Goal: Task Accomplishment & Management: Complete application form

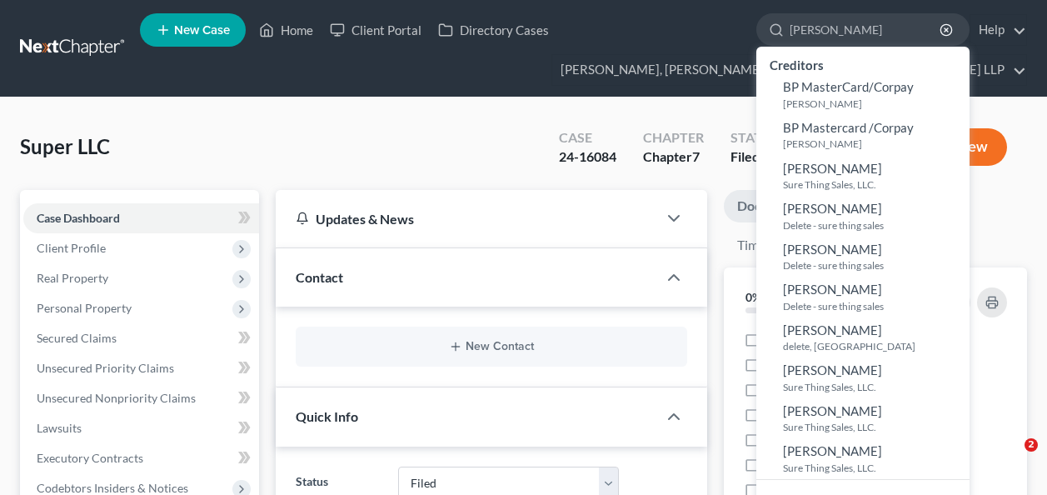
select select "6"
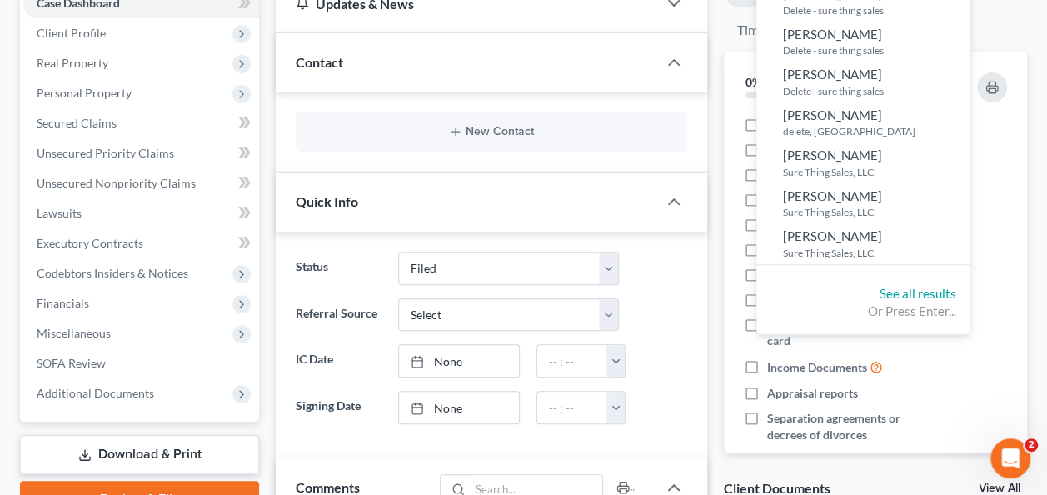
scroll to position [205, 0]
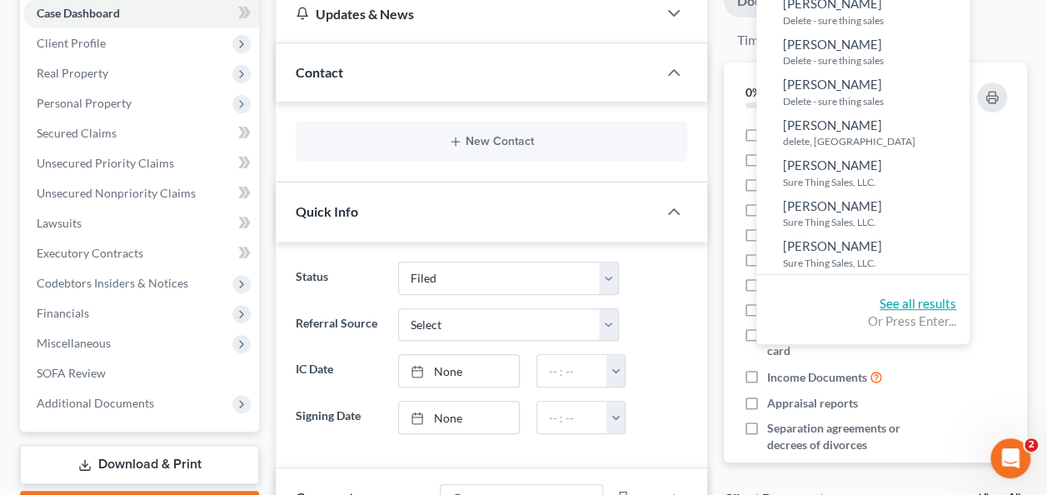
click at [922, 301] on link "See all results" at bounding box center [917, 303] width 77 height 15
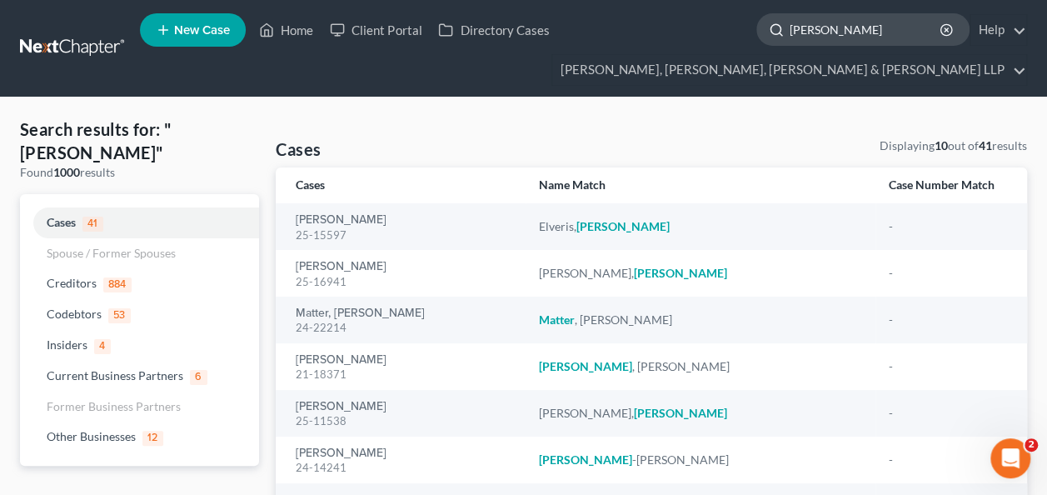
click at [838, 26] on input "[PERSON_NAME]" at bounding box center [865, 29] width 152 height 31
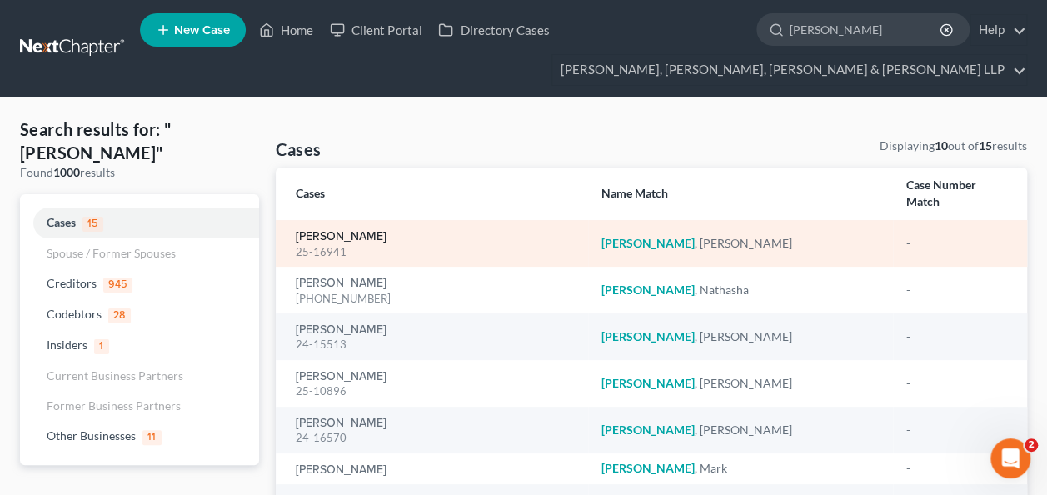
type input "[PERSON_NAME]"
click at [369, 231] on link "[PERSON_NAME]" at bounding box center [341, 237] width 91 height 12
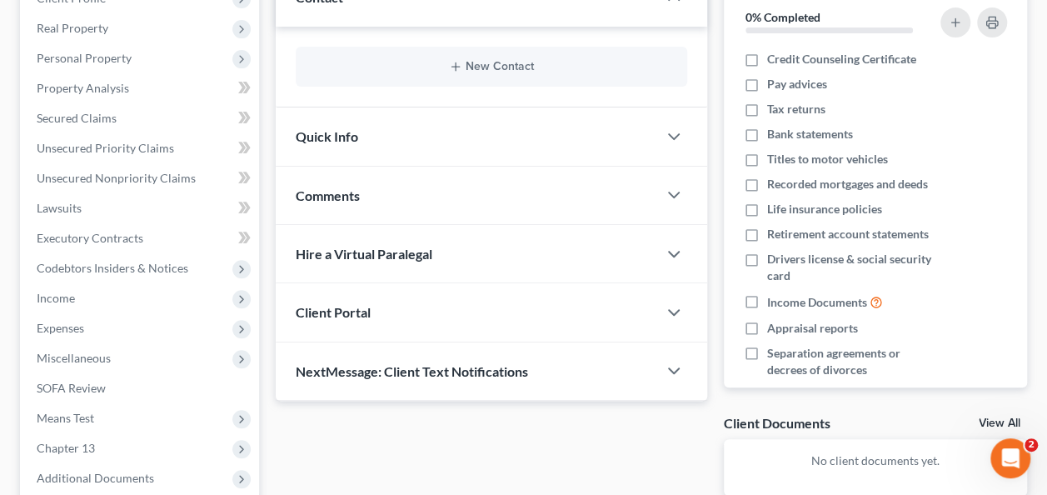
scroll to position [277, 0]
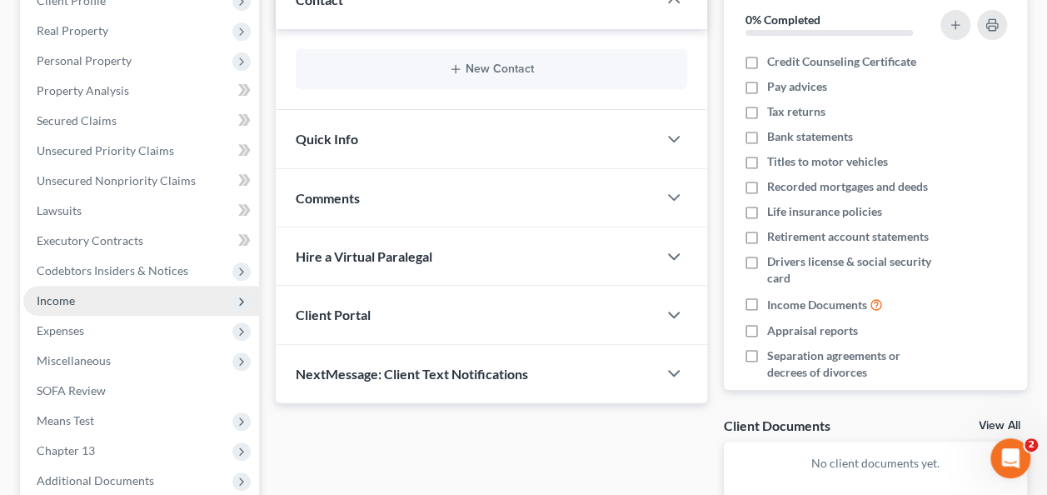
click at [155, 300] on span "Income" at bounding box center [141, 301] width 236 height 30
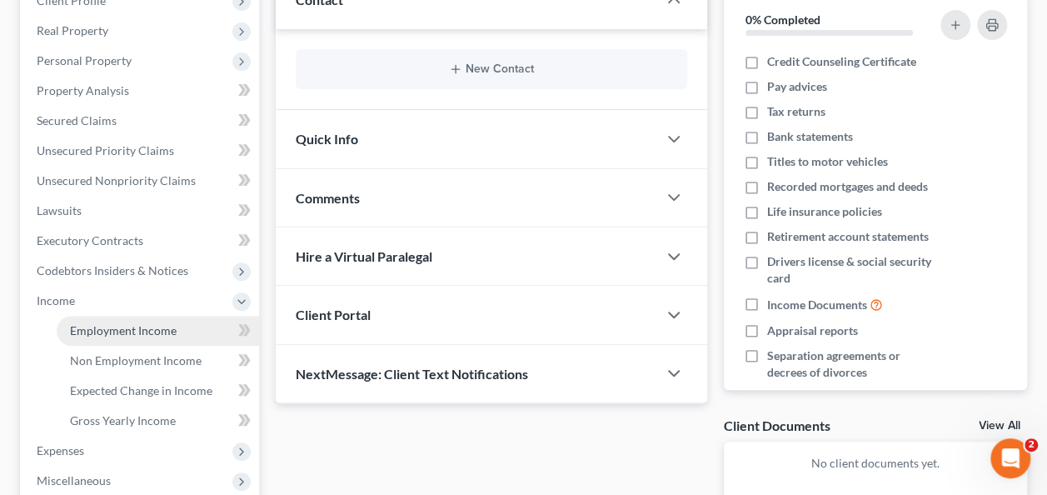
click at [160, 338] on link "Employment Income" at bounding box center [158, 331] width 202 height 30
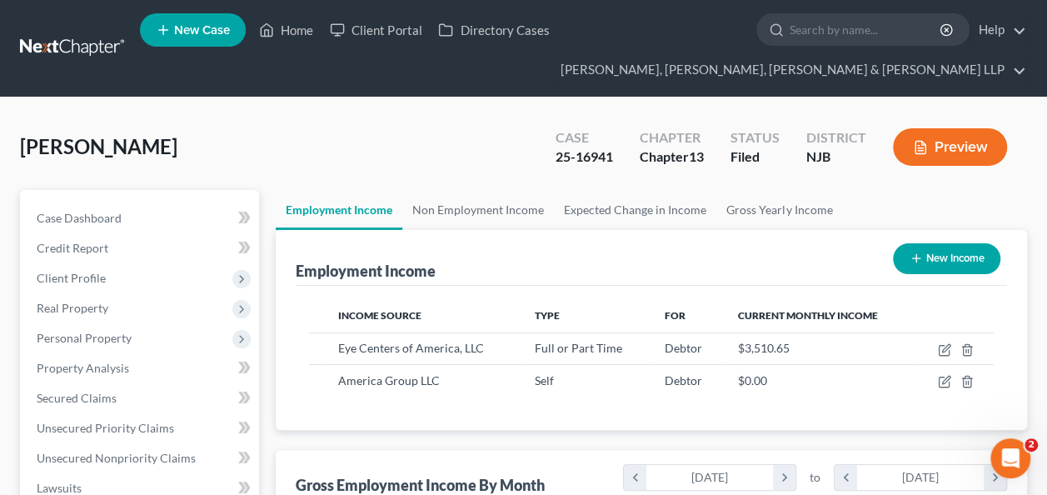
scroll to position [296, 418]
click at [510, 199] on link "Non Employment Income" at bounding box center [478, 210] width 152 height 40
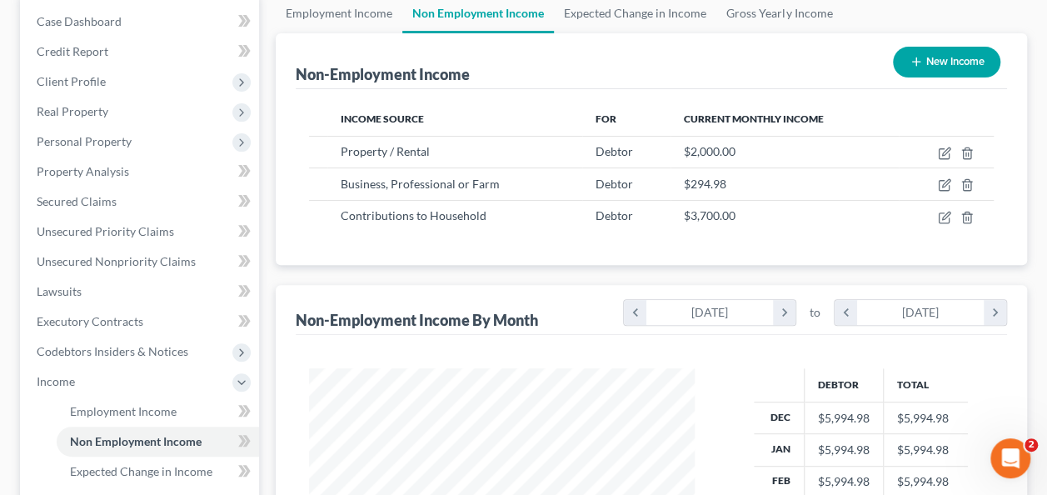
scroll to position [197, 0]
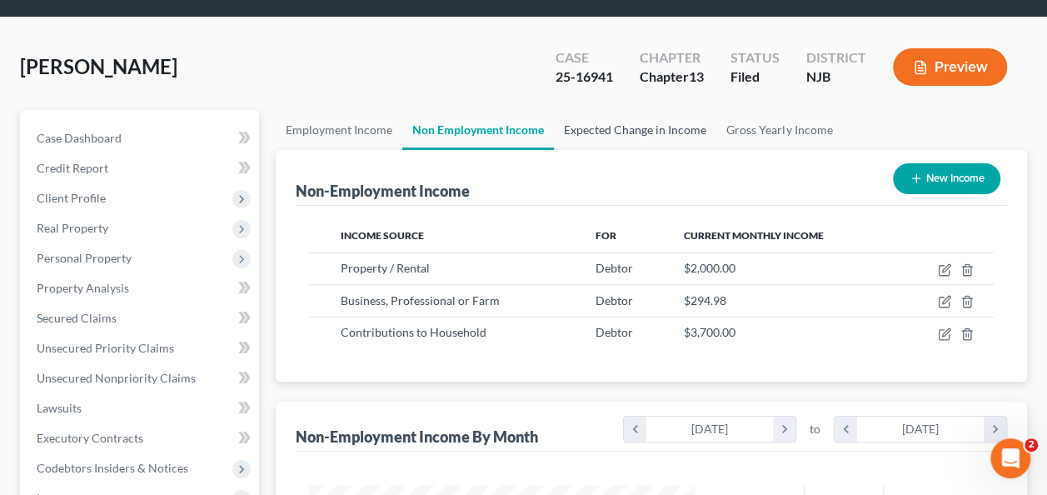
click at [645, 132] on link "Expected Change in Income" at bounding box center [635, 130] width 162 height 40
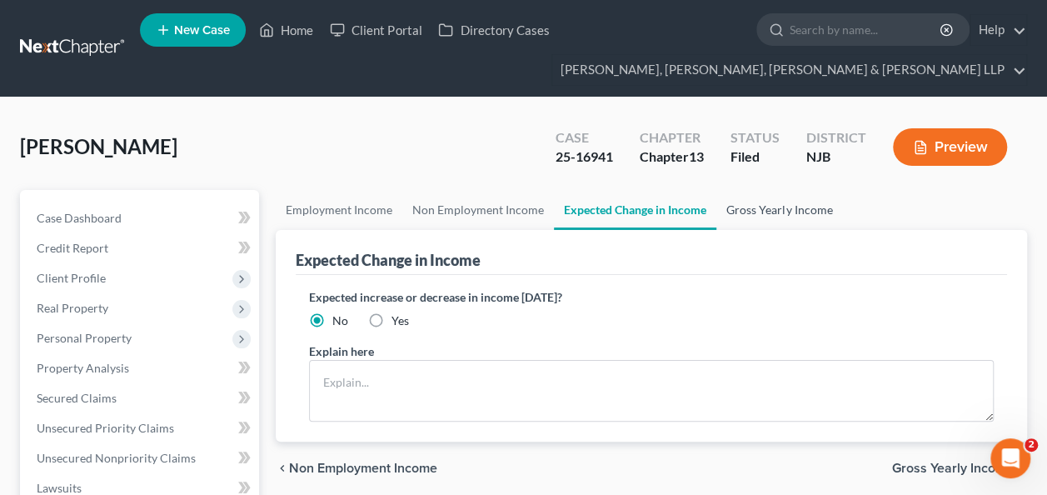
click at [784, 226] on link "Gross Yearly Income" at bounding box center [779, 210] width 126 height 40
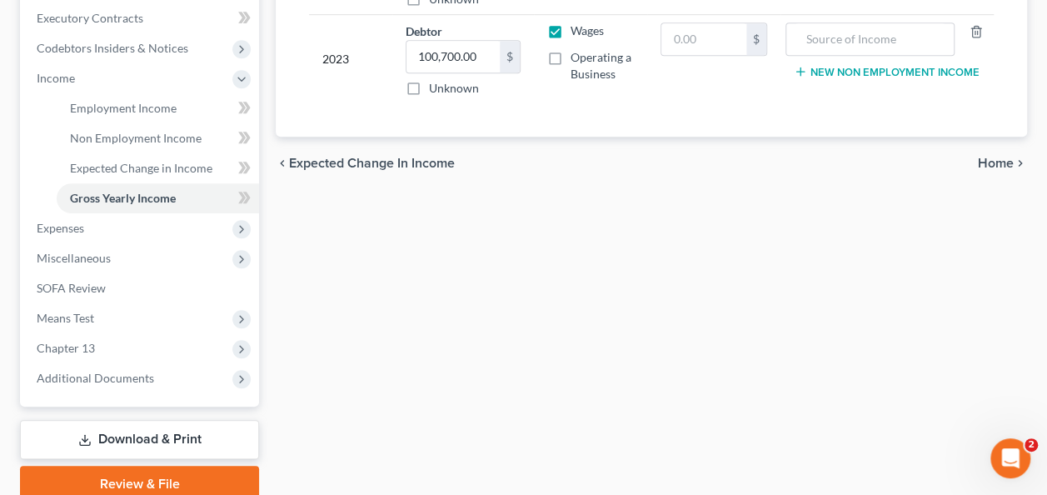
scroll to position [510, 0]
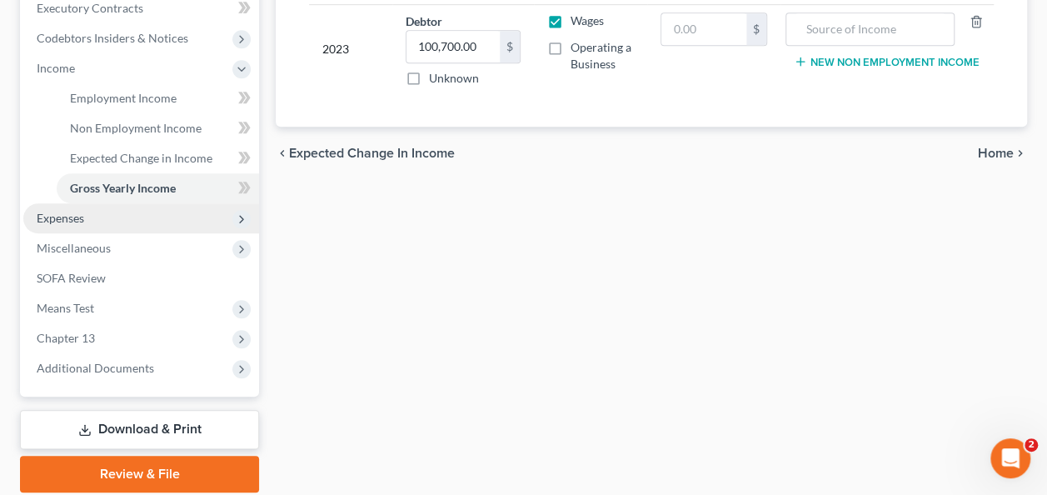
click at [53, 215] on span "Expenses" at bounding box center [60, 218] width 47 height 14
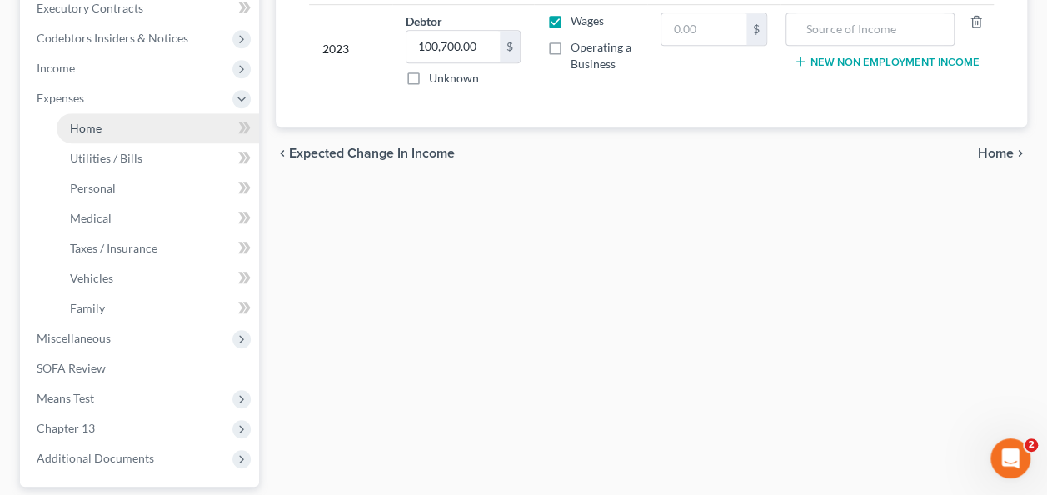
click at [91, 127] on span "Home" at bounding box center [86, 128] width 32 height 14
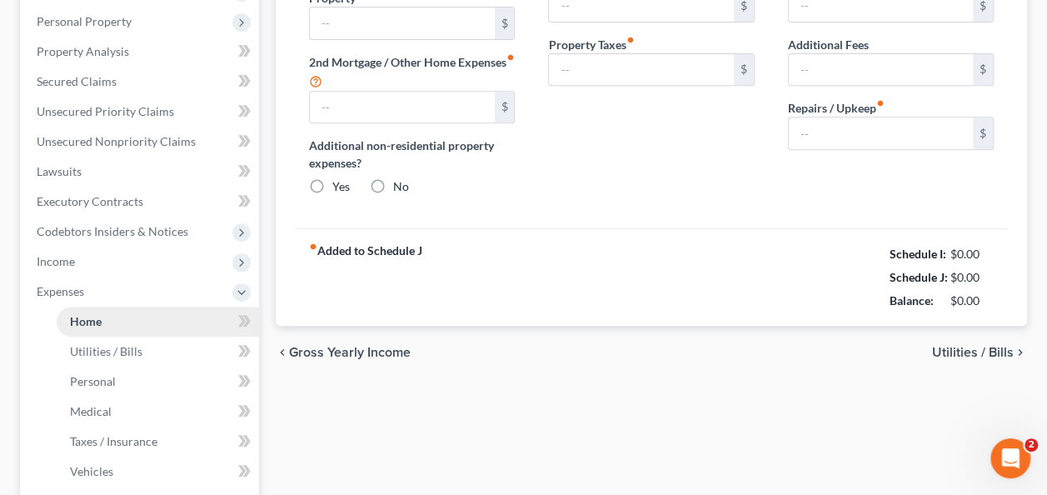
type input "3,719.78"
type input "677.40"
radio input "true"
type input "0.00"
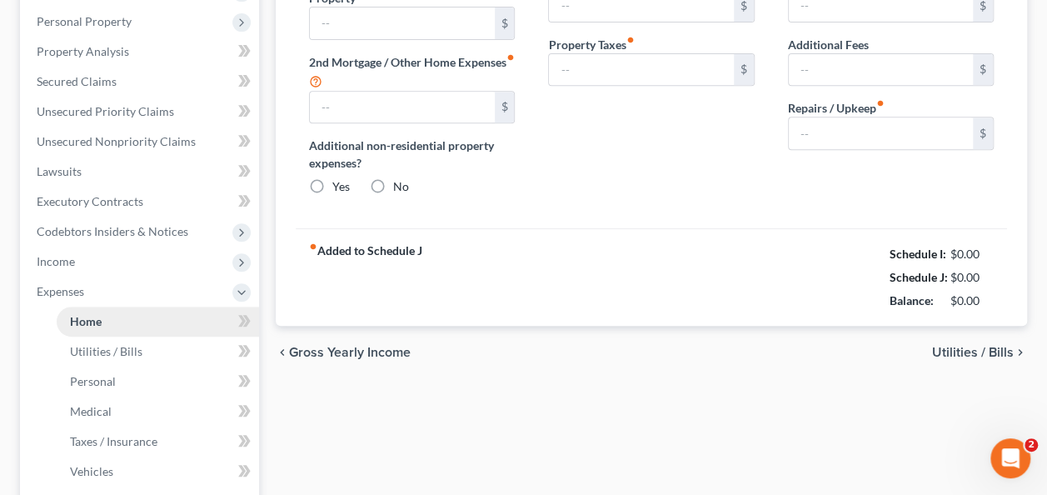
type input "0.00"
type input "145.00"
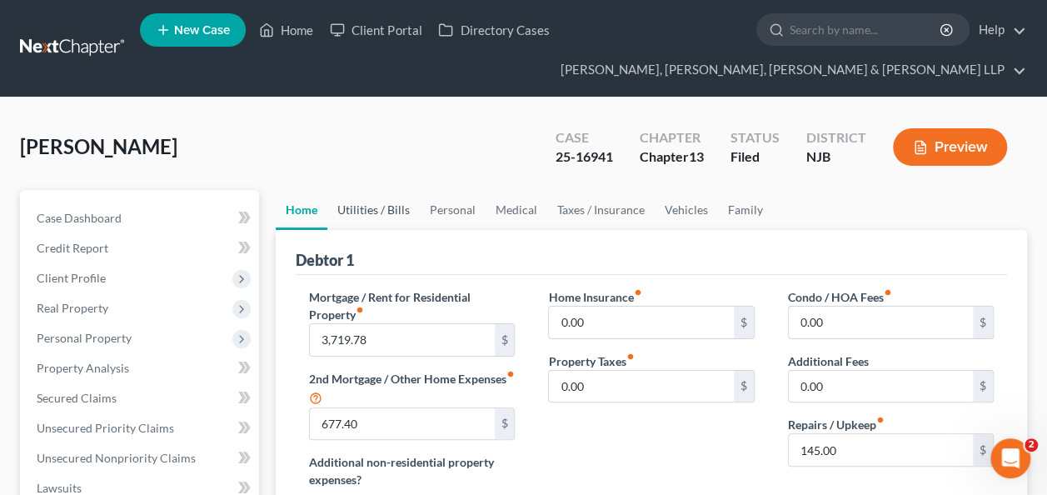
click at [376, 216] on link "Utilities / Bills" at bounding box center [373, 210] width 92 height 40
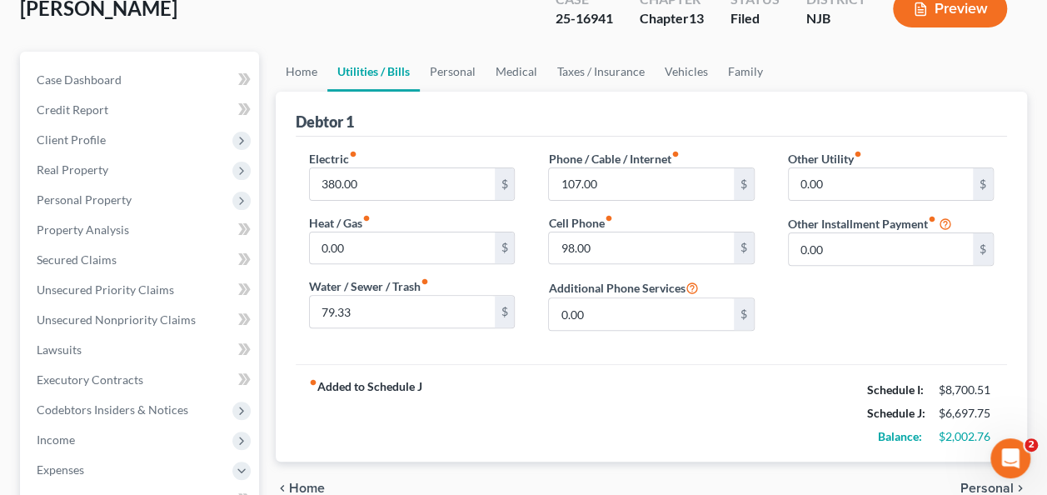
scroll to position [137, 0]
click at [456, 77] on link "Personal" at bounding box center [453, 73] width 66 height 40
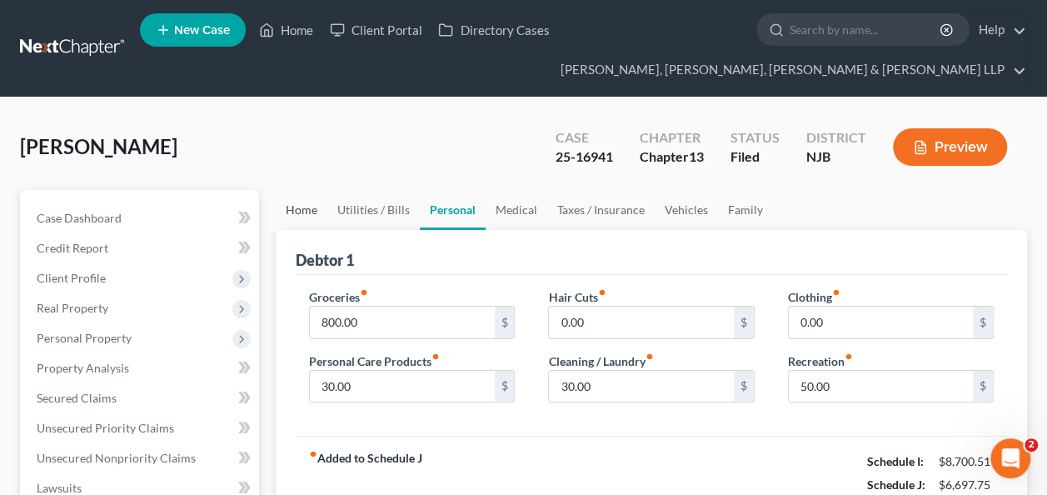
click at [303, 211] on link "Home" at bounding box center [302, 210] width 52 height 40
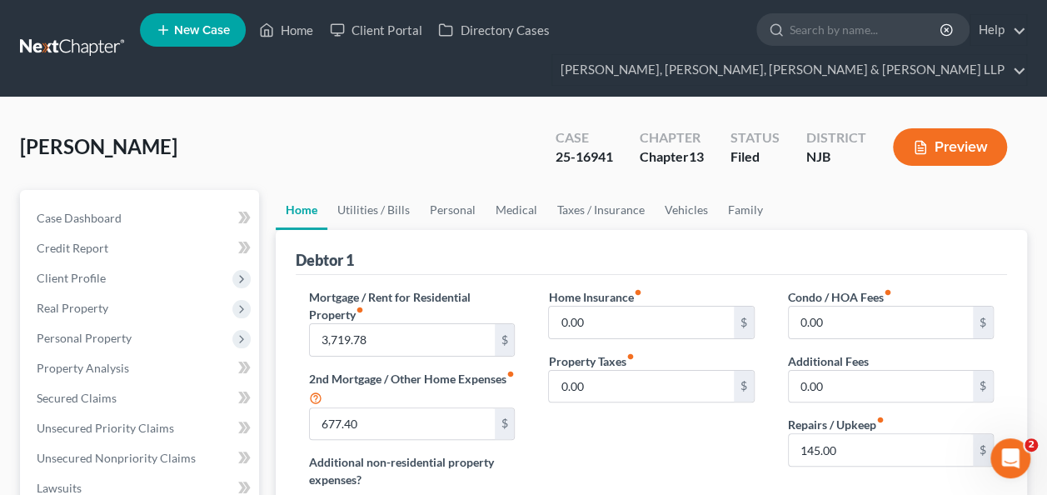
click at [415, 148] on div "[PERSON_NAME] Upgraded Case 25-16941 Chapter Chapter 13 Status [GEOGRAPHIC_DATA…" at bounding box center [523, 153] width 1007 height 72
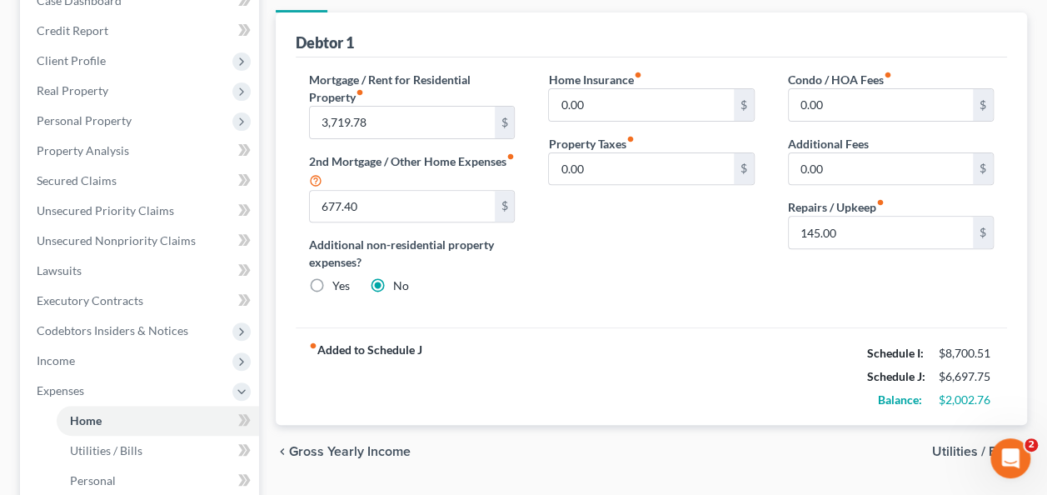
scroll to position [187, 0]
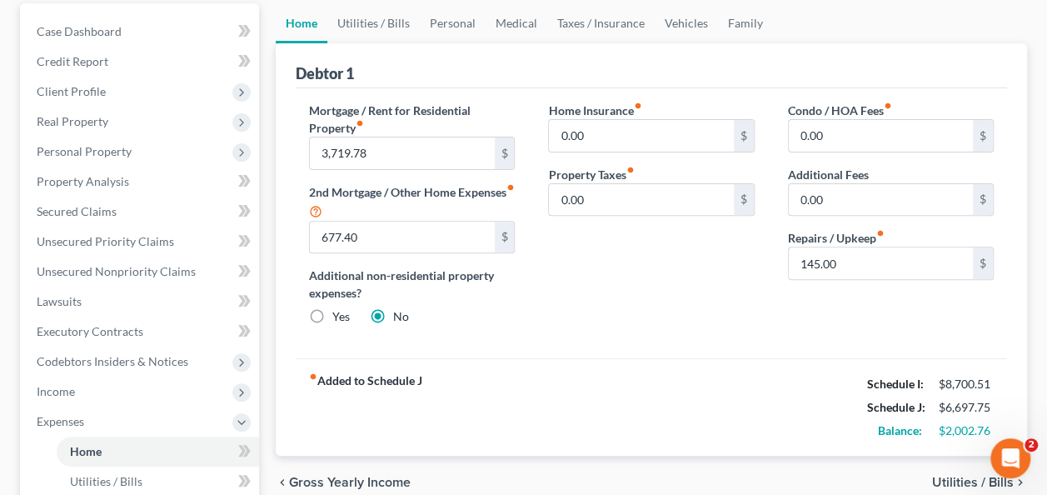
click at [984, 368] on div "fiber_manual_record Added to Schedule J Schedule I: $8,700.51 Schedule J: $6,69…" at bounding box center [651, 406] width 711 height 97
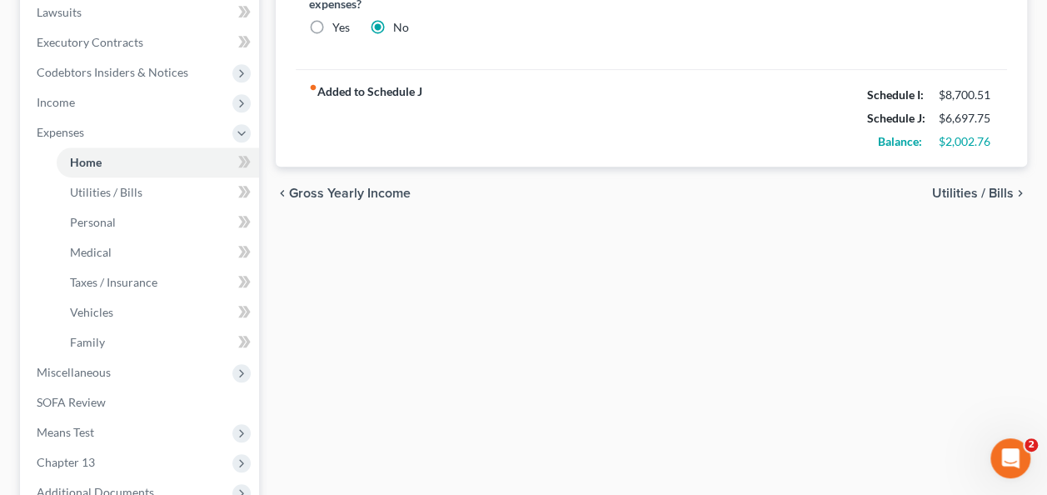
scroll to position [471, 0]
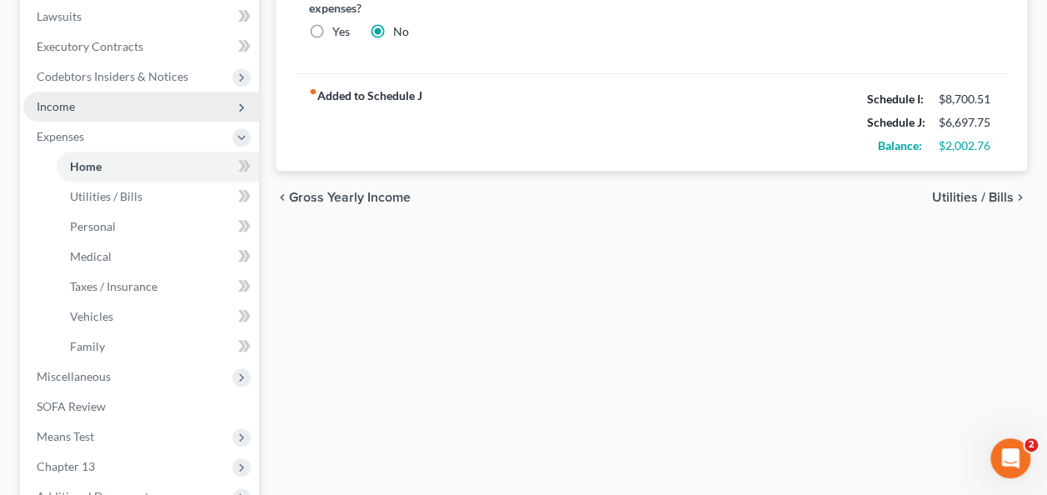
click at [117, 106] on span "Income" at bounding box center [141, 107] width 236 height 30
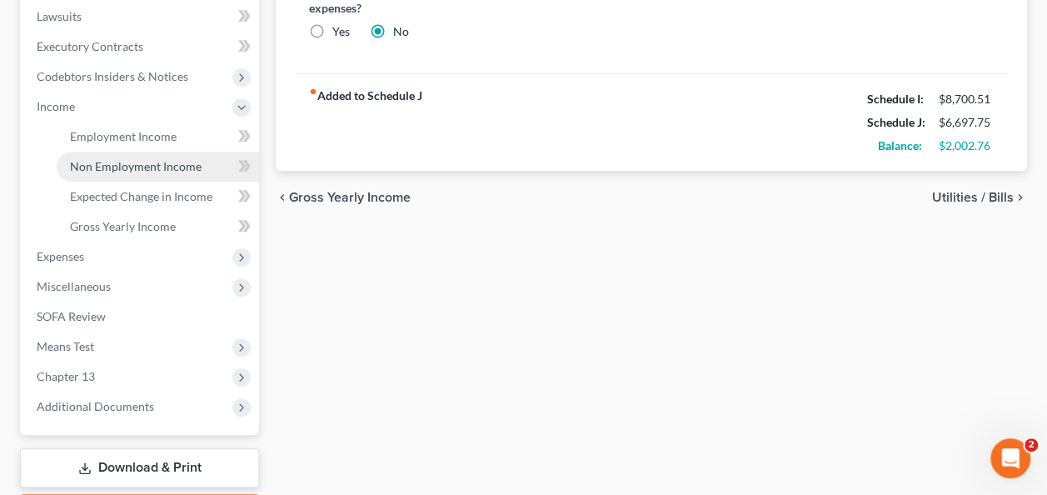
click at [139, 152] on link "Non Employment Income" at bounding box center [158, 167] width 202 height 30
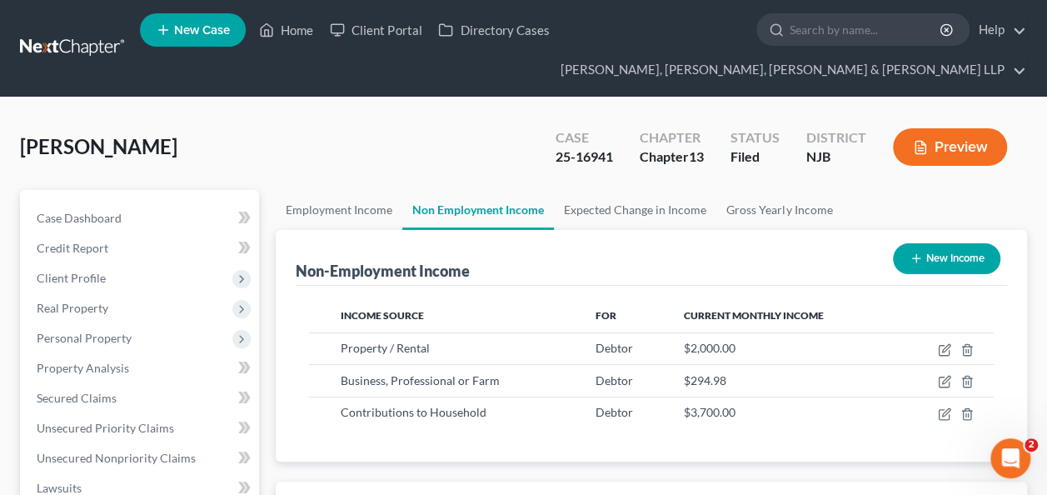
scroll to position [296, 418]
click at [335, 216] on link "Employment Income" at bounding box center [339, 210] width 127 height 40
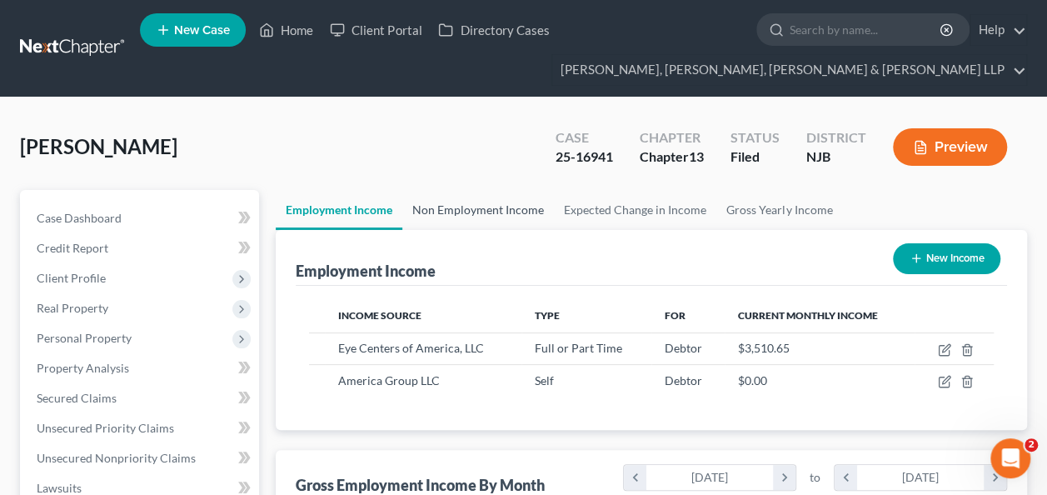
click at [505, 206] on link "Non Employment Income" at bounding box center [478, 210] width 152 height 40
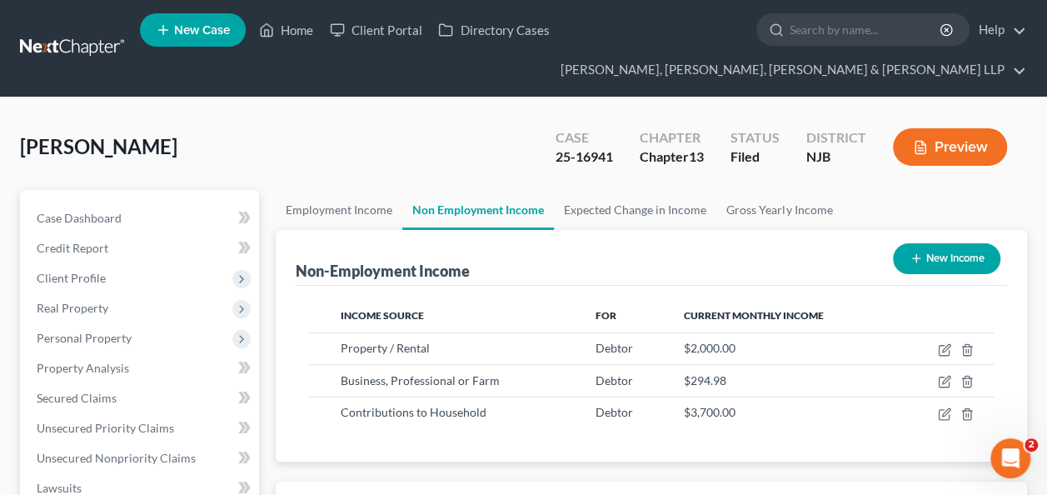
scroll to position [296, 418]
click at [333, 212] on link "Employment Income" at bounding box center [339, 210] width 127 height 40
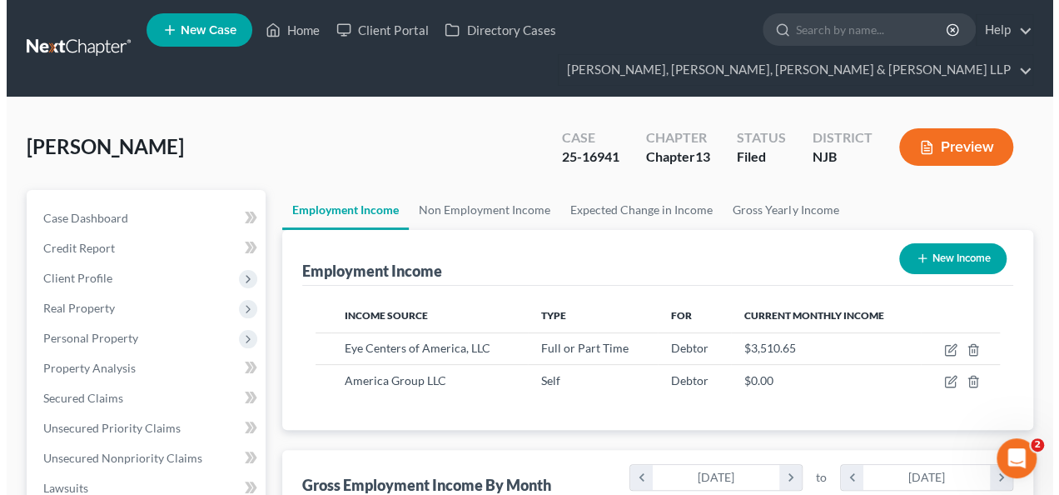
scroll to position [296, 418]
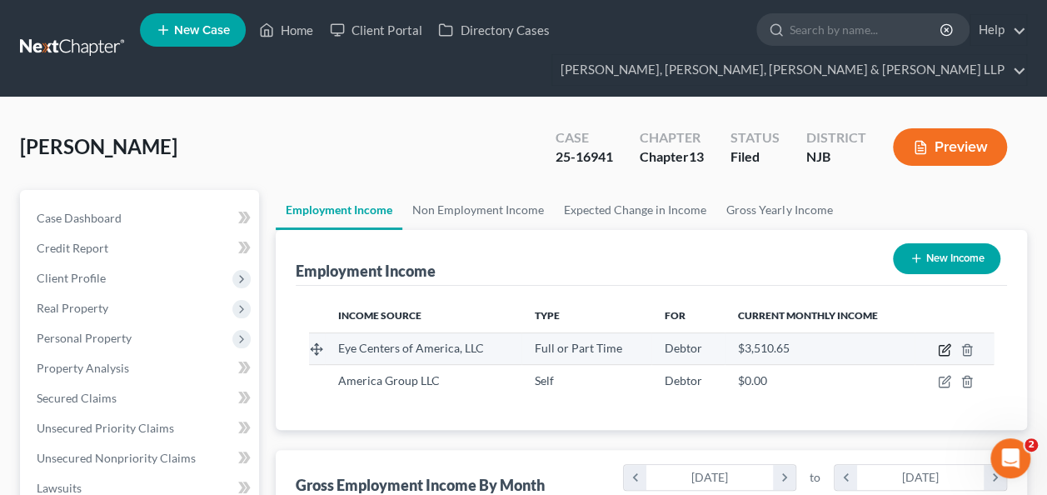
click at [945, 348] on icon "button" at bounding box center [945, 347] width 7 height 7
select select "0"
select select "33"
select select "2"
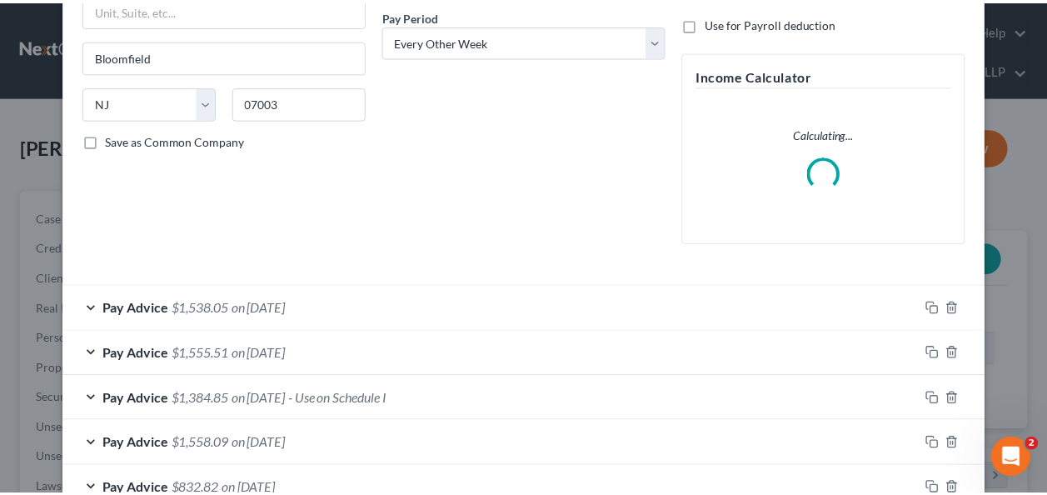
scroll to position [0, 0]
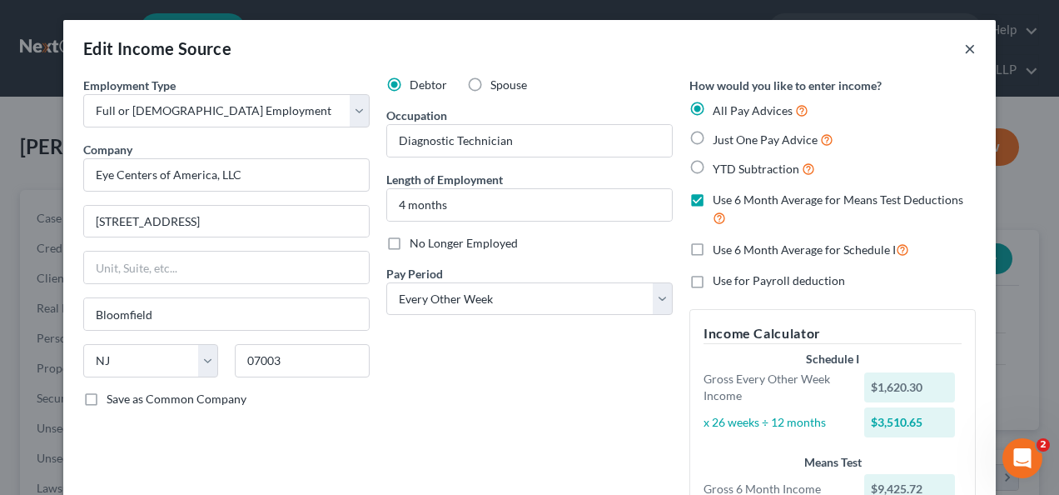
click at [966, 49] on button "×" at bounding box center [970, 48] width 12 height 20
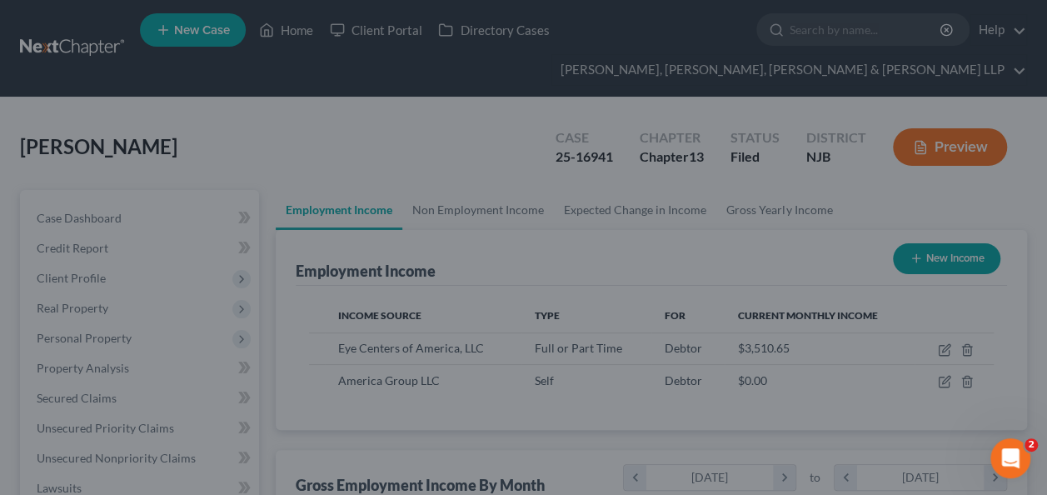
scroll to position [832340, 832217]
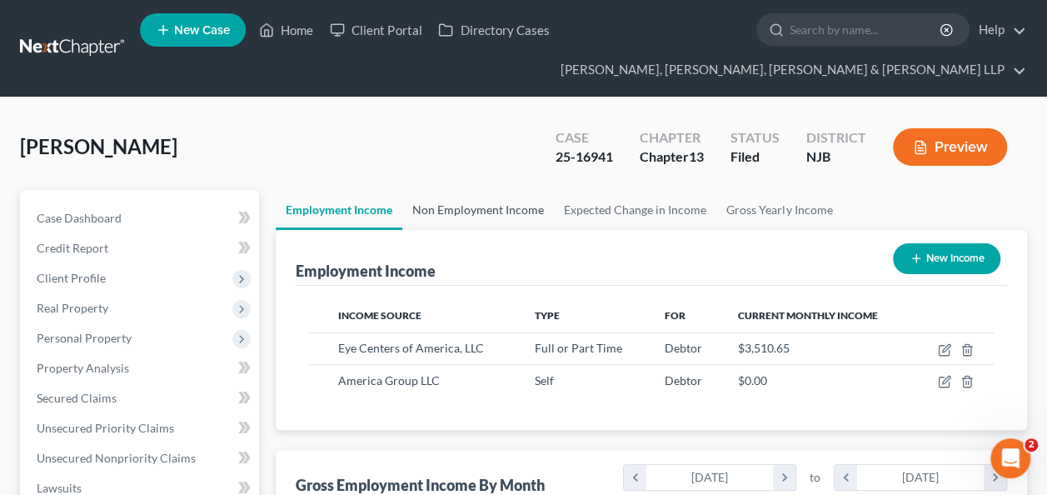
click at [502, 211] on link "Non Employment Income" at bounding box center [478, 210] width 152 height 40
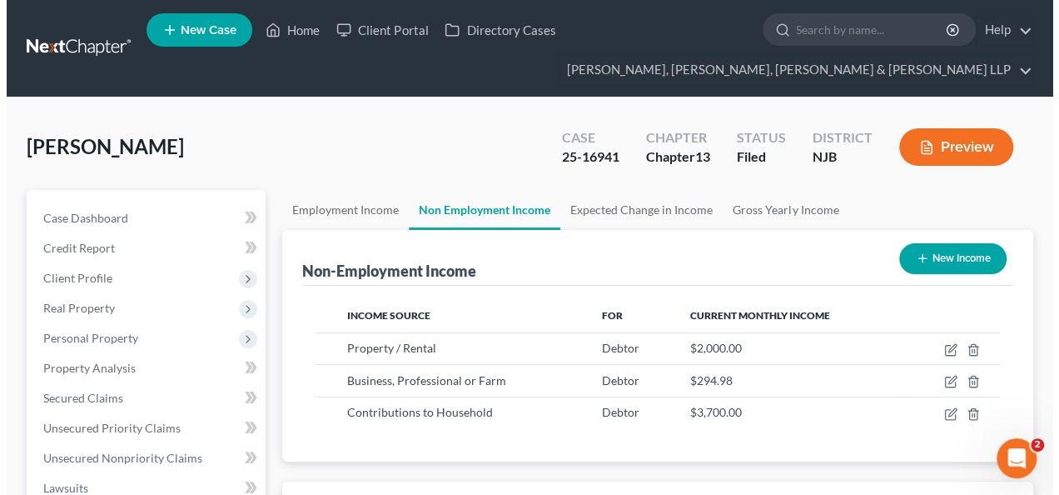
scroll to position [296, 418]
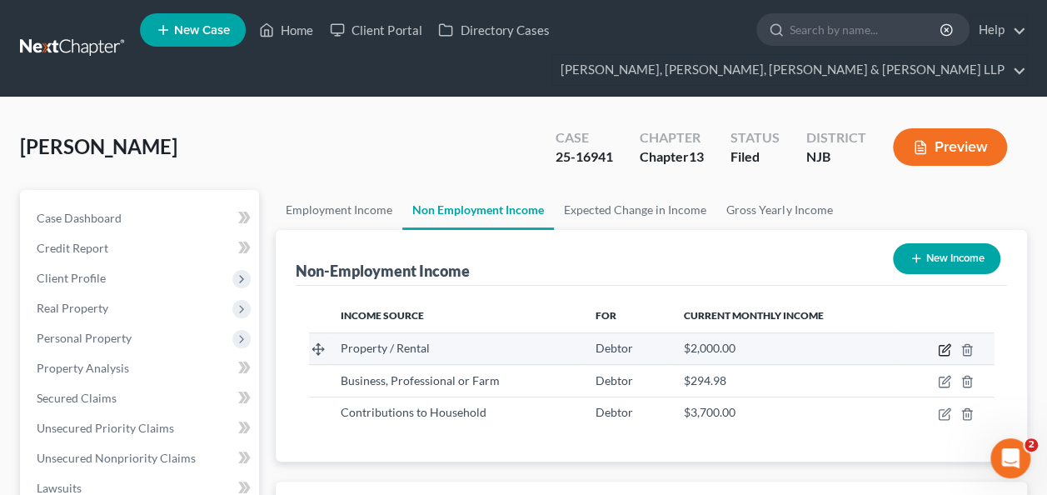
click at [941, 350] on icon "button" at bounding box center [944, 349] width 13 height 13
select select "9"
select select "0"
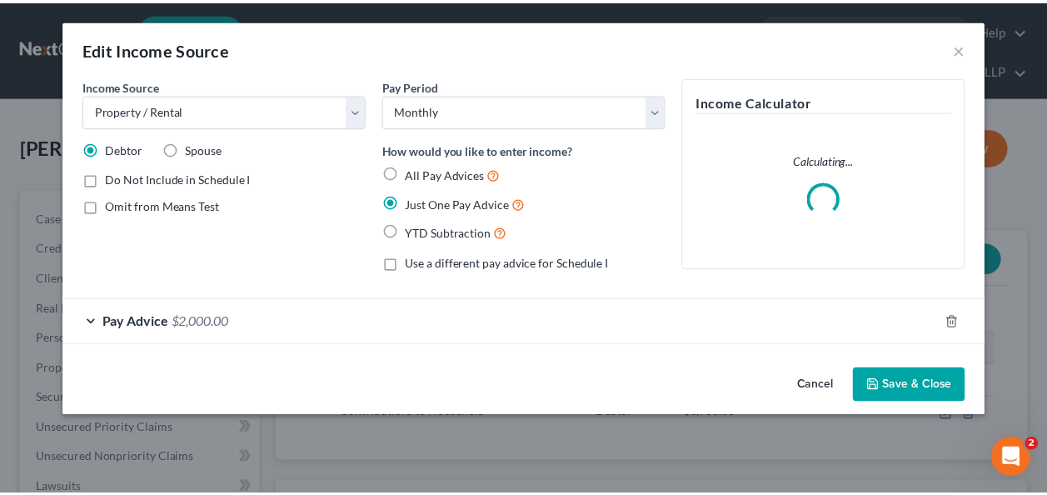
scroll to position [296, 424]
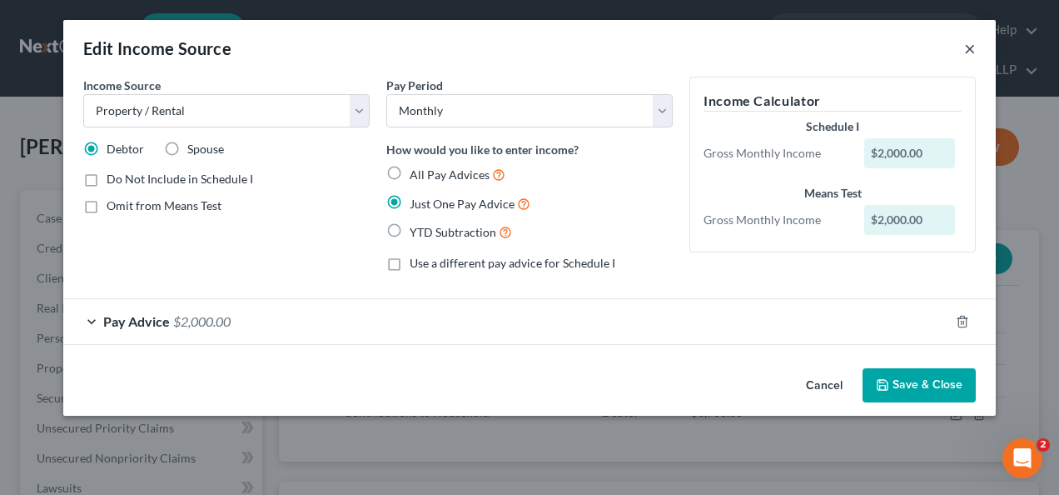
click at [971, 52] on button "×" at bounding box center [970, 48] width 12 height 20
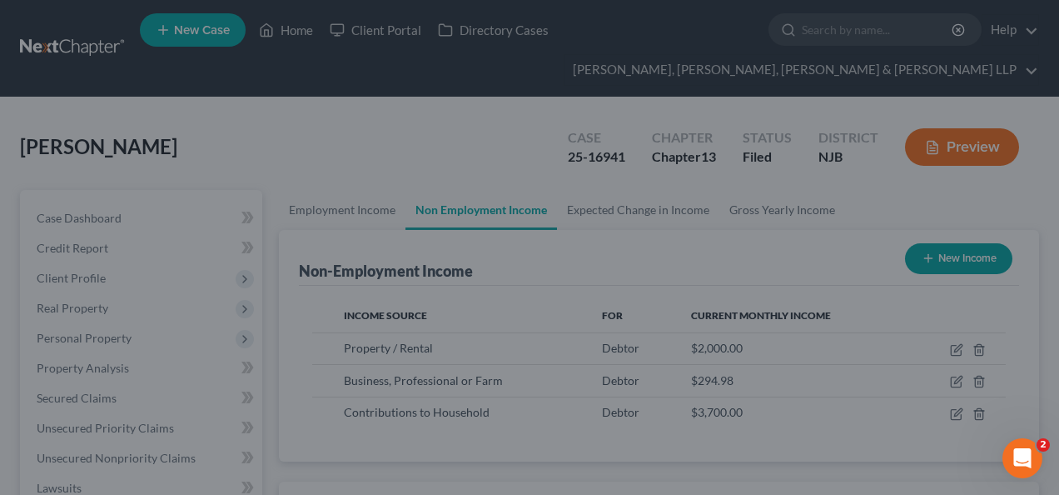
scroll to position [832340, 832217]
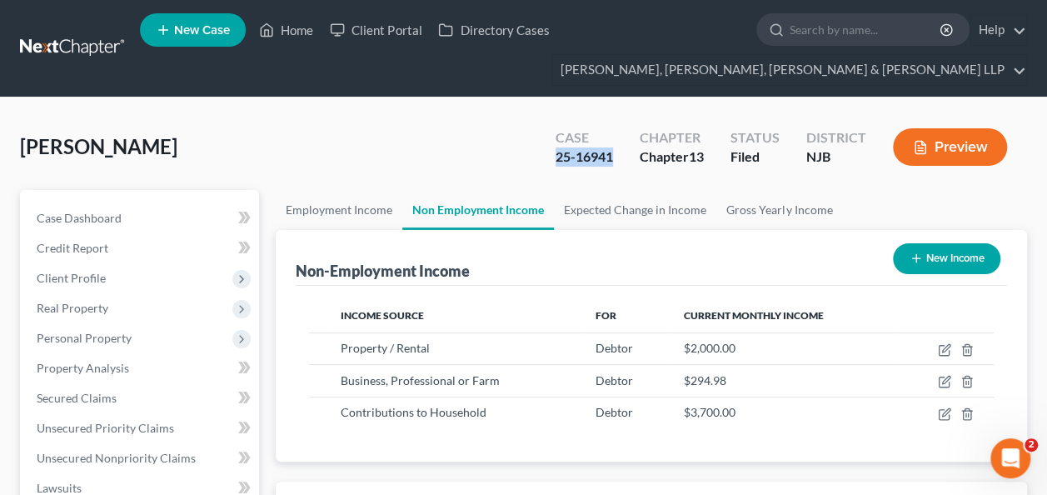
drag, startPoint x: 615, startPoint y: 148, endPoint x: 542, endPoint y: 149, distance: 73.3
click at [542, 149] on div "Case 25-16941" at bounding box center [584, 148] width 84 height 49
drag, startPoint x: 542, startPoint y: 149, endPoint x: 565, endPoint y: 150, distance: 22.5
copy div "25-16941"
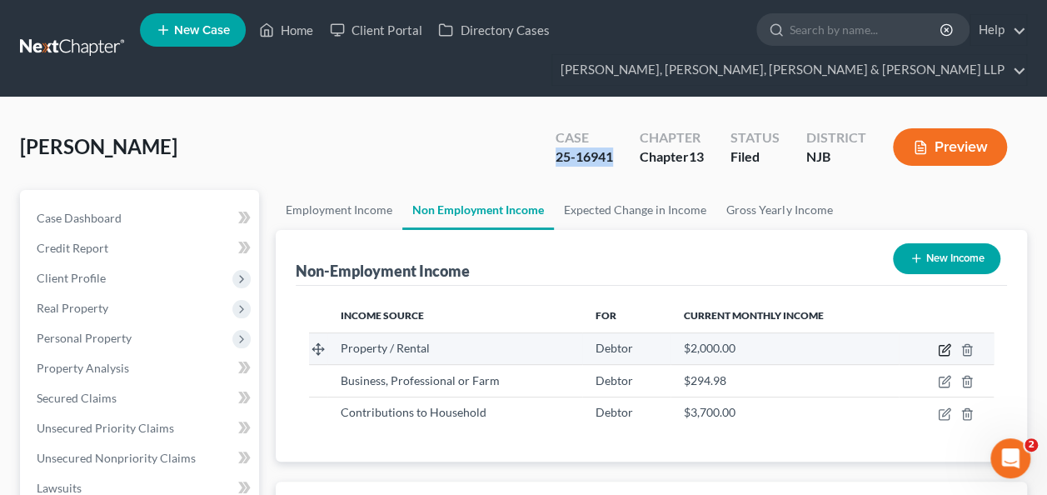
click at [941, 346] on icon "button" at bounding box center [944, 349] width 13 height 13
select select "9"
select select "0"
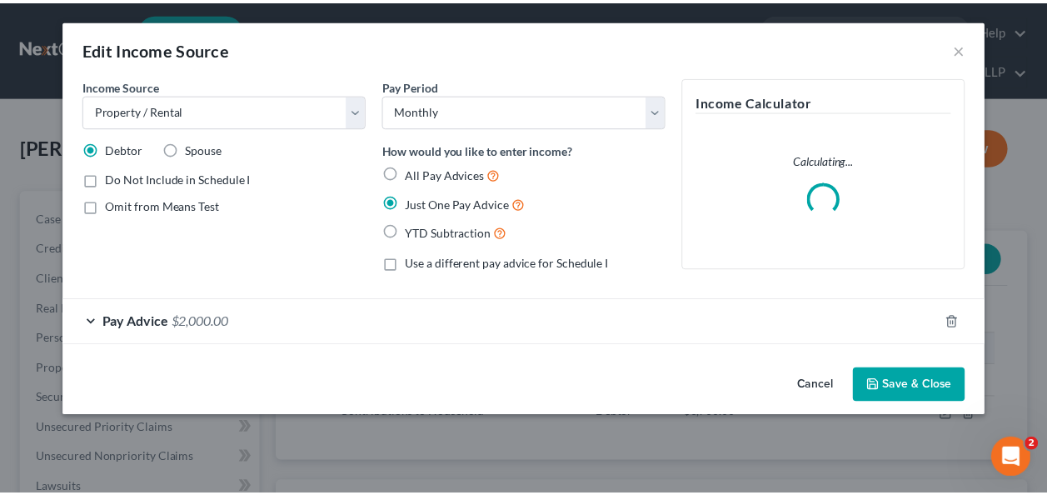
scroll to position [296, 424]
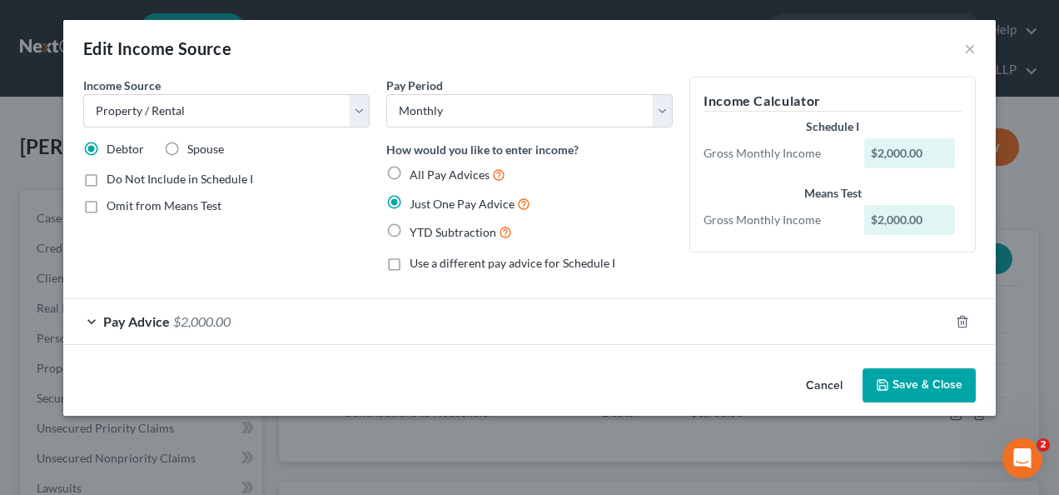
click at [911, 318] on div "Pay Advice $2,000.00" at bounding box center [506, 321] width 886 height 44
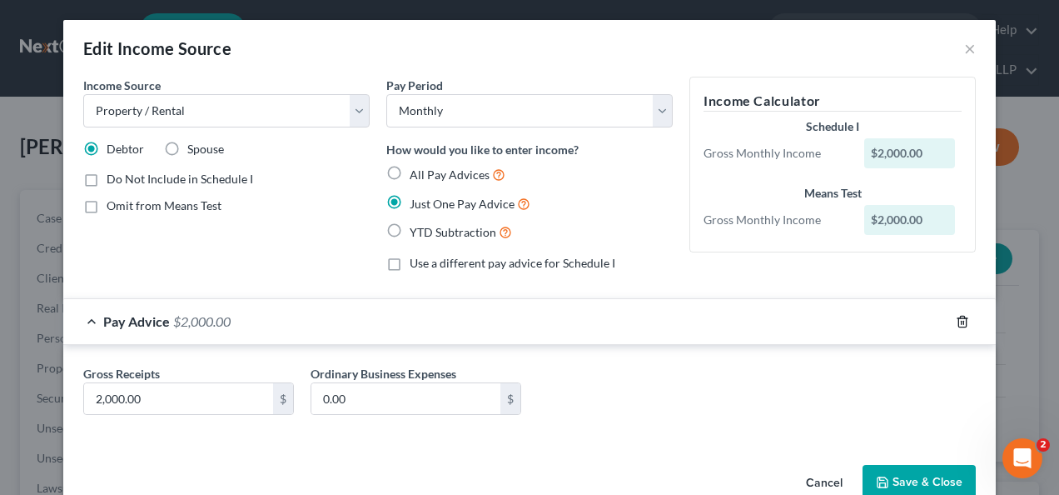
click at [958, 326] on icon "button" at bounding box center [961, 321] width 7 height 11
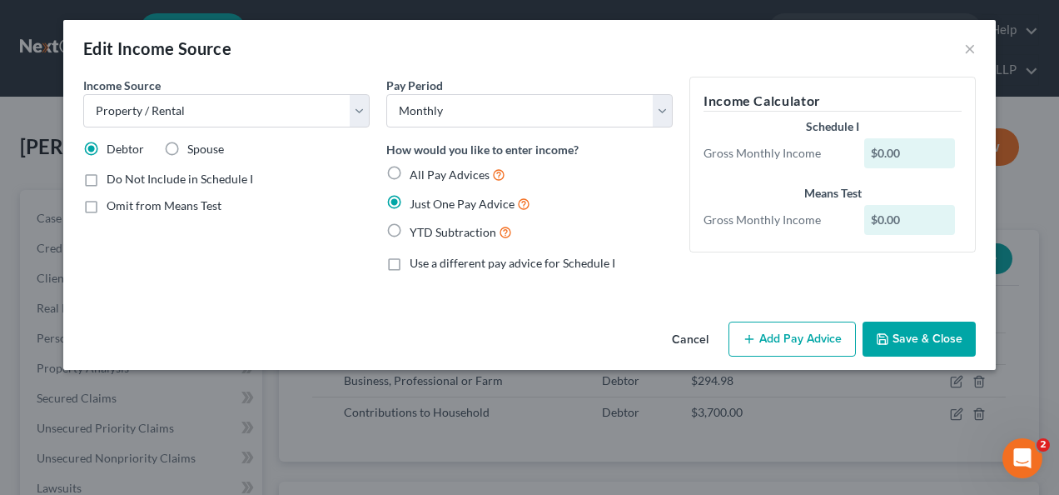
click at [901, 336] on button "Save & Close" at bounding box center [919, 338] width 113 height 35
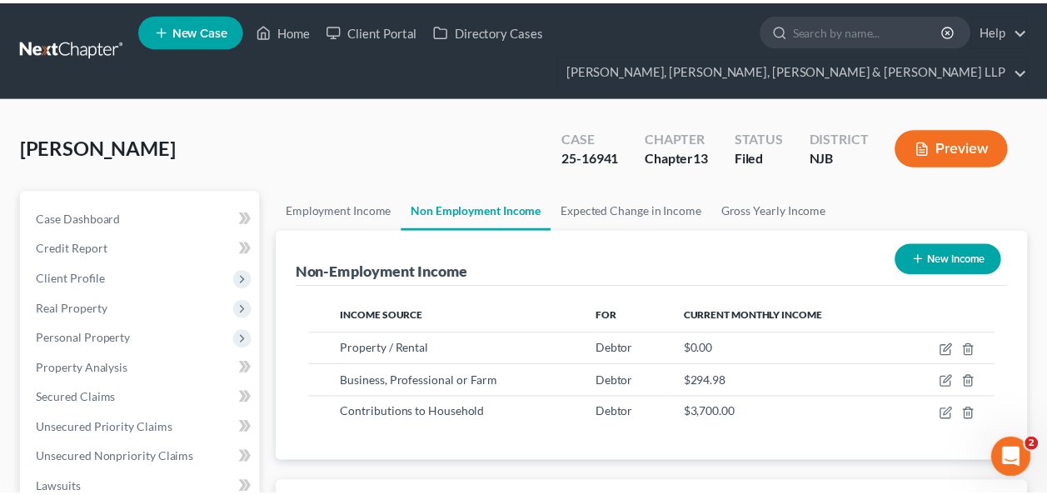
scroll to position [832340, 832217]
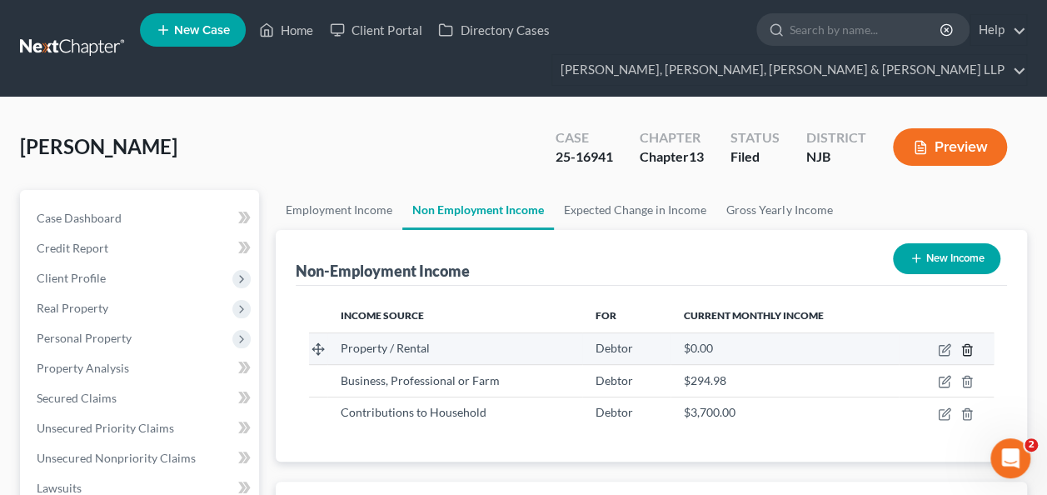
click at [963, 349] on icon "button" at bounding box center [966, 349] width 13 height 13
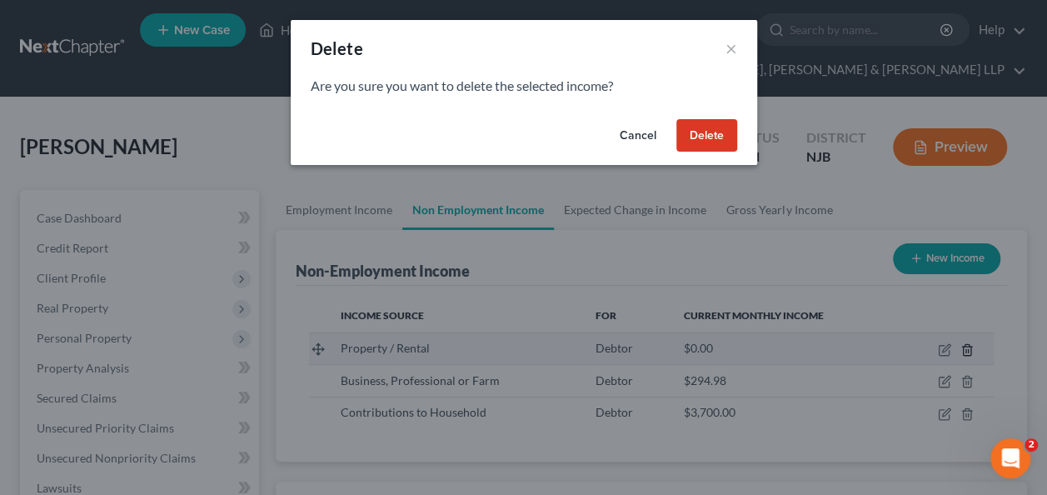
scroll to position [296, 424]
click at [704, 138] on button "Delete" at bounding box center [712, 135] width 61 height 33
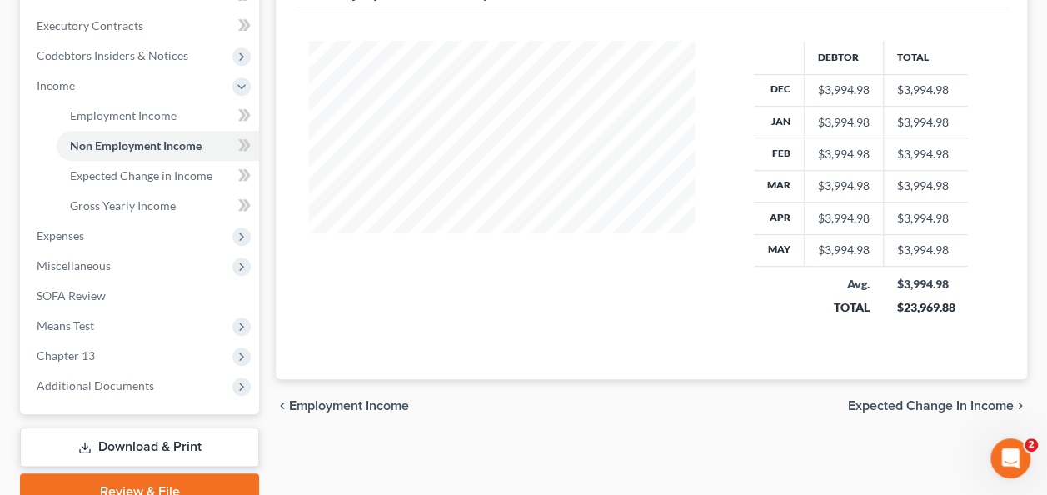
scroll to position [491, 0]
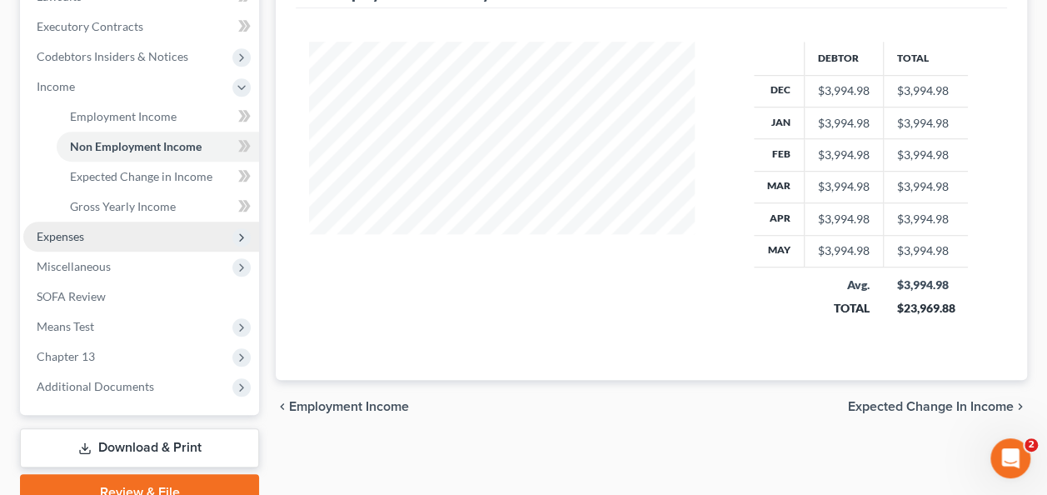
click at [112, 239] on span "Expenses" at bounding box center [141, 236] width 236 height 30
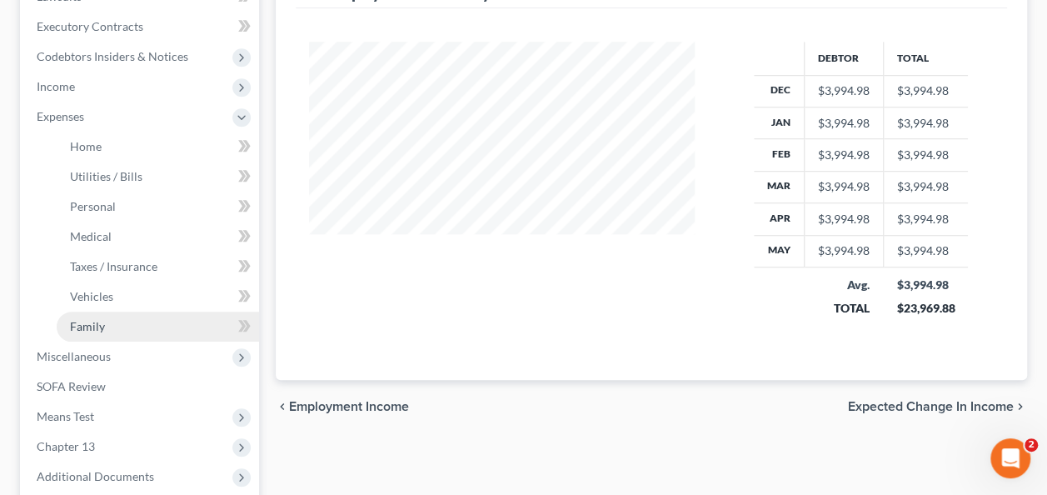
click at [138, 311] on link "Family" at bounding box center [158, 326] width 202 height 30
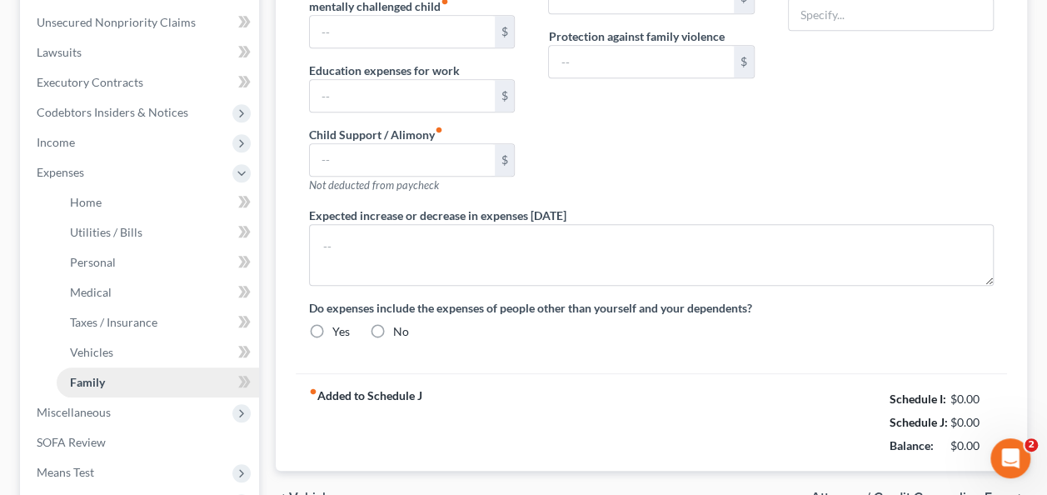
type input "0.00"
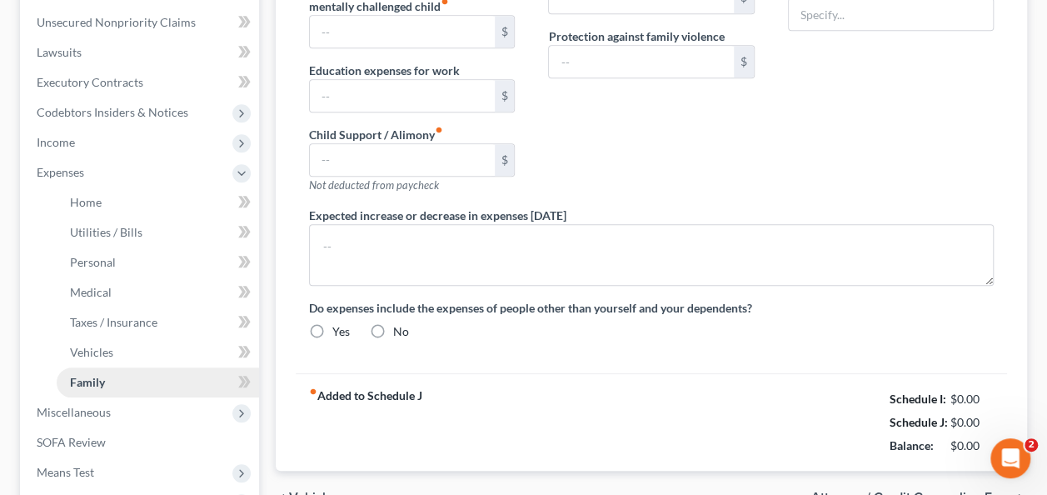
type input "0.00"
type input "187.00"
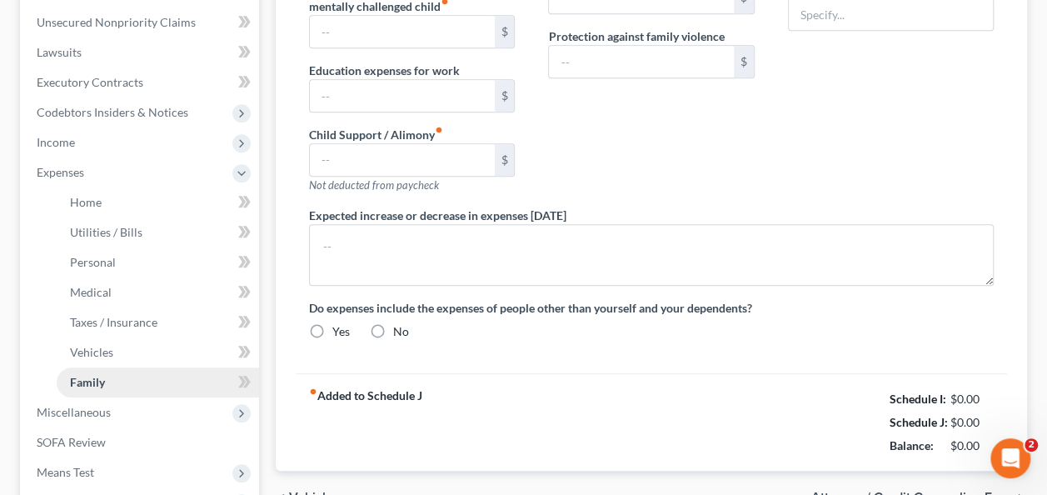
type input "Gym Membership"
radio input "true"
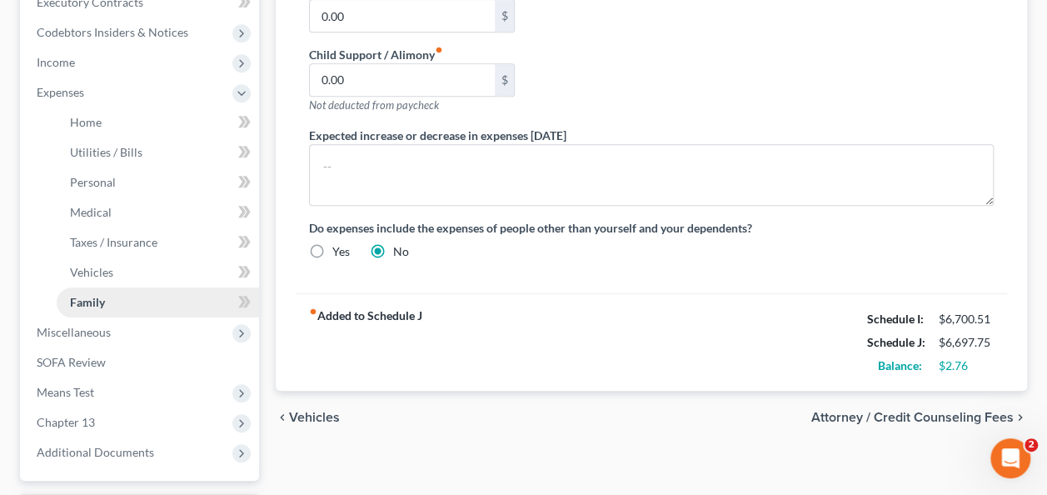
scroll to position [515, 0]
click at [112, 55] on span "Income" at bounding box center [141, 63] width 236 height 30
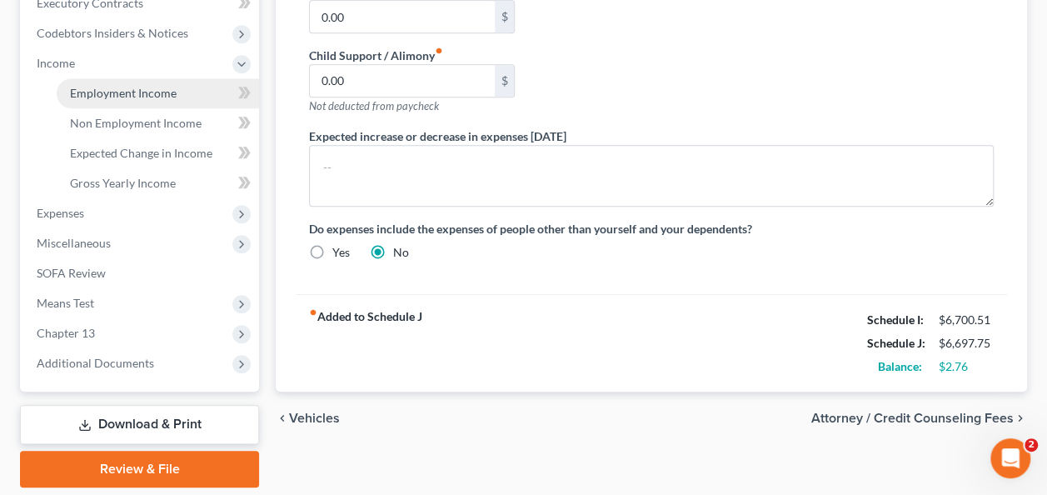
click at [145, 86] on span "Employment Income" at bounding box center [123, 93] width 107 height 14
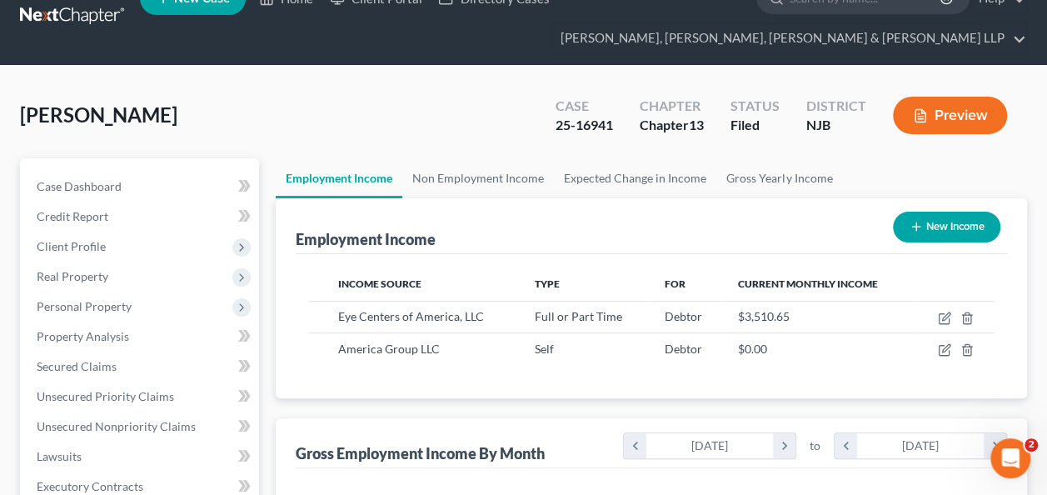
scroll to position [42, 0]
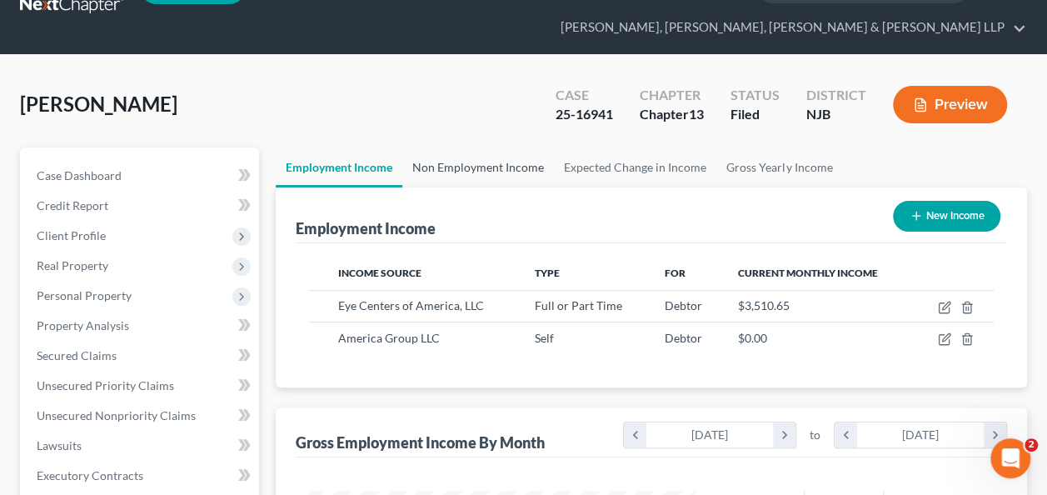
click at [477, 167] on link "Non Employment Income" at bounding box center [478, 167] width 152 height 40
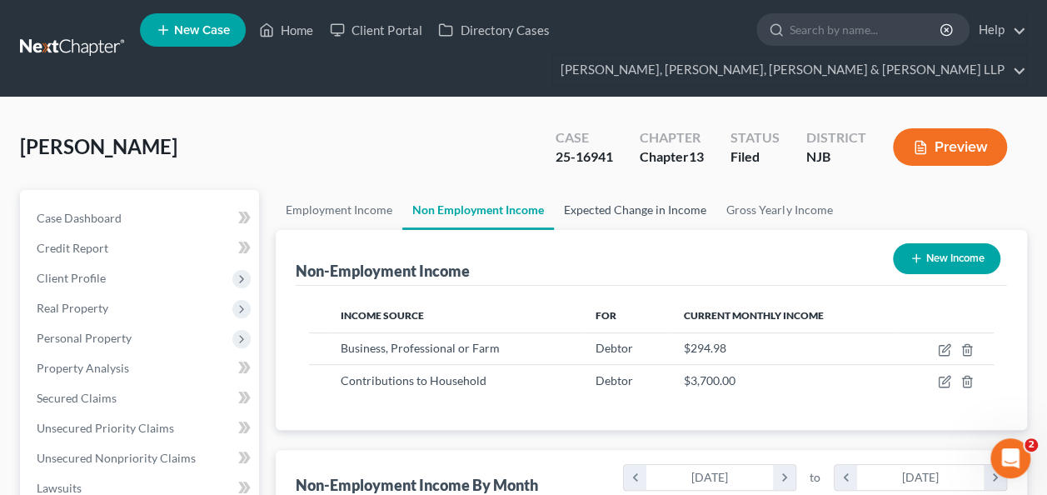
click at [601, 213] on link "Expected Change in Income" at bounding box center [635, 210] width 162 height 40
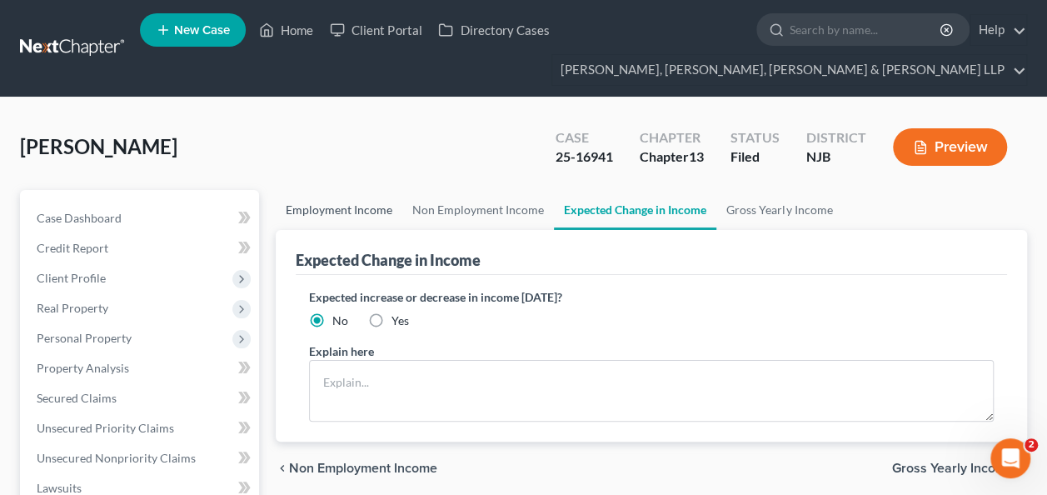
click at [353, 211] on link "Employment Income" at bounding box center [339, 210] width 127 height 40
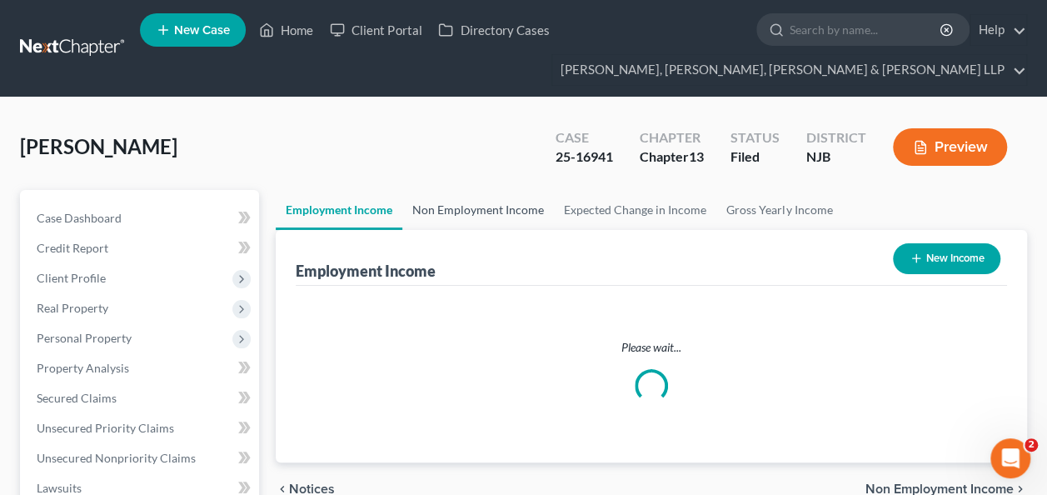
click at [471, 220] on link "Non Employment Income" at bounding box center [478, 210] width 152 height 40
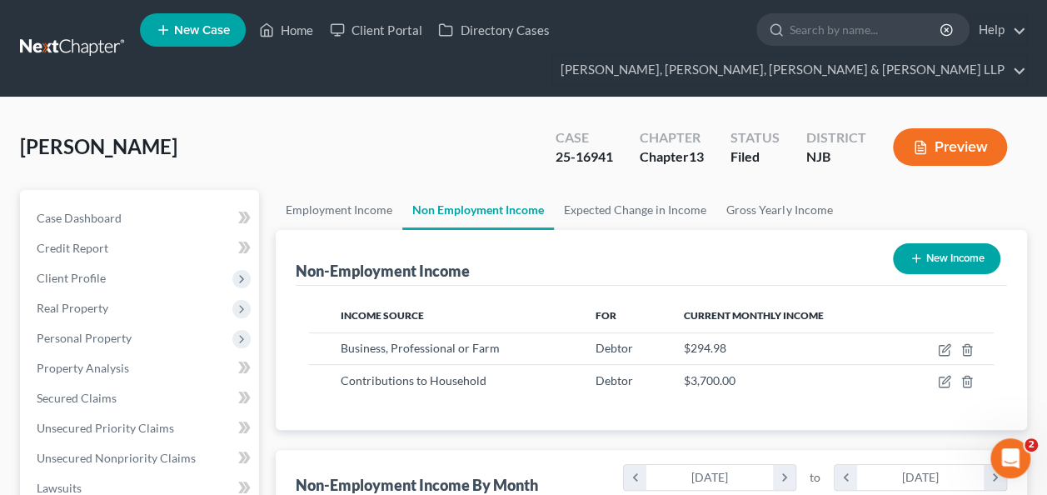
scroll to position [296, 418]
click at [356, 217] on link "Employment Income" at bounding box center [339, 210] width 127 height 40
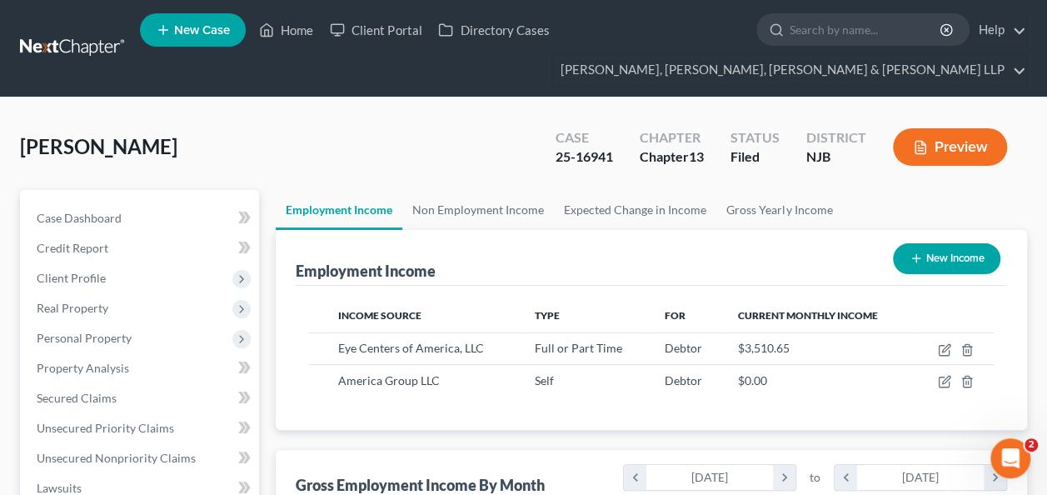
scroll to position [296, 418]
click at [504, 219] on link "Non Employment Income" at bounding box center [478, 210] width 152 height 40
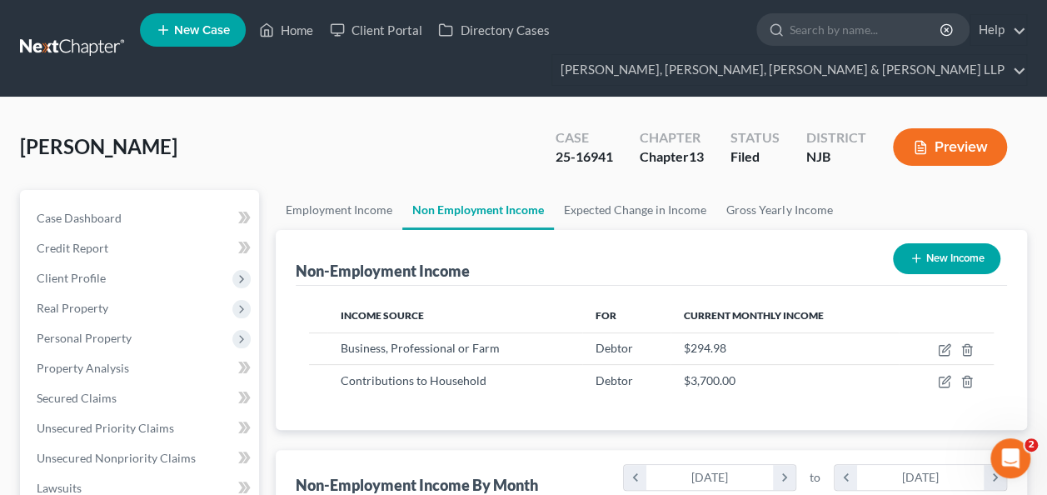
scroll to position [296, 418]
click at [363, 205] on link "Employment Income" at bounding box center [339, 210] width 127 height 40
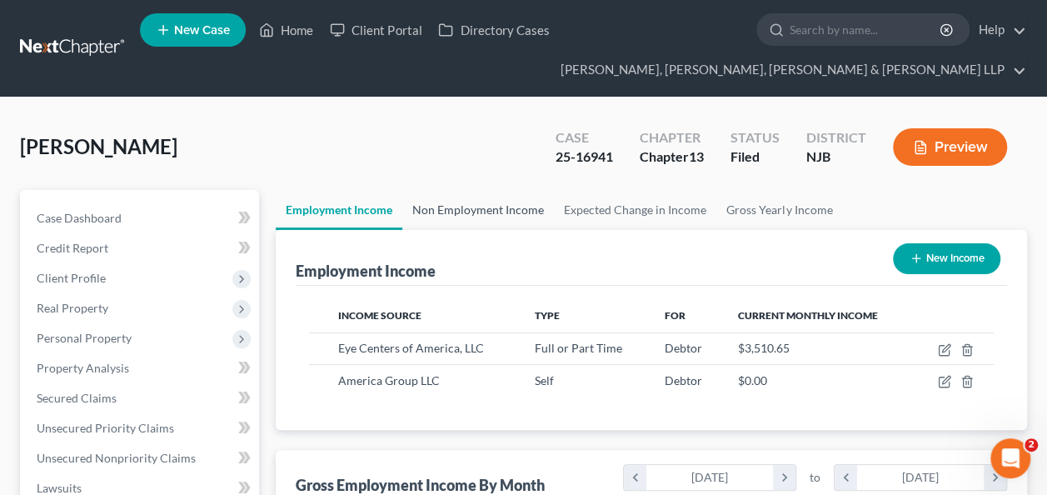
scroll to position [296, 418]
click at [475, 208] on link "Non Employment Income" at bounding box center [478, 210] width 152 height 40
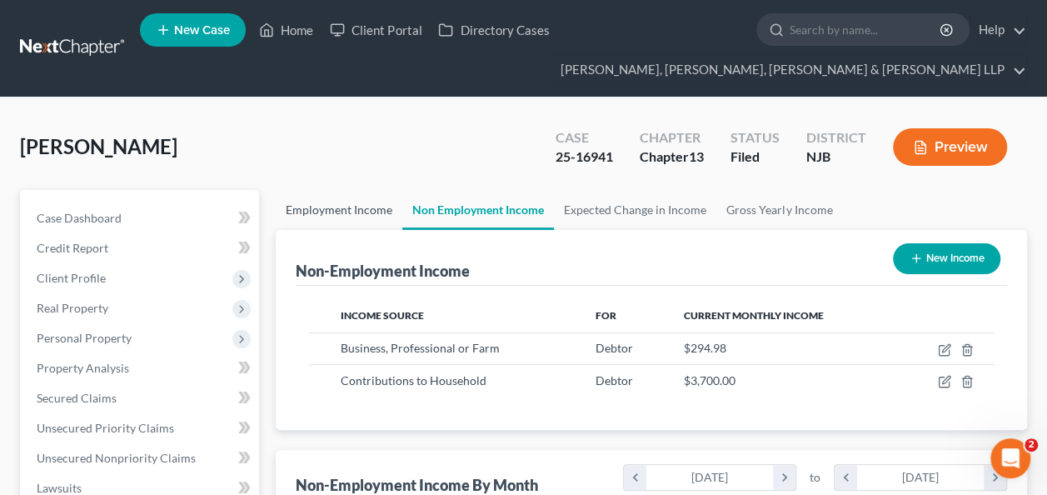
click at [376, 215] on link "Employment Income" at bounding box center [339, 210] width 127 height 40
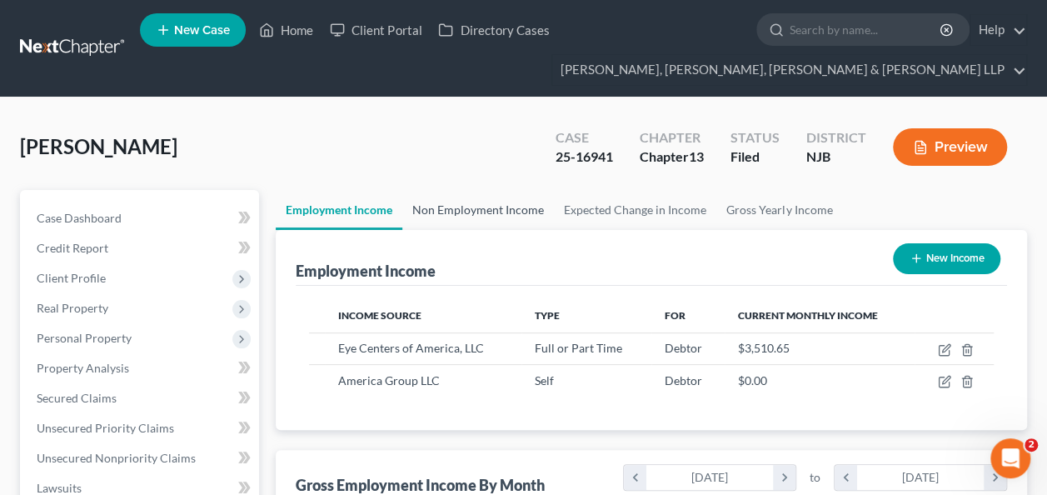
click at [431, 213] on link "Non Employment Income" at bounding box center [478, 210] width 152 height 40
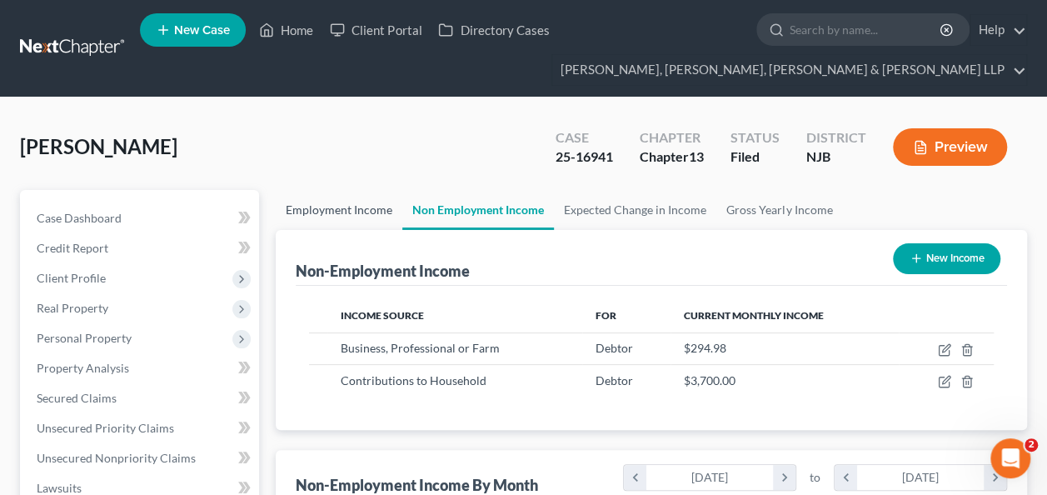
click at [384, 204] on link "Employment Income" at bounding box center [339, 210] width 127 height 40
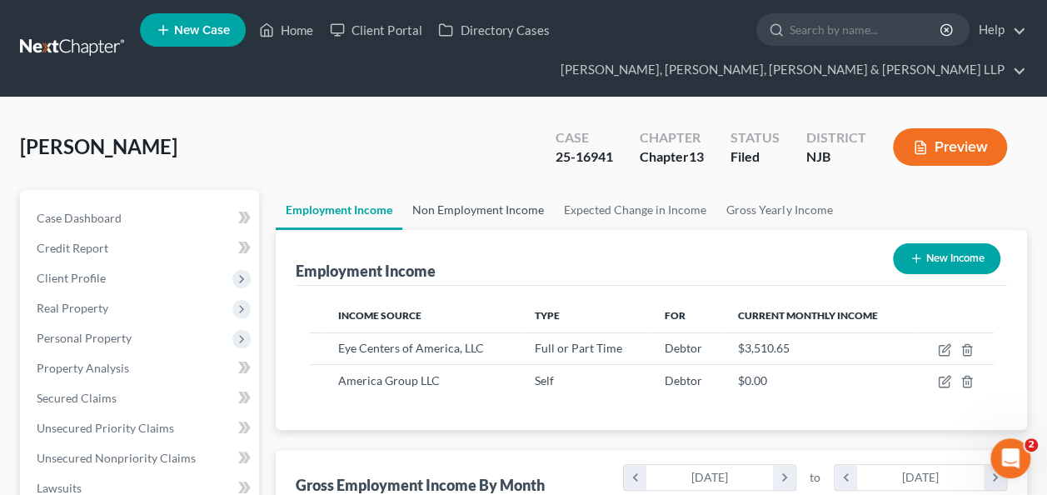
click at [475, 190] on link "Non Employment Income" at bounding box center [478, 210] width 152 height 40
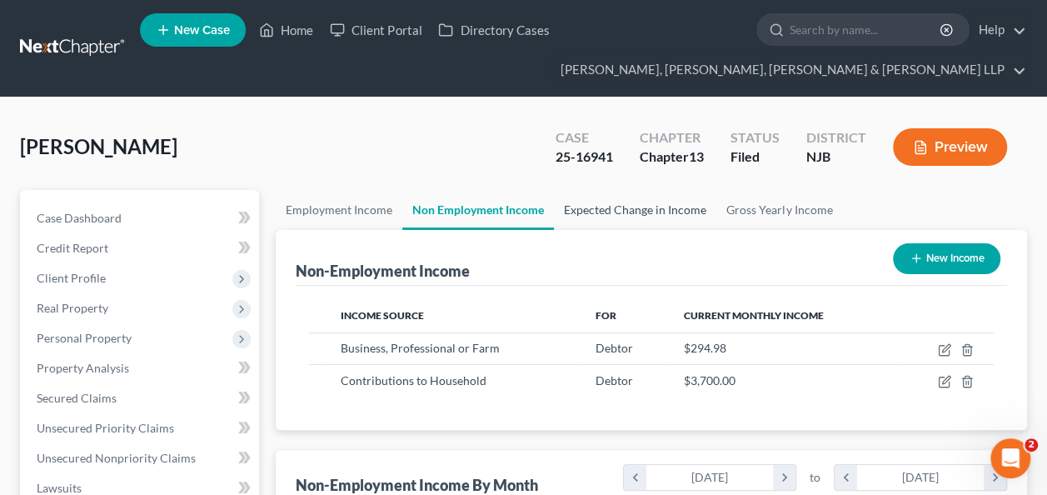
click at [658, 202] on link "Expected Change in Income" at bounding box center [635, 210] width 162 height 40
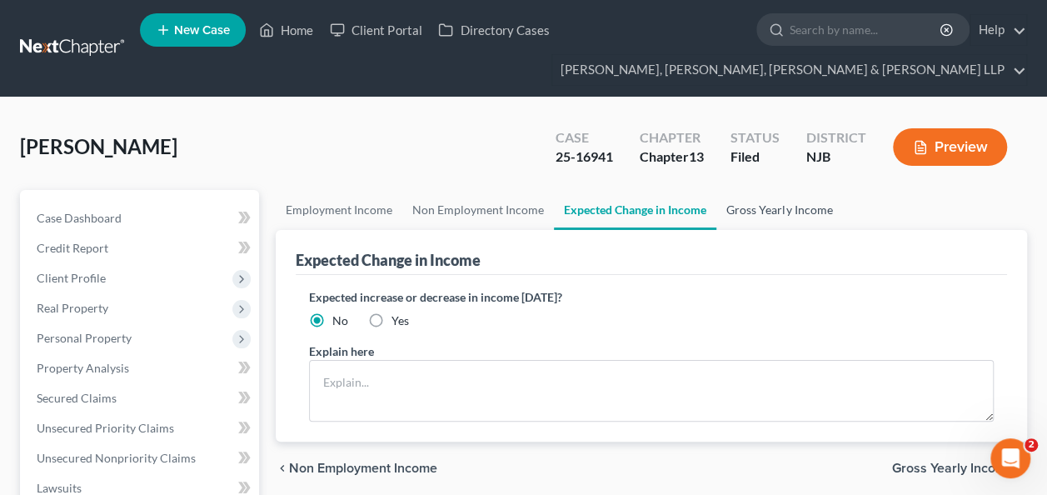
click at [818, 215] on link "Gross Yearly Income" at bounding box center [779, 210] width 126 height 40
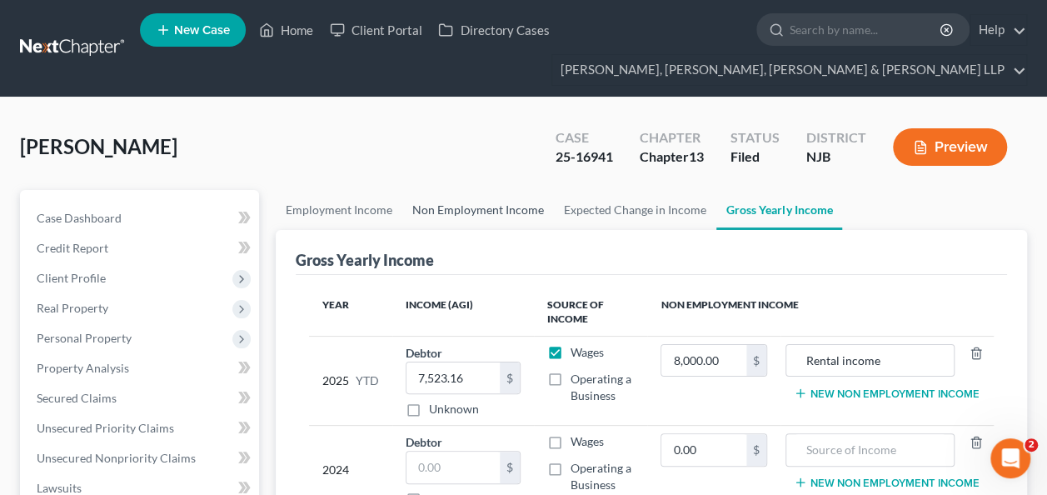
click at [487, 208] on link "Non Employment Income" at bounding box center [478, 210] width 152 height 40
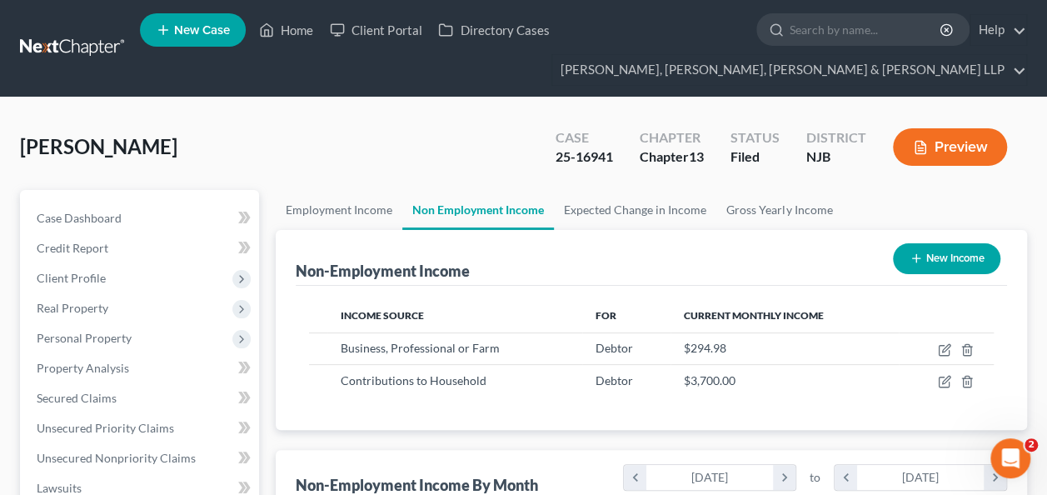
scroll to position [296, 418]
click at [329, 211] on link "Employment Income" at bounding box center [339, 210] width 127 height 40
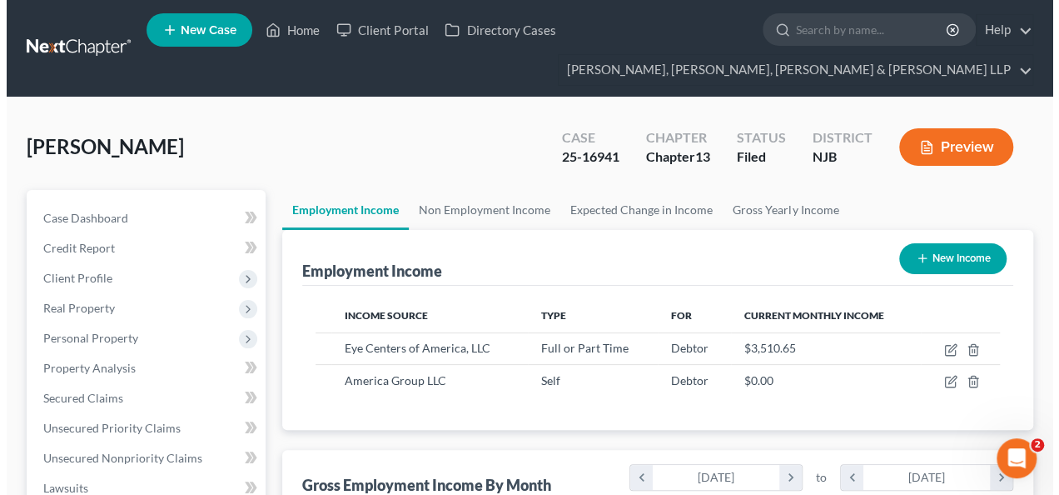
scroll to position [296, 418]
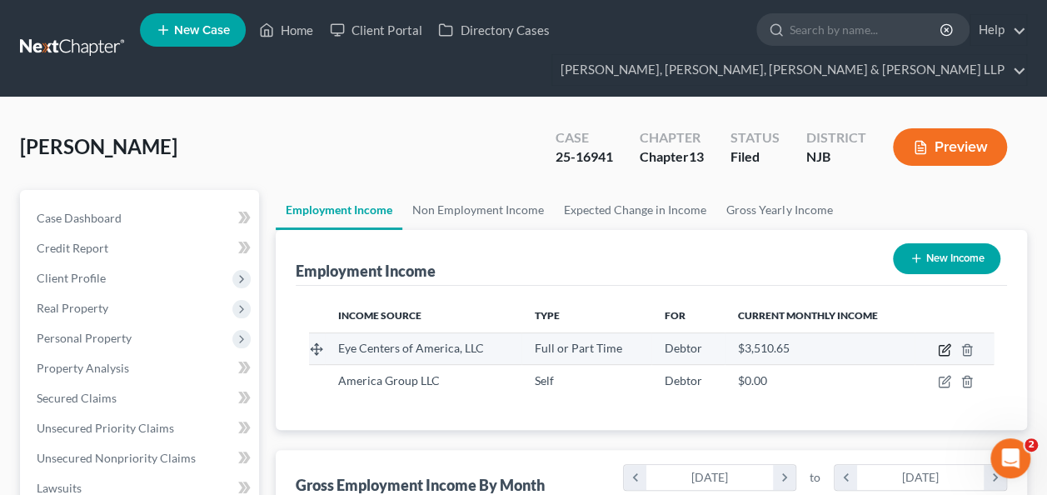
click at [944, 345] on icon "button" at bounding box center [944, 349] width 13 height 13
select select "0"
select select "33"
select select "2"
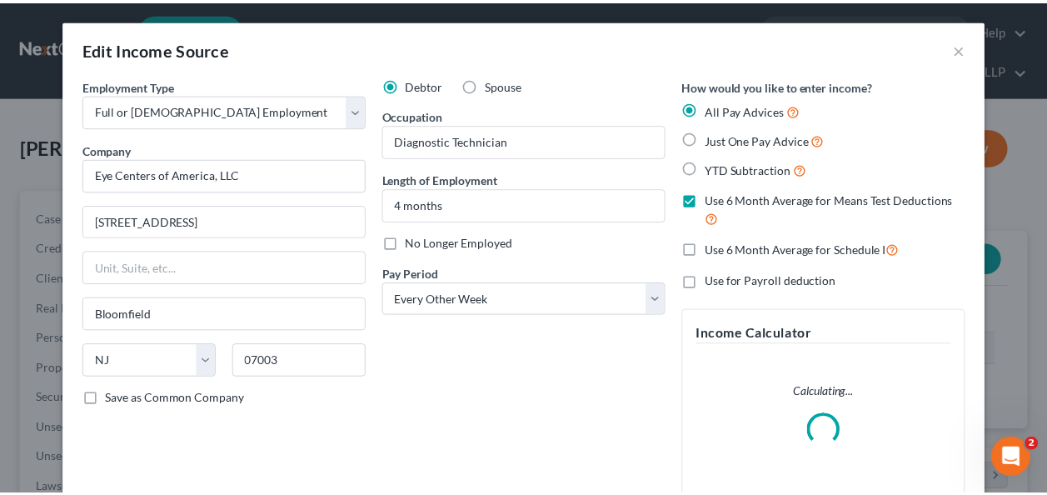
scroll to position [296, 424]
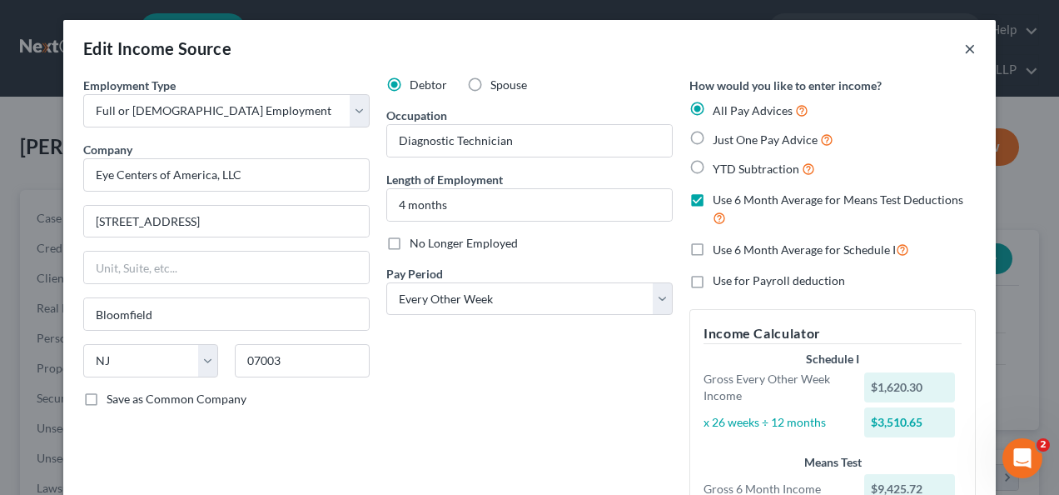
click at [964, 53] on button "×" at bounding box center [970, 48] width 12 height 20
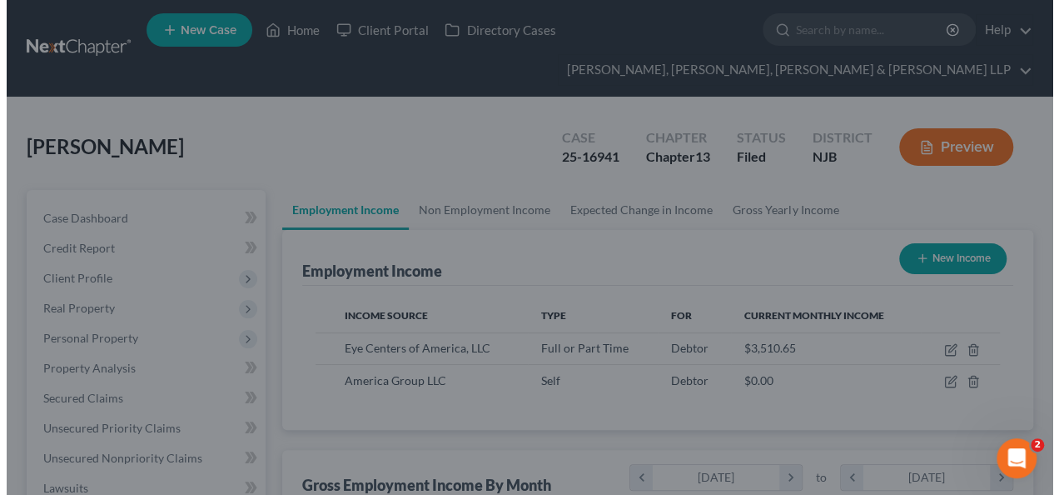
scroll to position [832340, 832217]
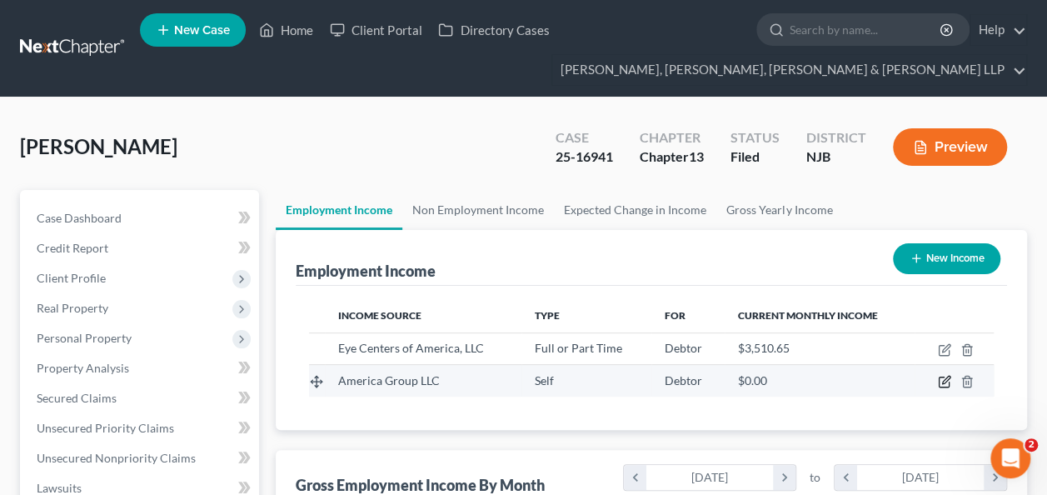
click at [938, 378] on icon "button" at bounding box center [944, 381] width 13 height 13
select select "1"
select select "0"
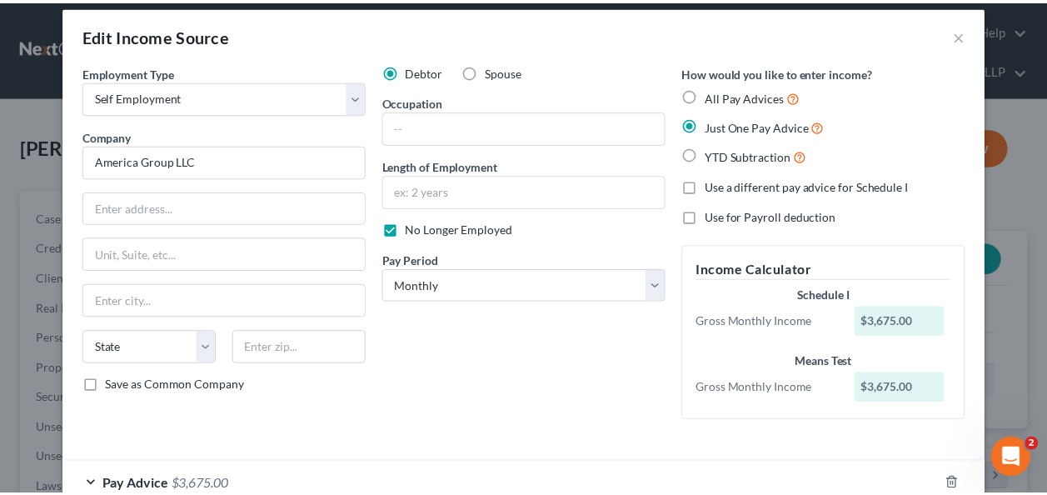
scroll to position [0, 0]
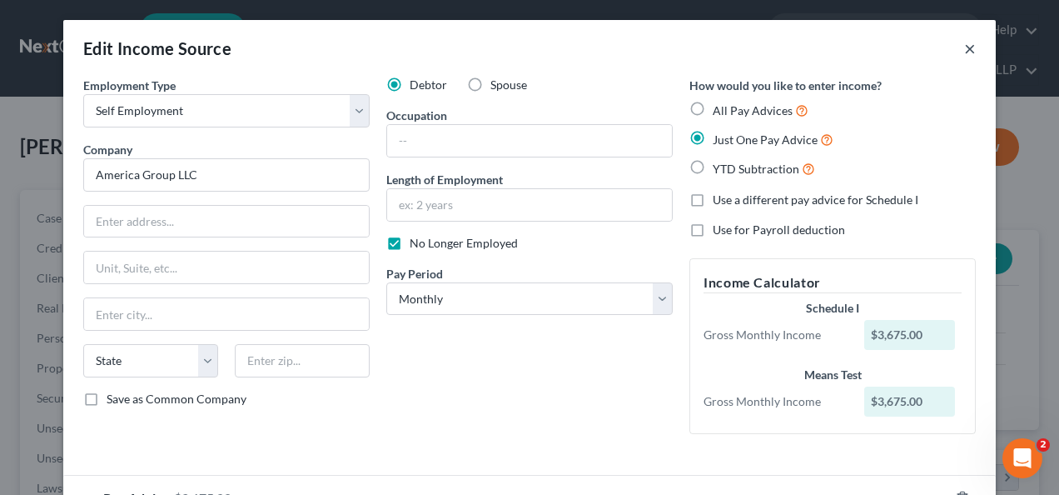
click at [964, 47] on button "×" at bounding box center [970, 48] width 12 height 20
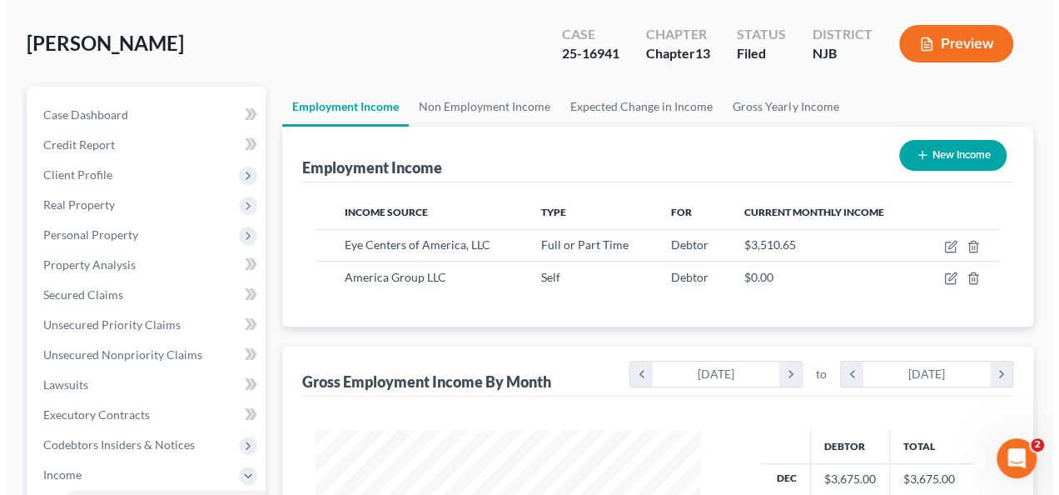
scroll to position [238, 0]
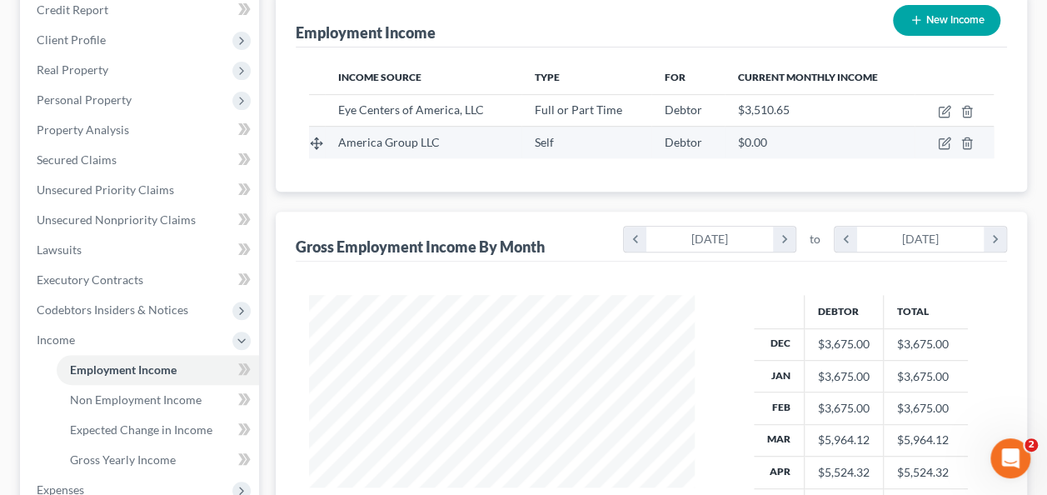
click at [936, 139] on td at bounding box center [953, 143] width 79 height 32
click at [940, 142] on icon "button" at bounding box center [944, 143] width 13 height 13
select select "1"
select select "0"
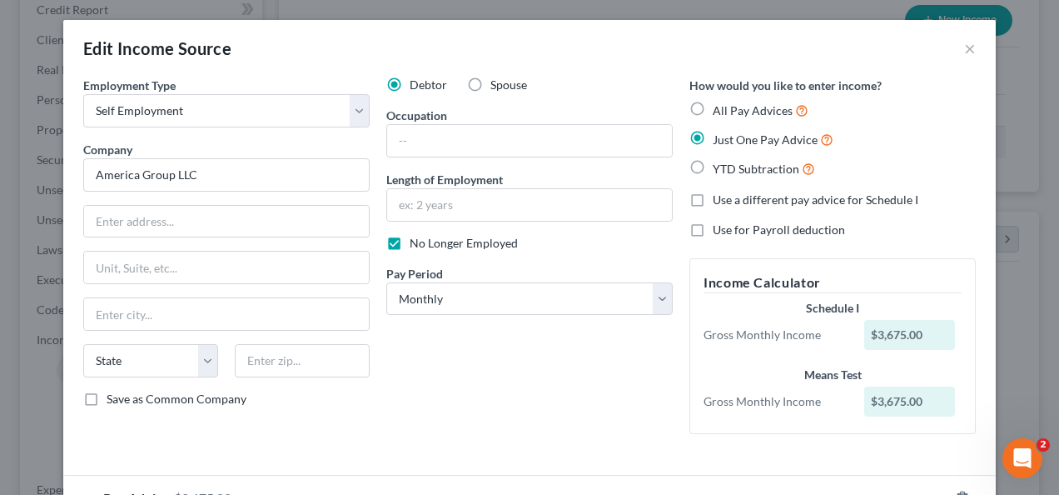
scroll to position [115, 0]
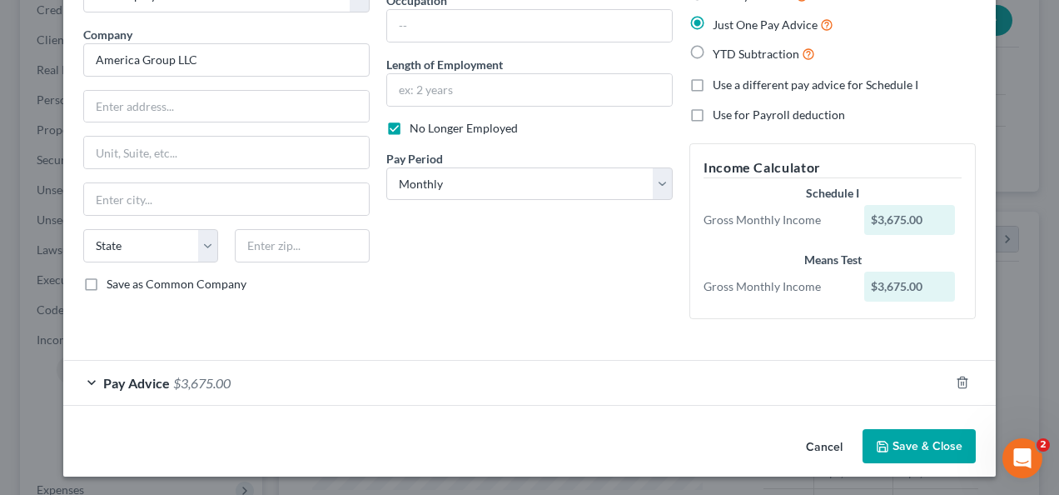
click at [687, 381] on div "Pay Advice $3,675.00" at bounding box center [506, 383] width 886 height 44
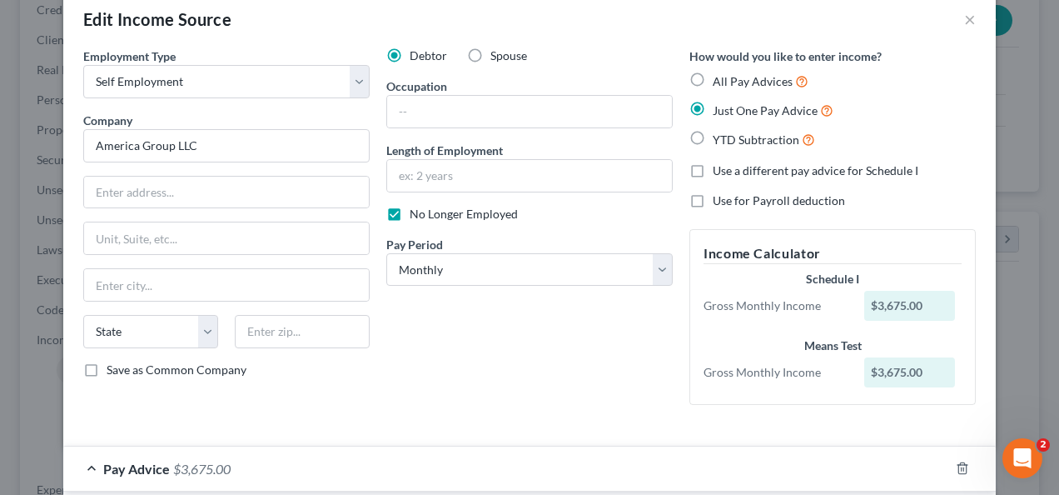
scroll to position [0, 0]
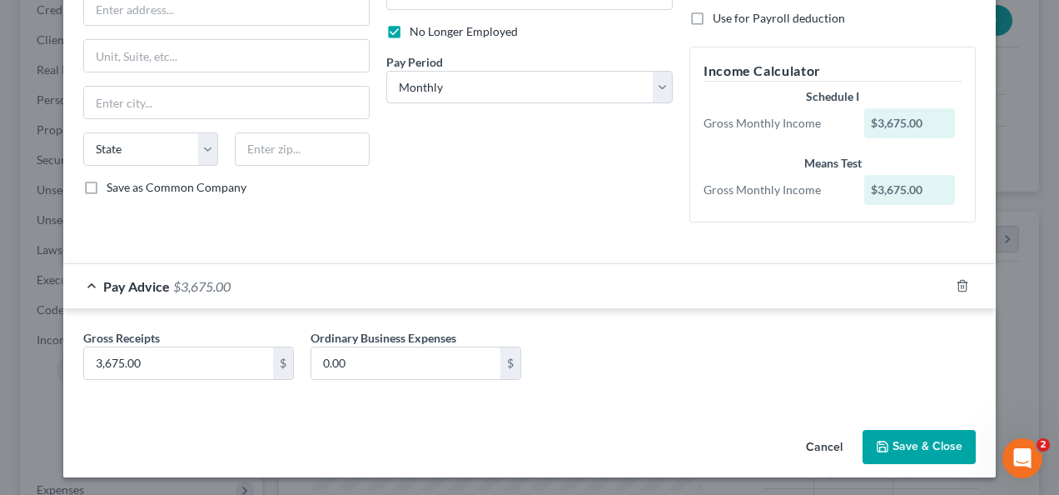
click at [556, 301] on div "Pay Advice $3,675.00" at bounding box center [506, 286] width 886 height 44
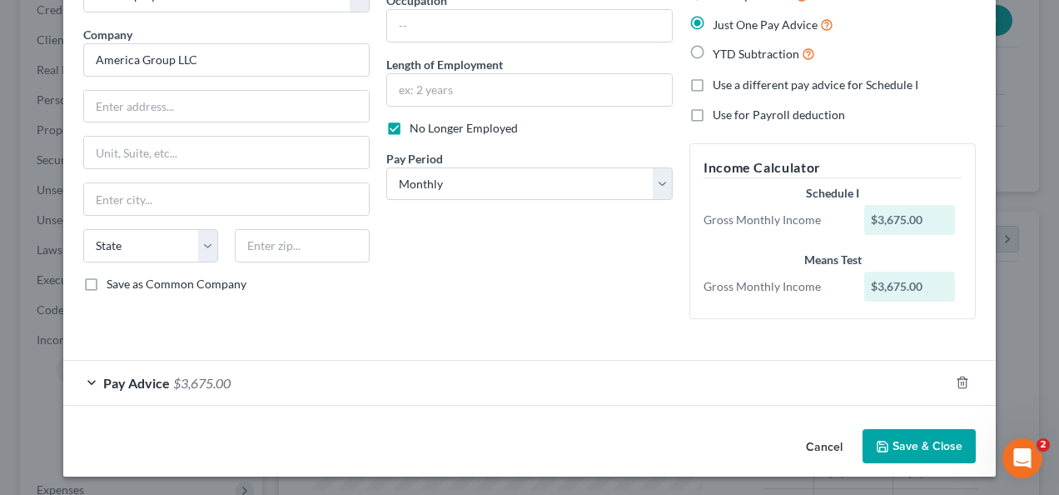
click at [546, 366] on div "Pay Advice $3,675.00" at bounding box center [506, 383] width 886 height 44
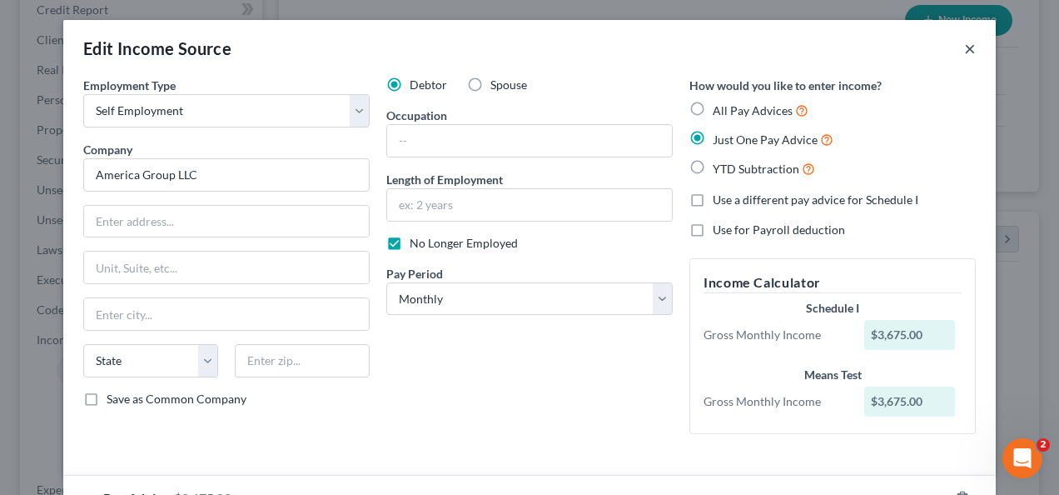
click at [964, 47] on button "×" at bounding box center [970, 48] width 12 height 20
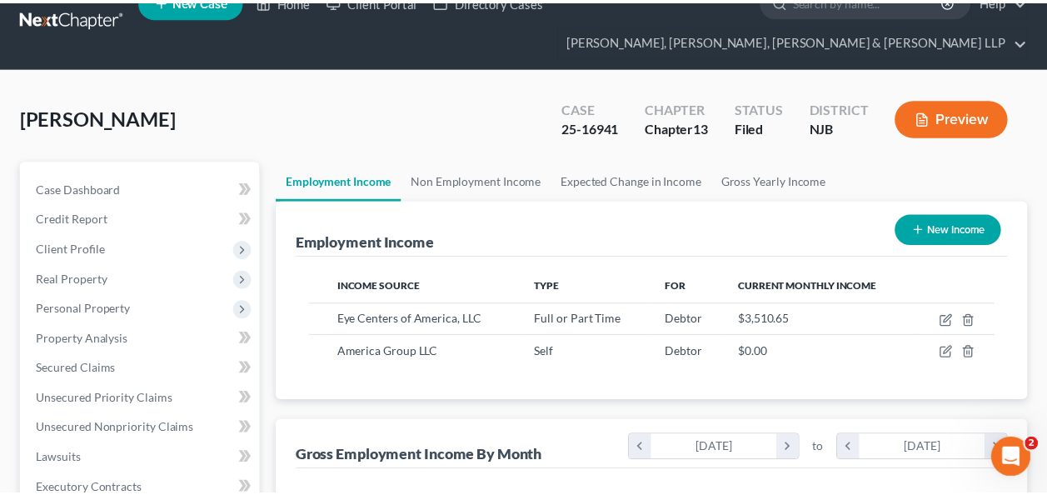
scroll to position [296, 424]
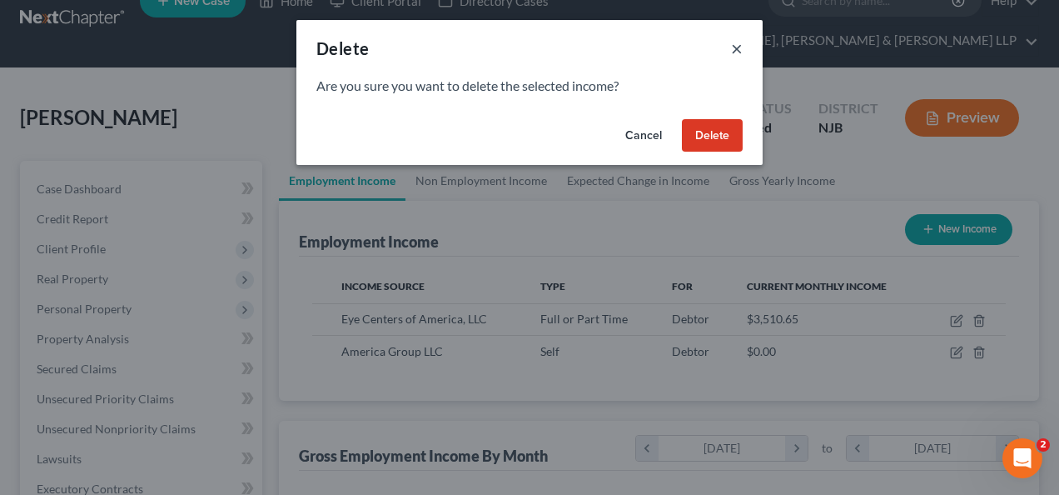
click at [732, 45] on button "×" at bounding box center [737, 48] width 12 height 20
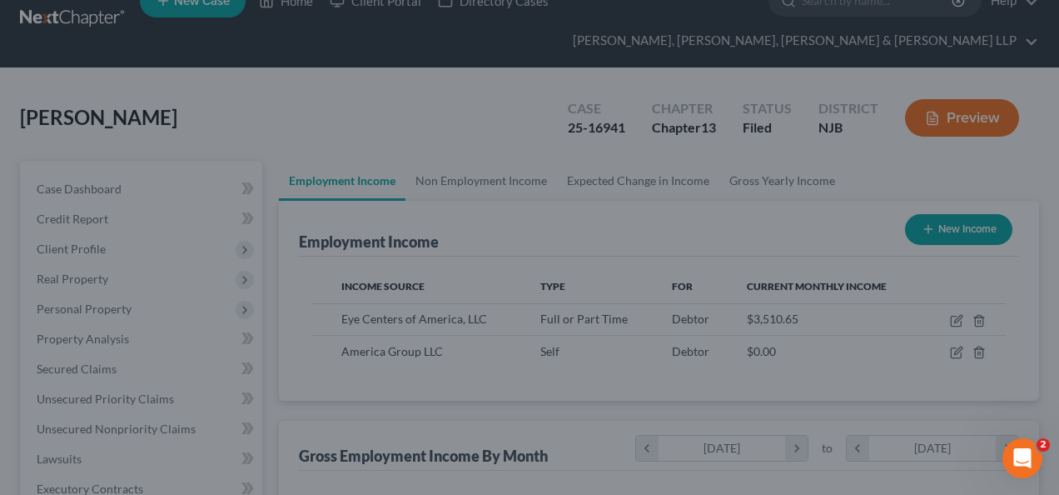
scroll to position [832340, 832217]
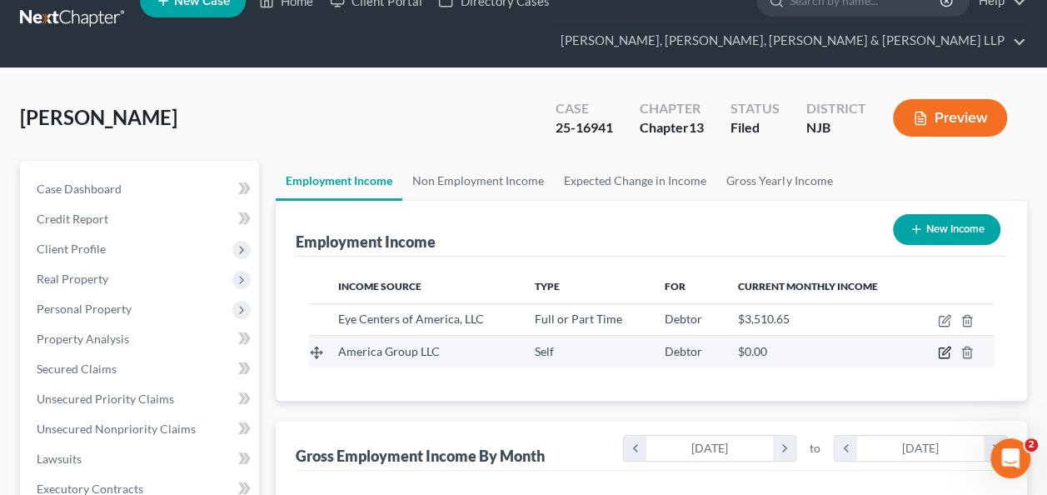
click at [943, 349] on icon "button" at bounding box center [945, 350] width 7 height 7
select select "1"
select select "0"
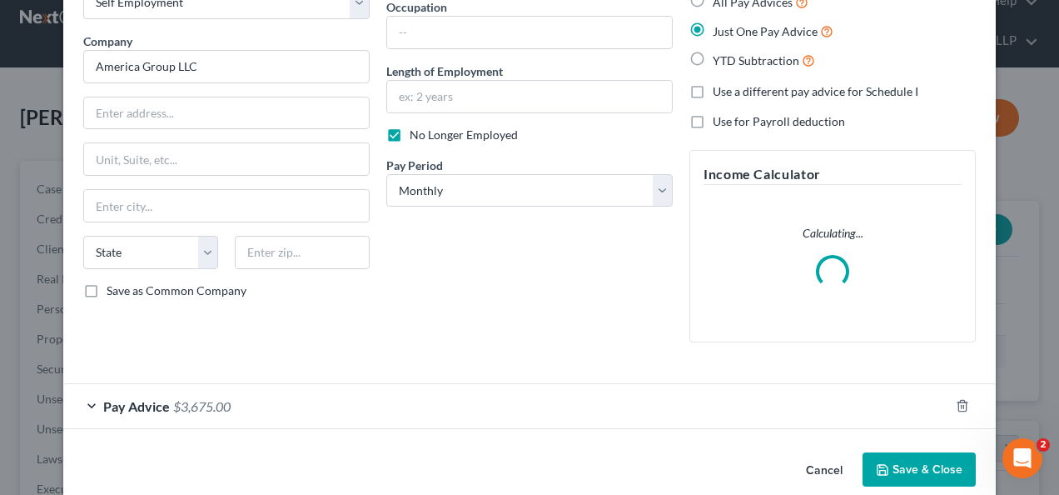
scroll to position [132, 0]
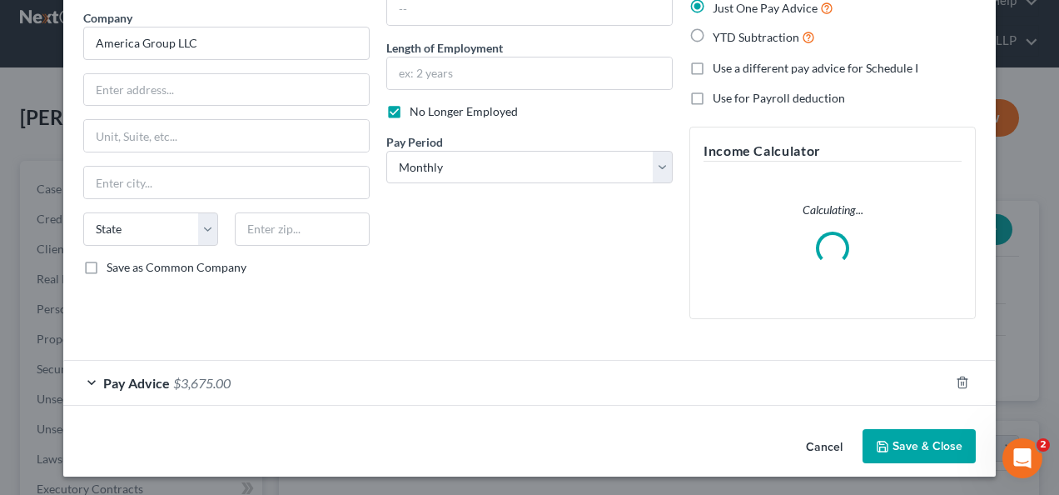
click at [385, 385] on div "Pay Advice $3,675.00" at bounding box center [506, 383] width 886 height 44
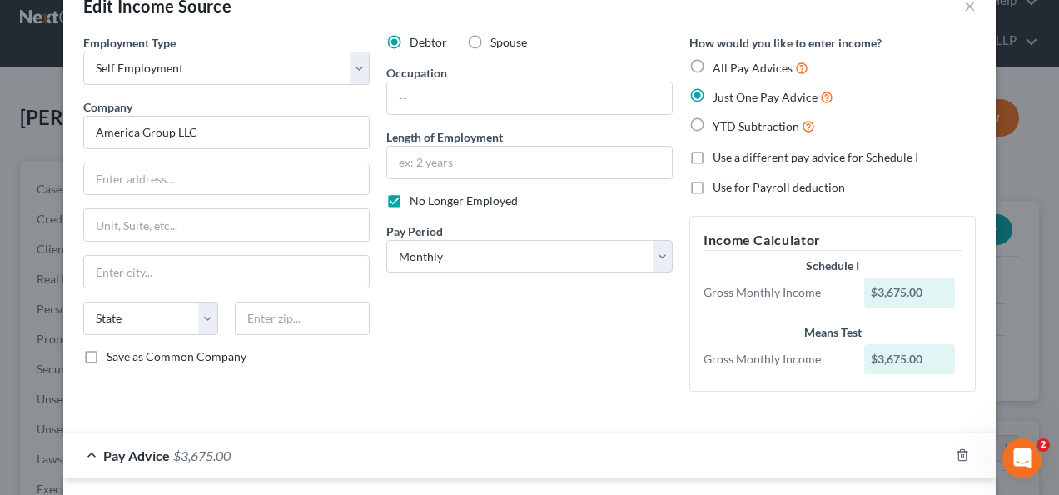
scroll to position [211, 0]
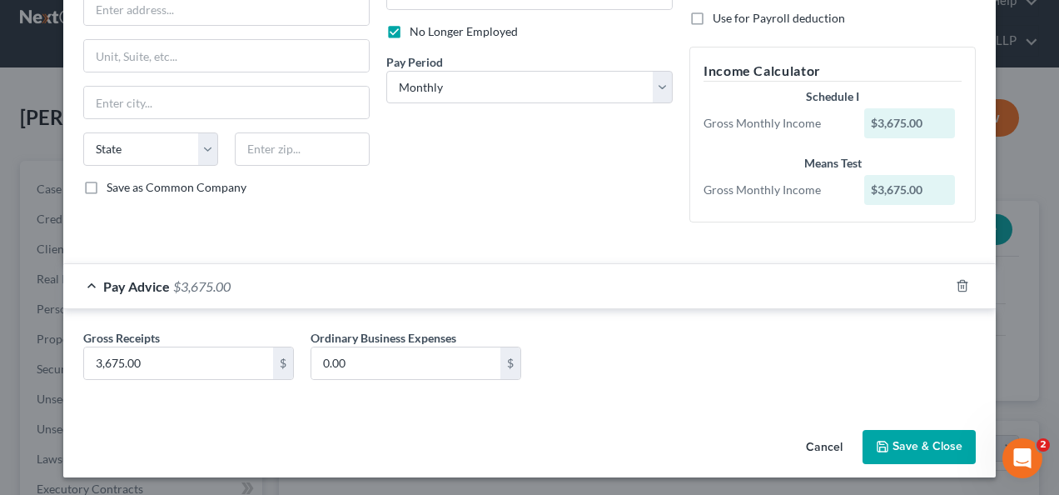
click at [843, 295] on div "Pay Advice $3,675.00" at bounding box center [506, 286] width 886 height 44
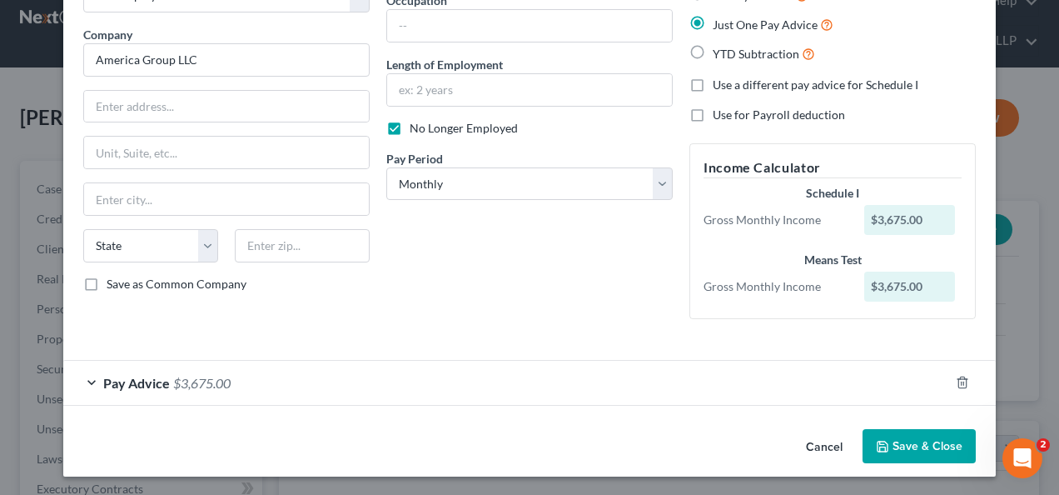
click at [806, 389] on div "Pay Advice $3,675.00" at bounding box center [506, 383] width 886 height 44
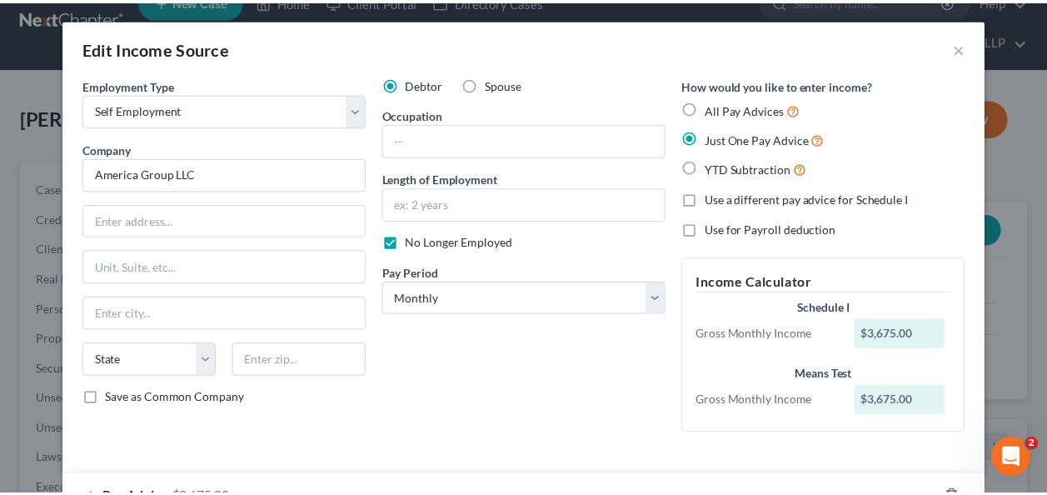
scroll to position [0, 0]
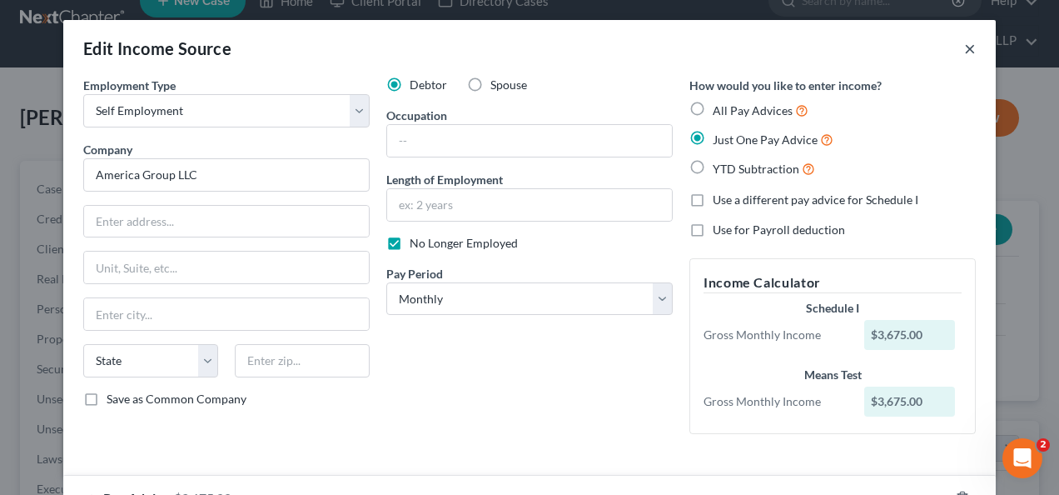
click at [964, 53] on button "×" at bounding box center [970, 48] width 12 height 20
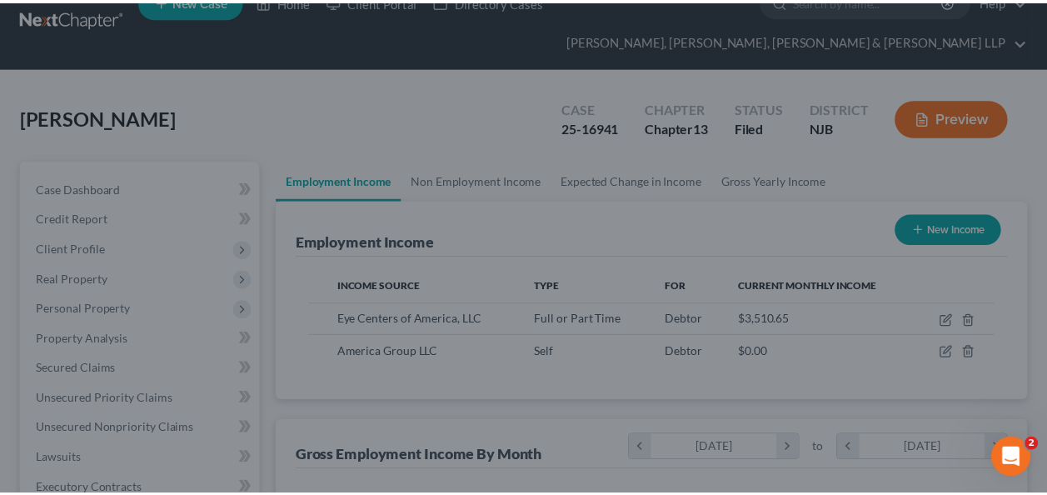
scroll to position [832340, 832217]
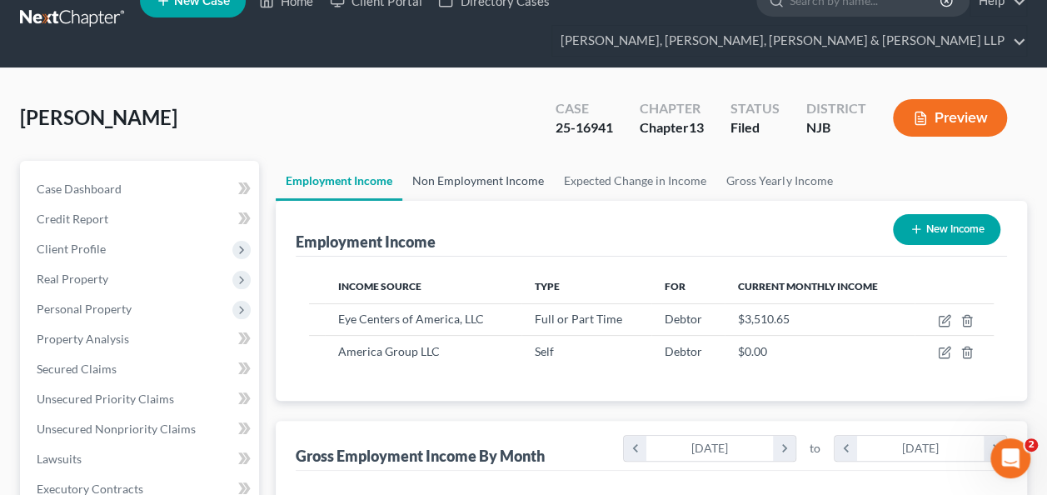
click at [502, 187] on link "Non Employment Income" at bounding box center [478, 181] width 152 height 40
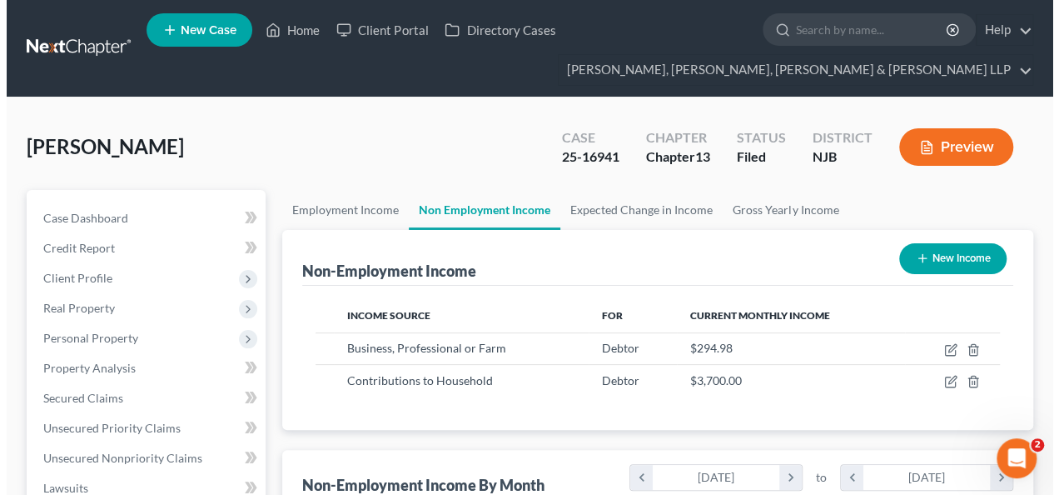
scroll to position [296, 418]
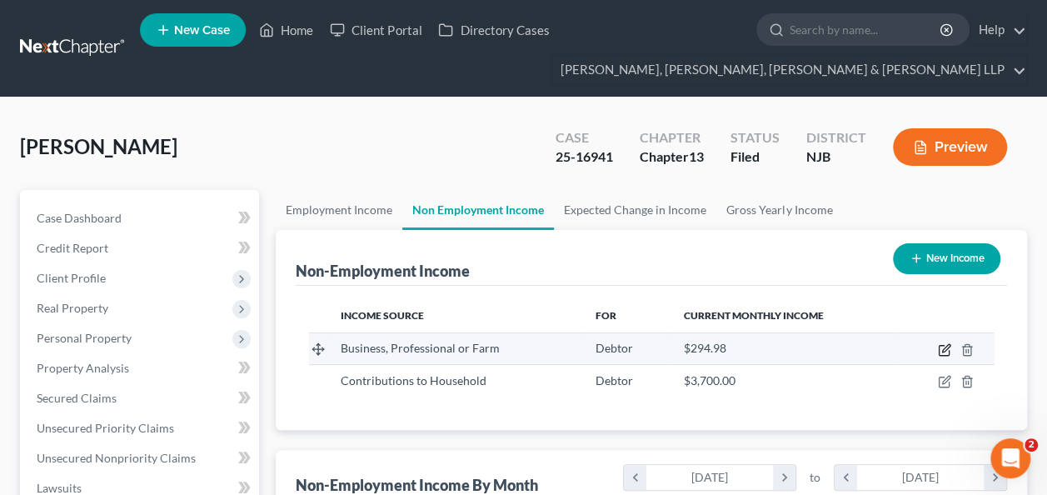
click at [939, 345] on icon "button" at bounding box center [944, 349] width 13 height 13
select select "10"
select select "0"
select select "33"
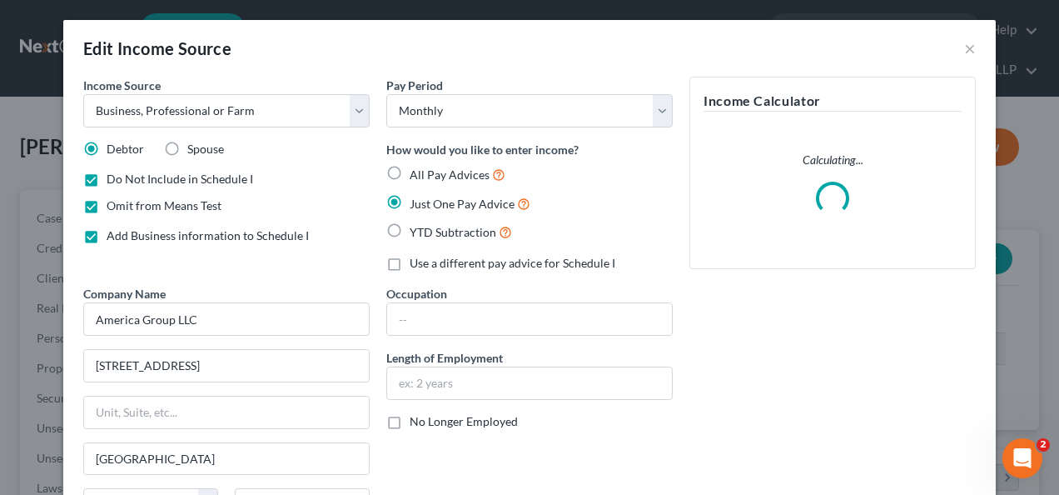
scroll to position [832340, 832212]
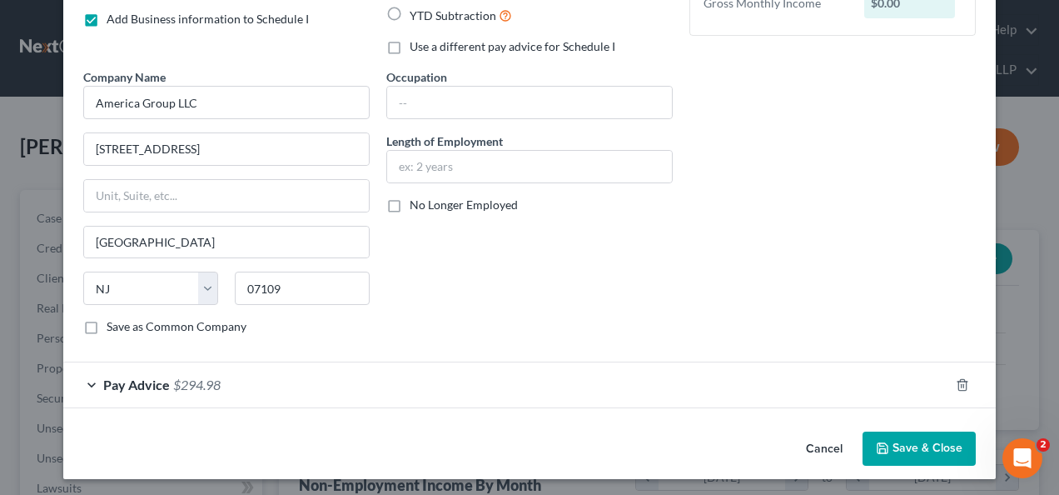
click at [868, 386] on div "Pay Advice $294.98" at bounding box center [506, 384] width 886 height 44
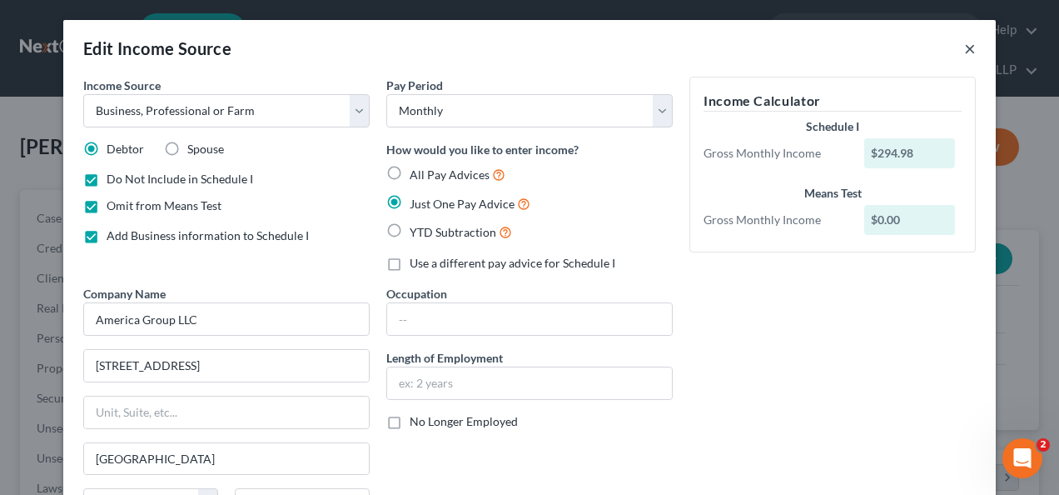
click at [965, 52] on button "×" at bounding box center [970, 48] width 12 height 20
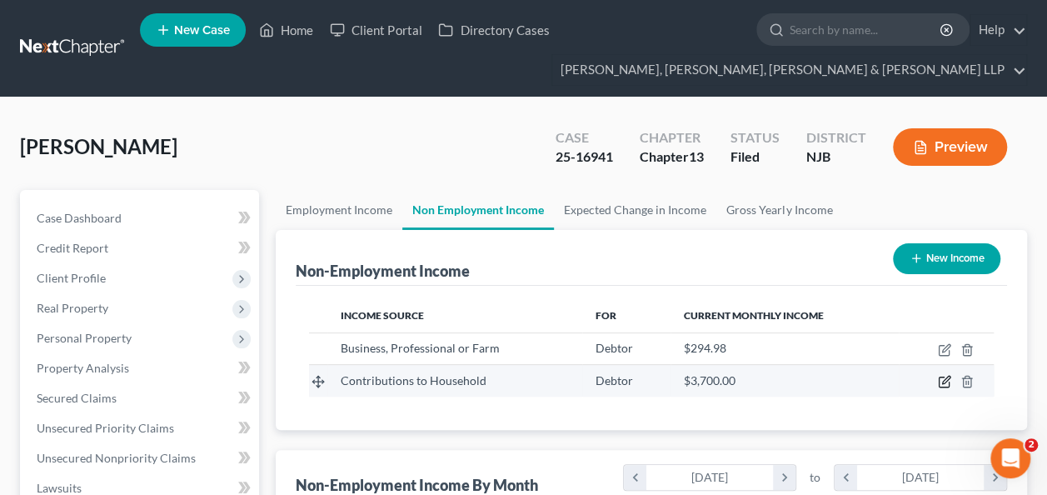
click at [943, 381] on icon "button" at bounding box center [944, 381] width 13 height 13
select select "8"
select select "0"
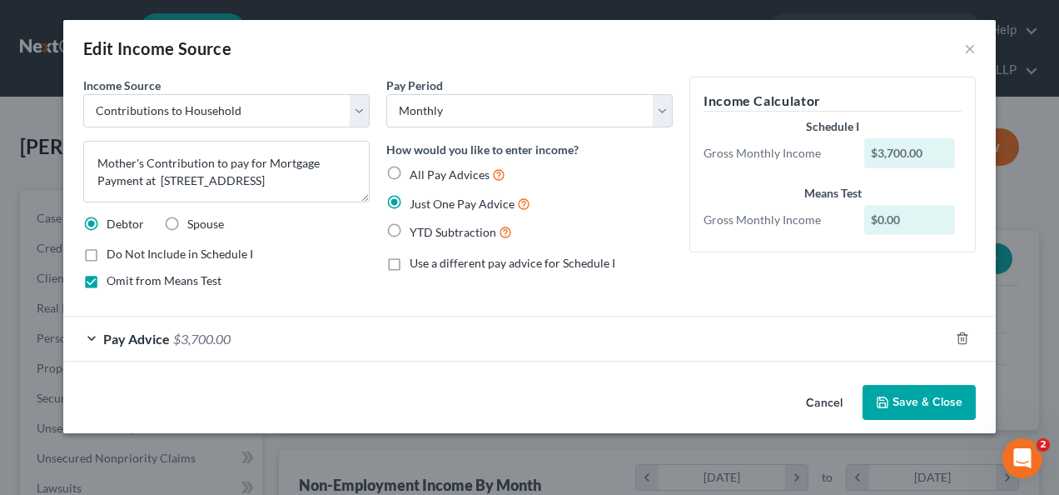
click at [585, 334] on div "Pay Advice $3,700.00" at bounding box center [506, 338] width 886 height 44
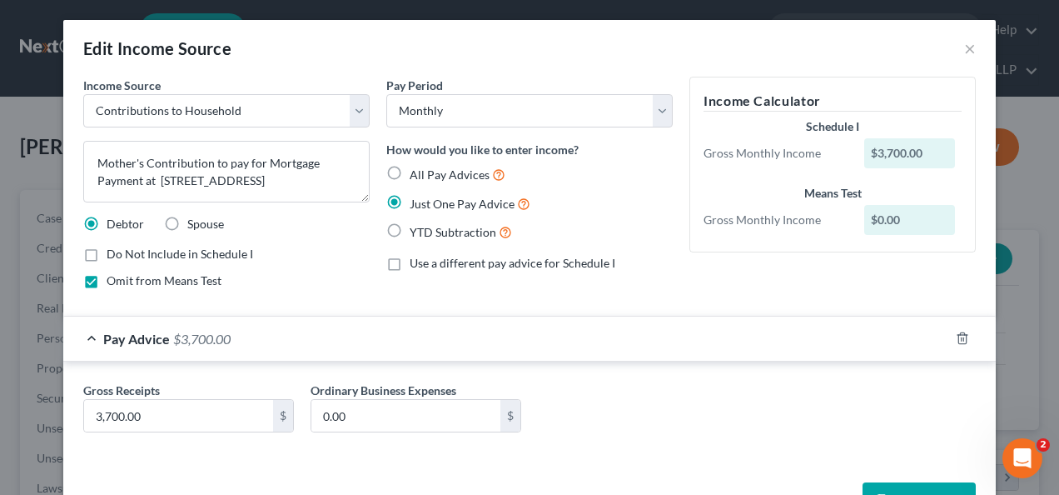
click at [585, 335] on div "Pay Advice $3,700.00" at bounding box center [506, 338] width 886 height 44
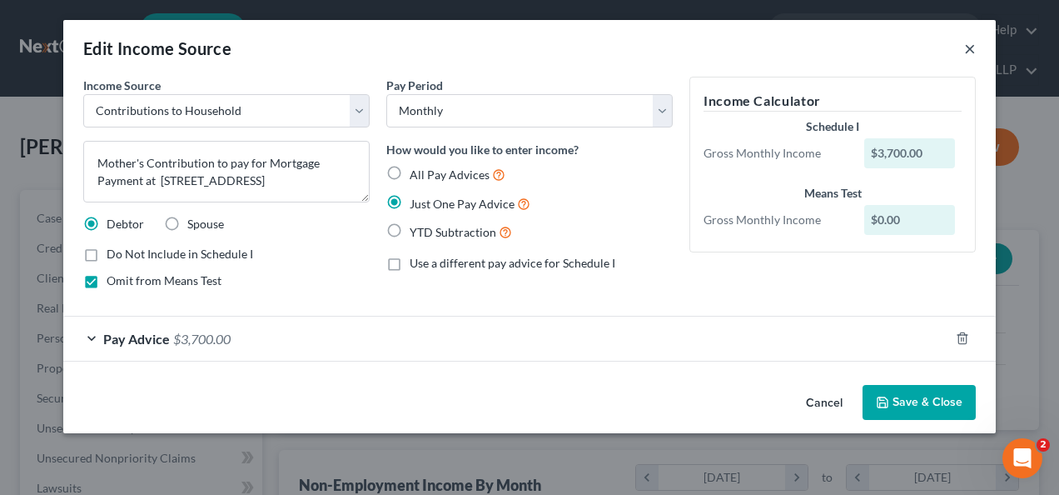
click at [972, 42] on button "×" at bounding box center [970, 48] width 12 height 20
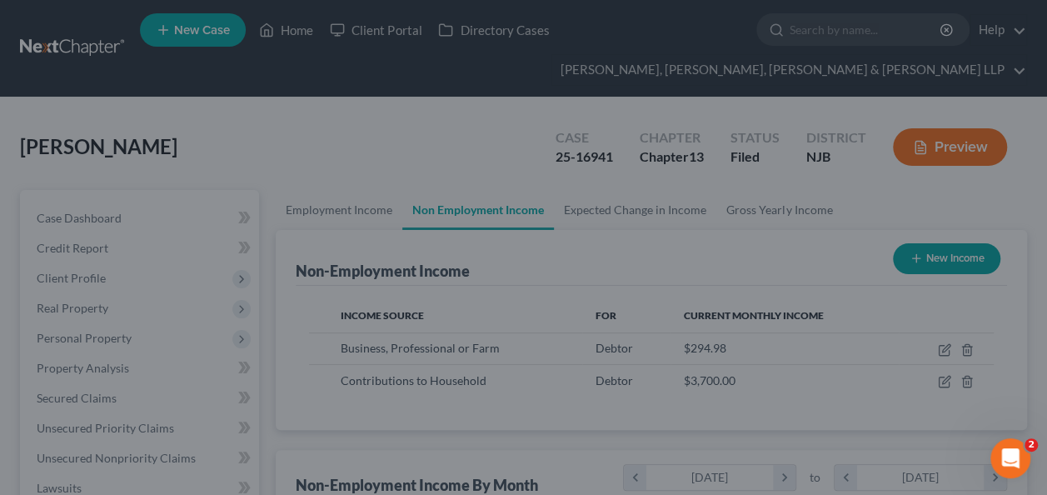
scroll to position [832340, 832217]
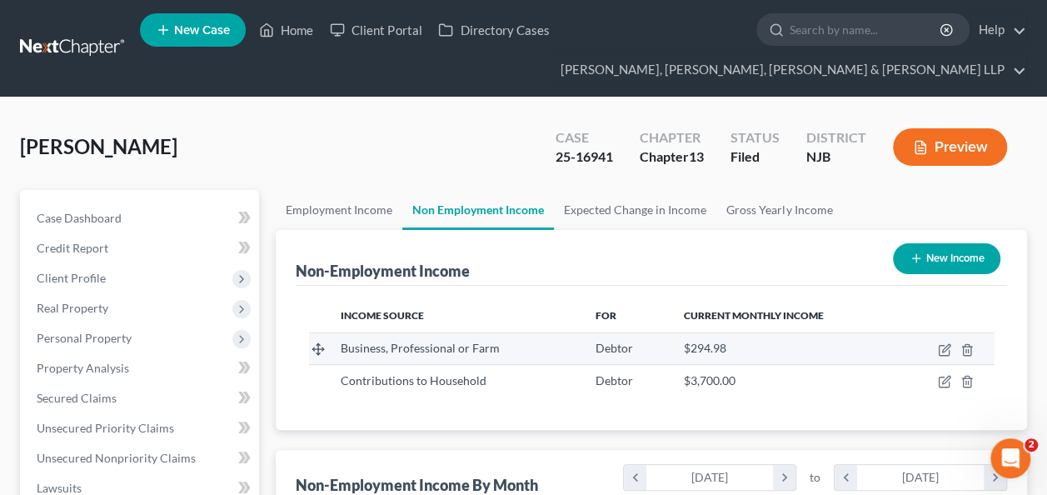
click at [824, 342] on div "$294.98" at bounding box center [784, 348] width 201 height 17
click at [904, 353] on td at bounding box center [945, 348] width 95 height 32
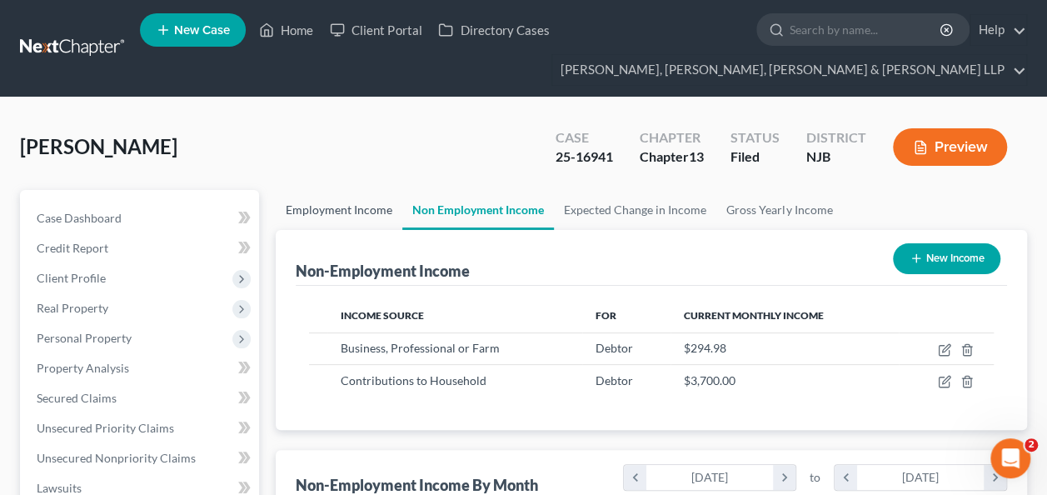
click at [315, 201] on link "Employment Income" at bounding box center [339, 210] width 127 height 40
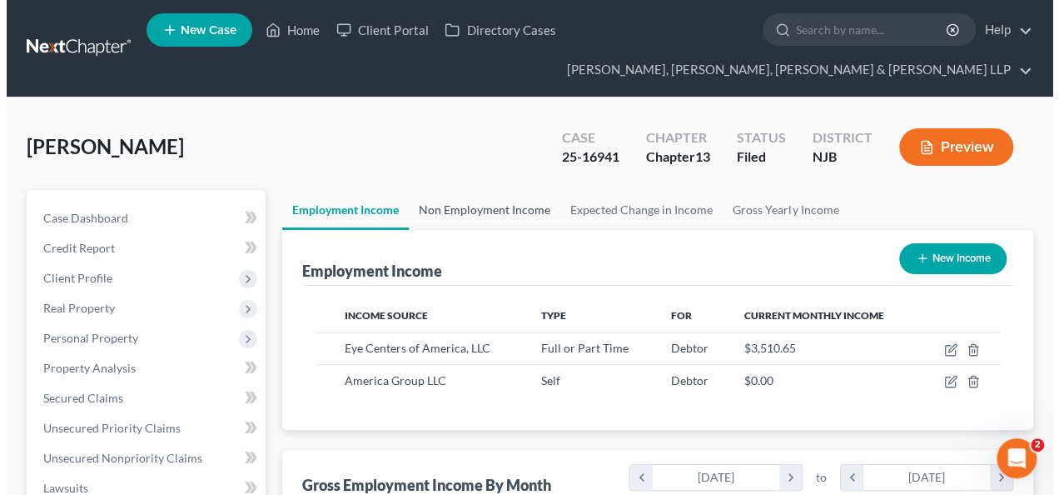
scroll to position [296, 418]
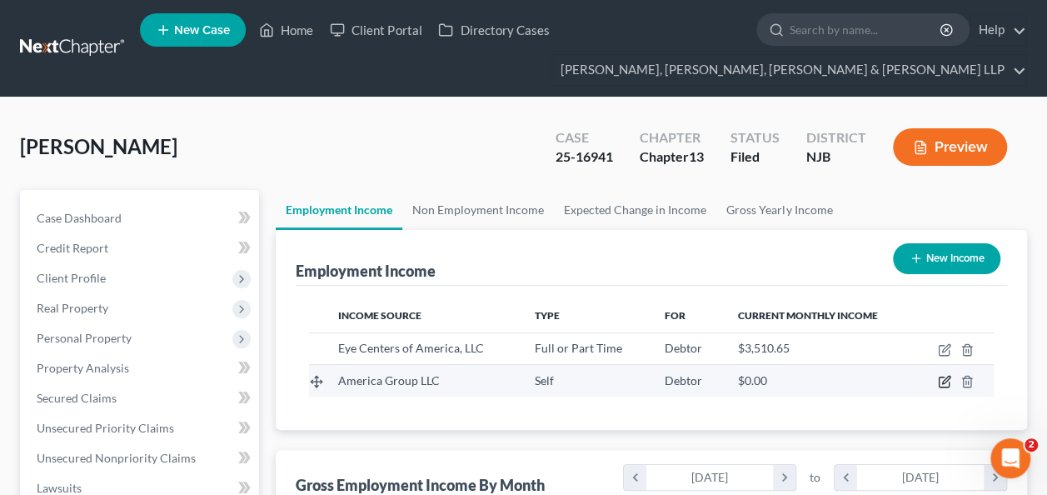
click at [948, 379] on icon "button" at bounding box center [944, 381] width 13 height 13
select select "1"
select select "0"
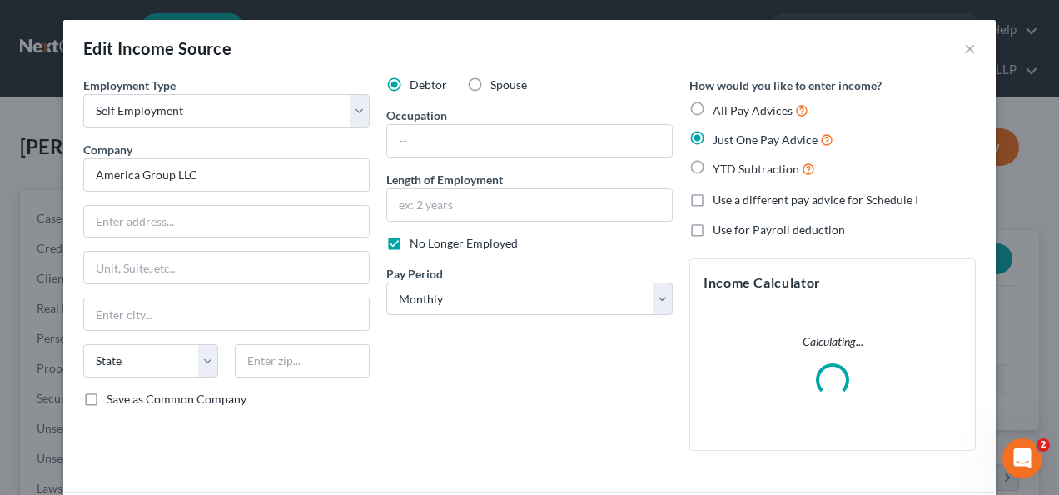
scroll to position [132, 0]
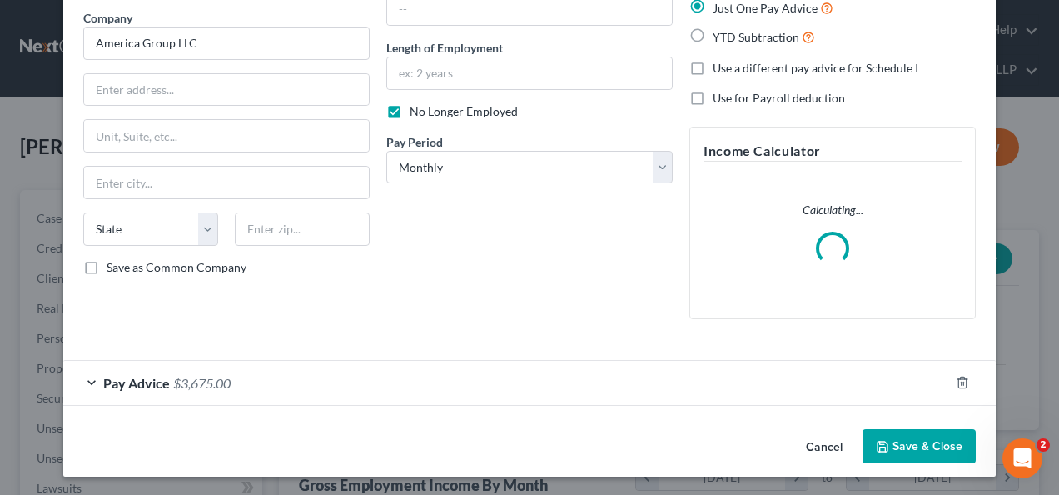
click at [606, 365] on div "Pay Advice $3,675.00" at bounding box center [506, 383] width 886 height 44
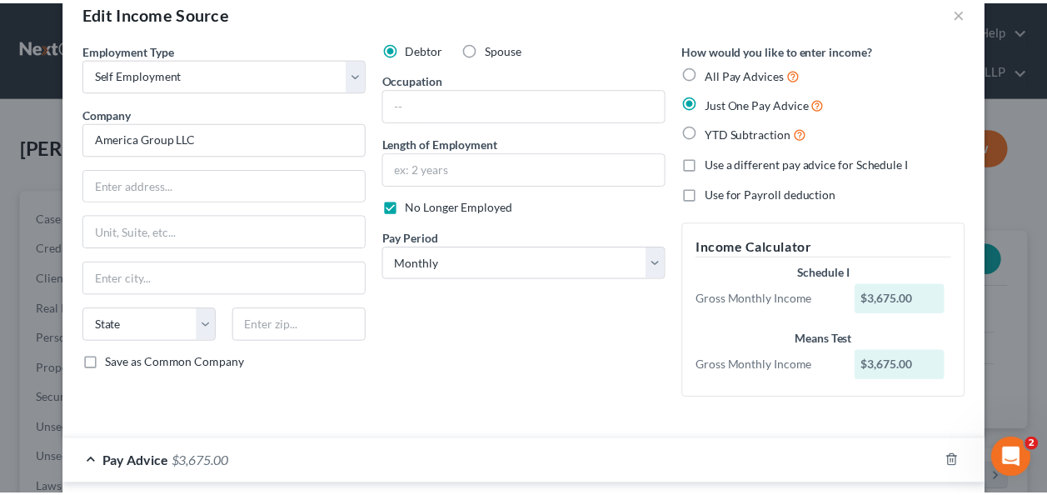
scroll to position [0, 0]
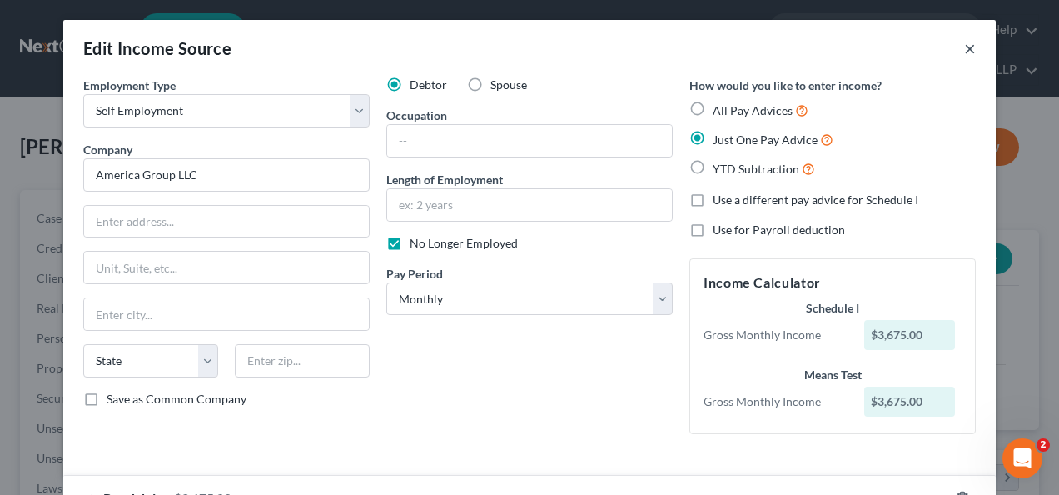
click at [968, 38] on button "×" at bounding box center [970, 48] width 12 height 20
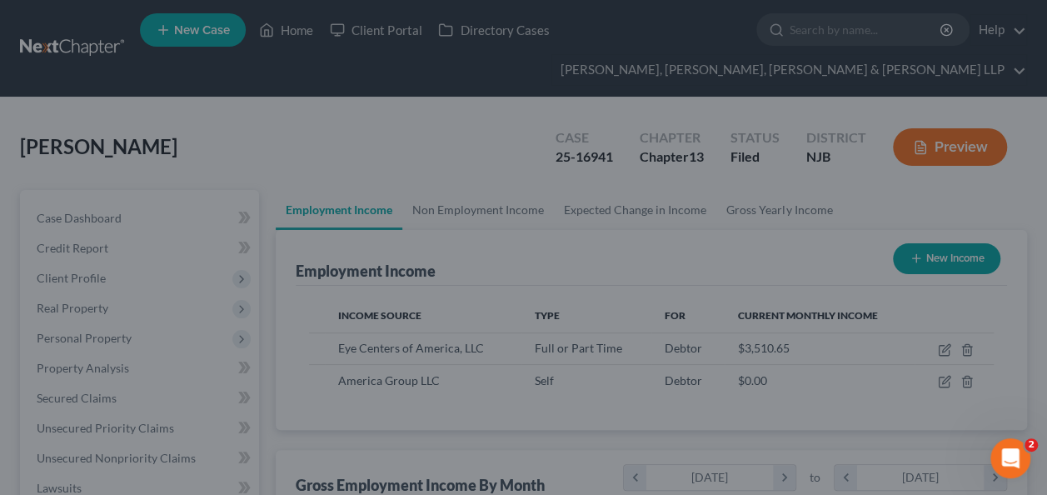
scroll to position [832340, 832217]
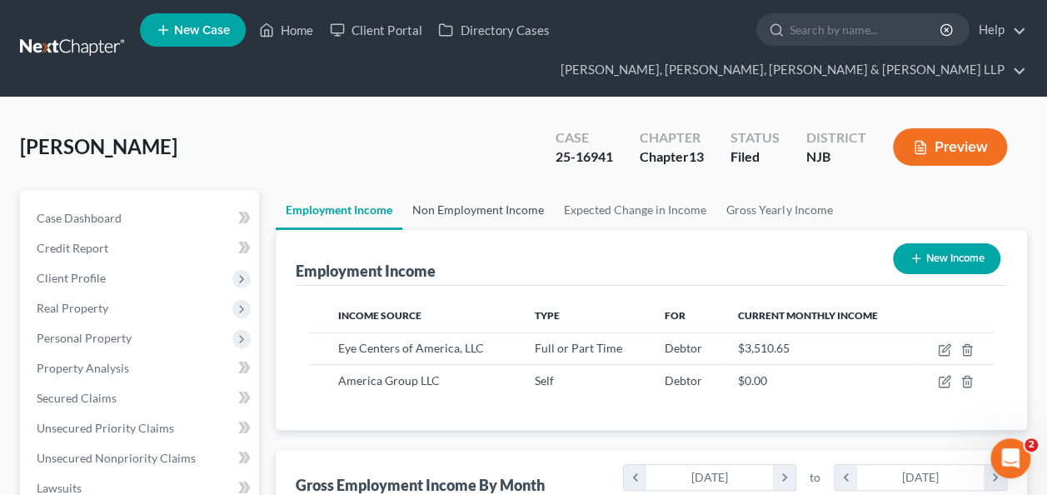
click at [516, 211] on link "Non Employment Income" at bounding box center [478, 210] width 152 height 40
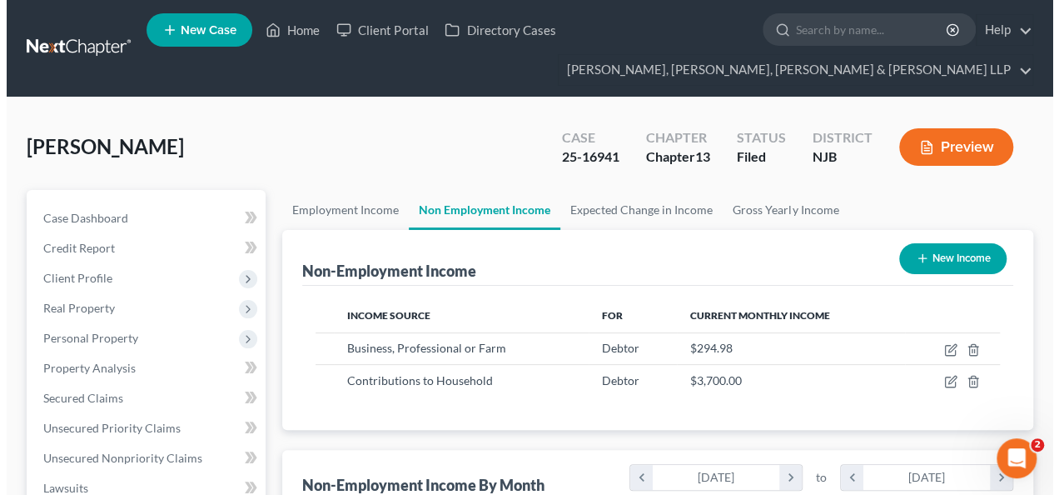
scroll to position [296, 418]
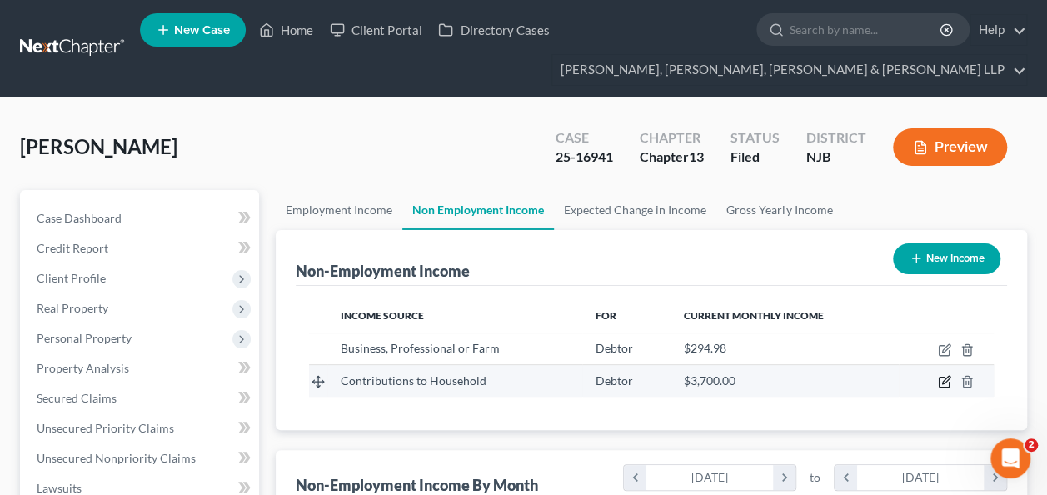
click at [942, 378] on icon "button" at bounding box center [944, 381] width 13 height 13
select select "8"
select select "0"
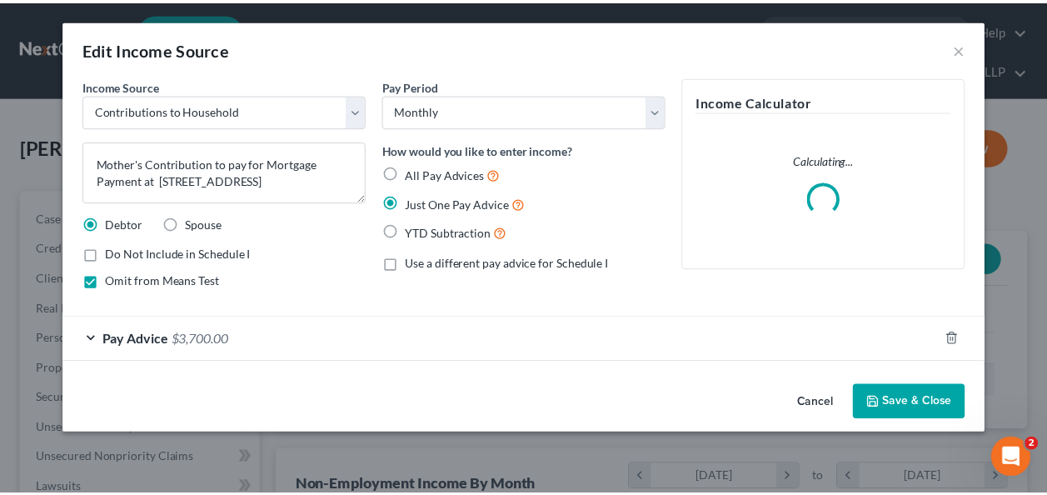
scroll to position [296, 424]
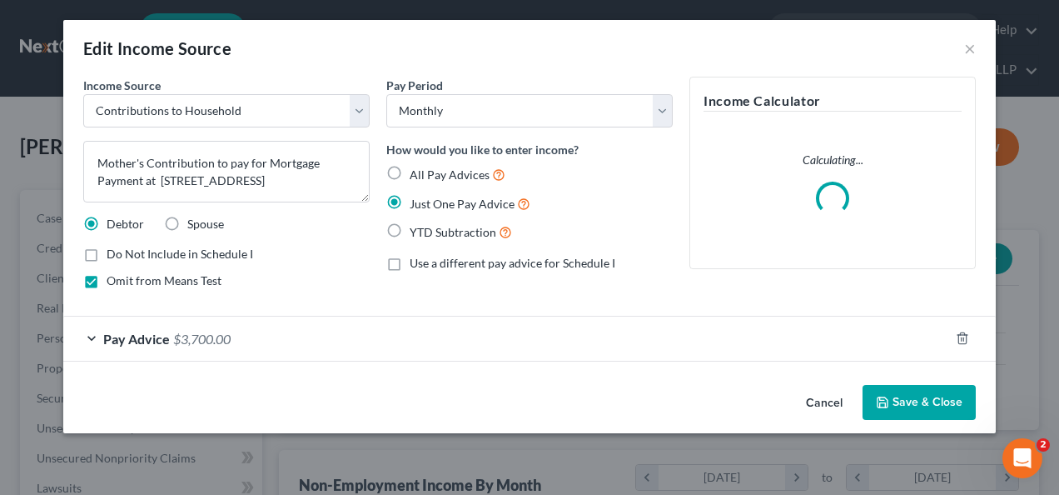
click at [961, 46] on div "Edit Income Source ×" at bounding box center [529, 48] width 933 height 57
click at [972, 47] on button "×" at bounding box center [970, 48] width 12 height 20
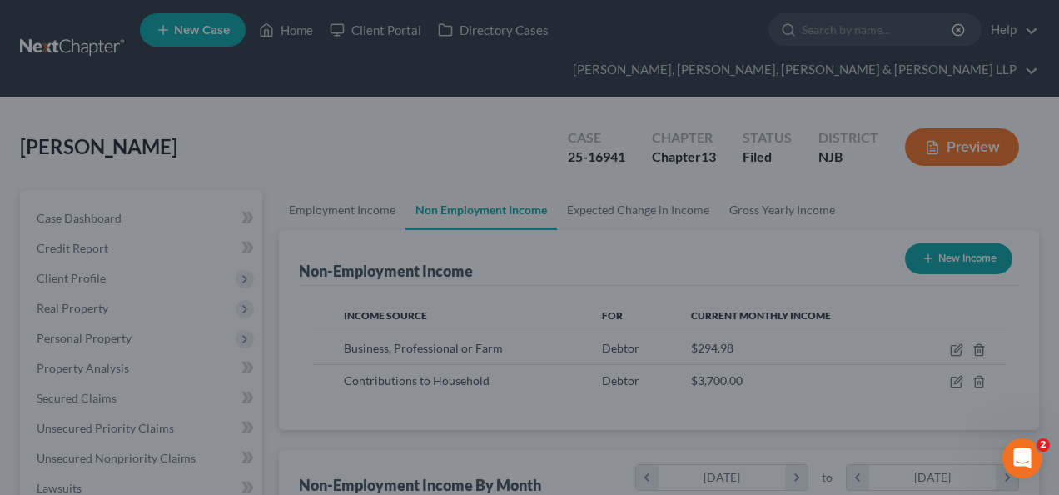
scroll to position [832340, 832217]
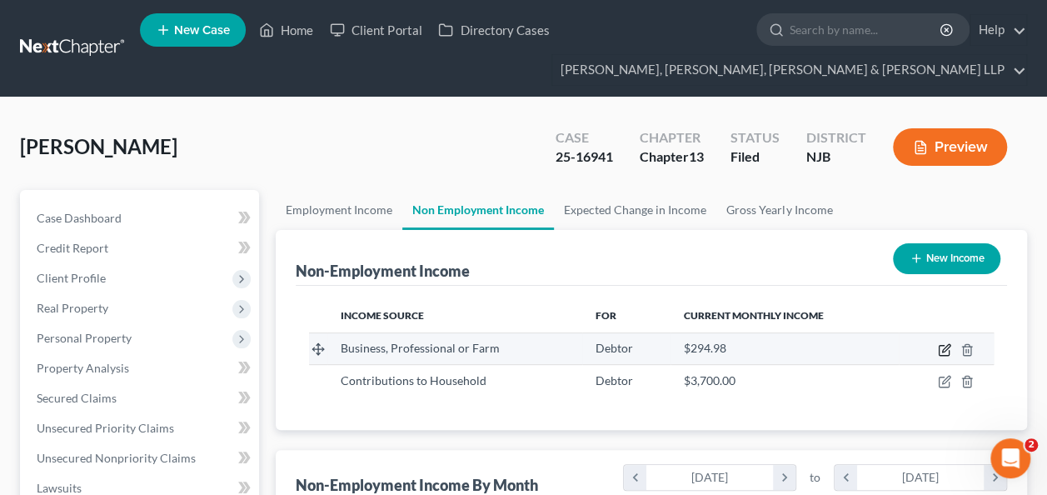
click at [950, 343] on icon "button" at bounding box center [944, 349] width 13 height 13
select select "10"
select select "0"
select select "33"
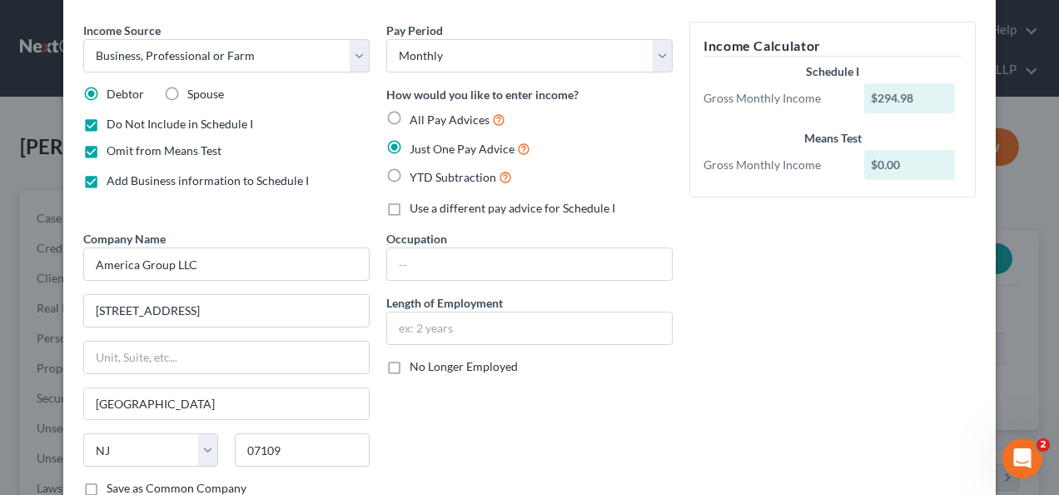
scroll to position [0, 0]
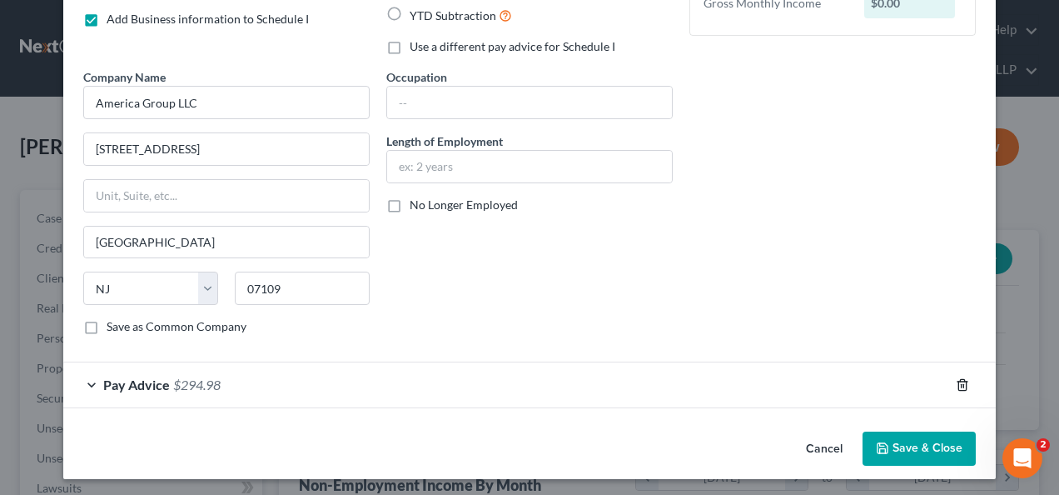
click at [959, 385] on icon "button" at bounding box center [961, 384] width 7 height 11
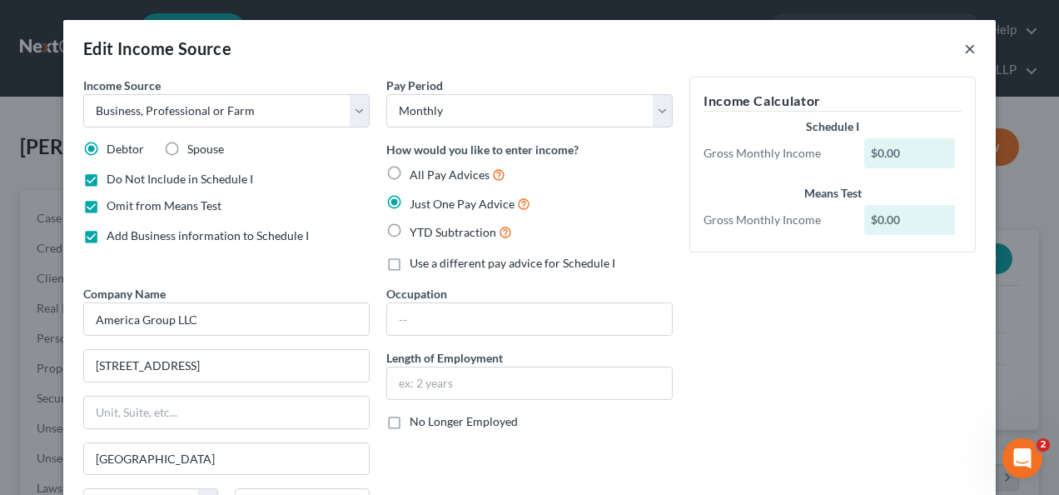
click at [967, 40] on button "×" at bounding box center [970, 48] width 12 height 20
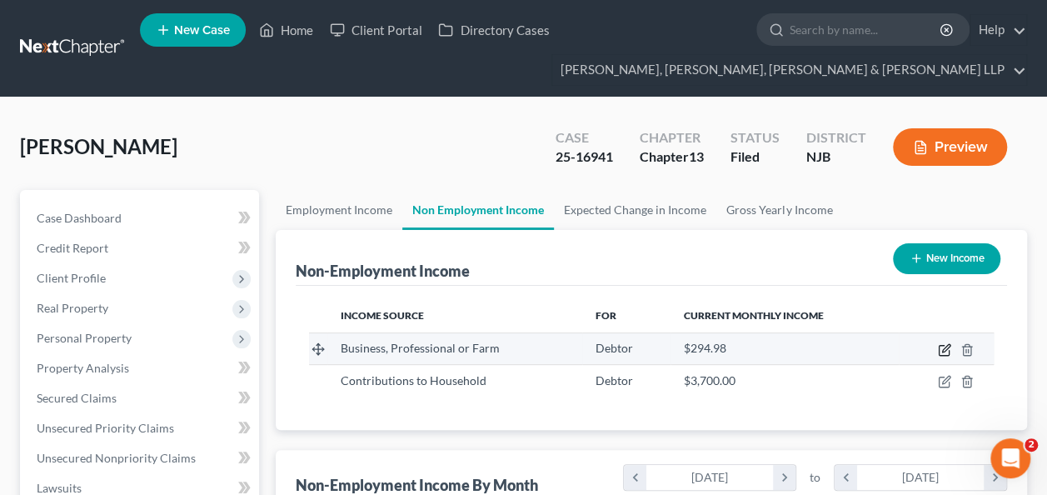
click at [943, 348] on icon "button" at bounding box center [944, 349] width 13 height 13
select select "10"
select select "0"
select select "33"
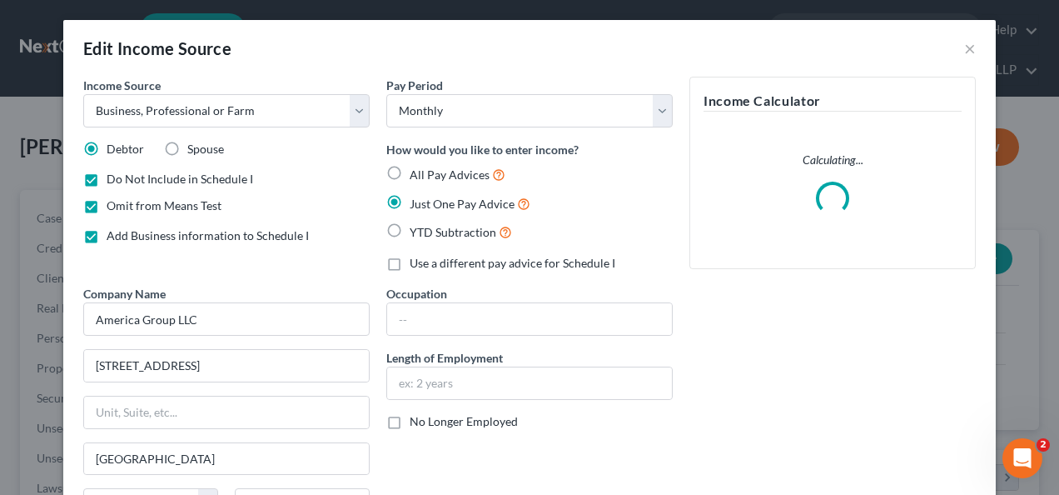
click at [953, 47] on div "Edit Income Source ×" at bounding box center [529, 48] width 933 height 57
click at [964, 52] on button "×" at bounding box center [970, 48] width 12 height 20
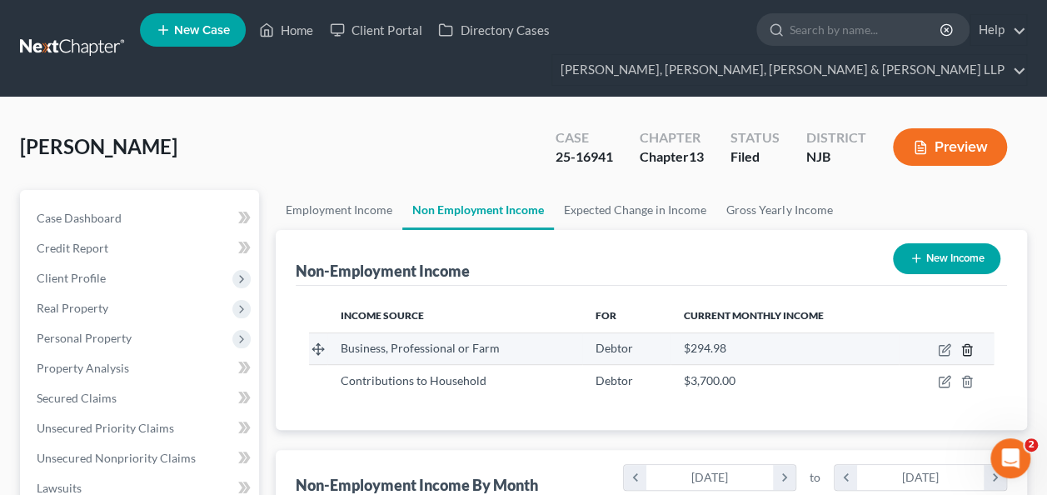
click at [969, 346] on icon "button" at bounding box center [966, 349] width 7 height 11
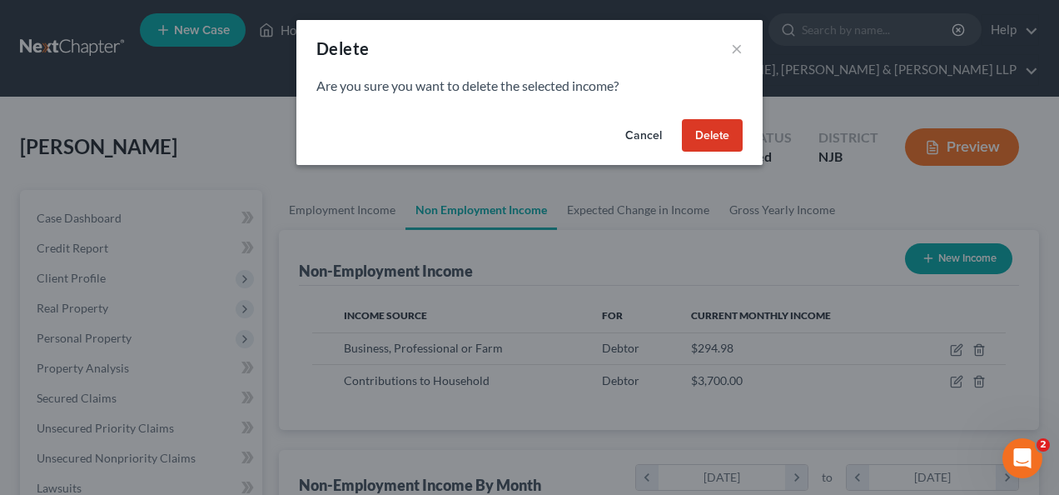
click at [703, 150] on button "Delete" at bounding box center [712, 135] width 61 height 33
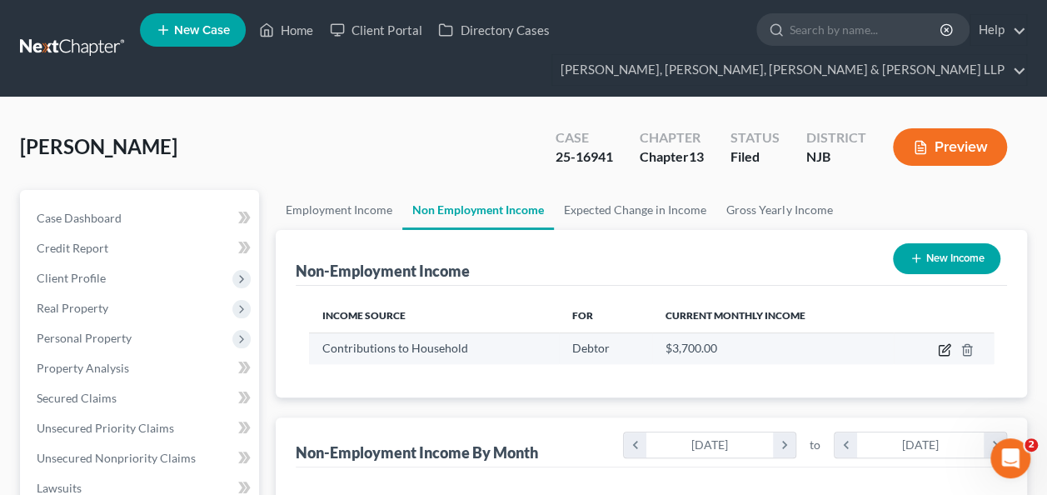
click at [946, 350] on icon "button" at bounding box center [944, 349] width 13 height 13
select select "8"
select select "0"
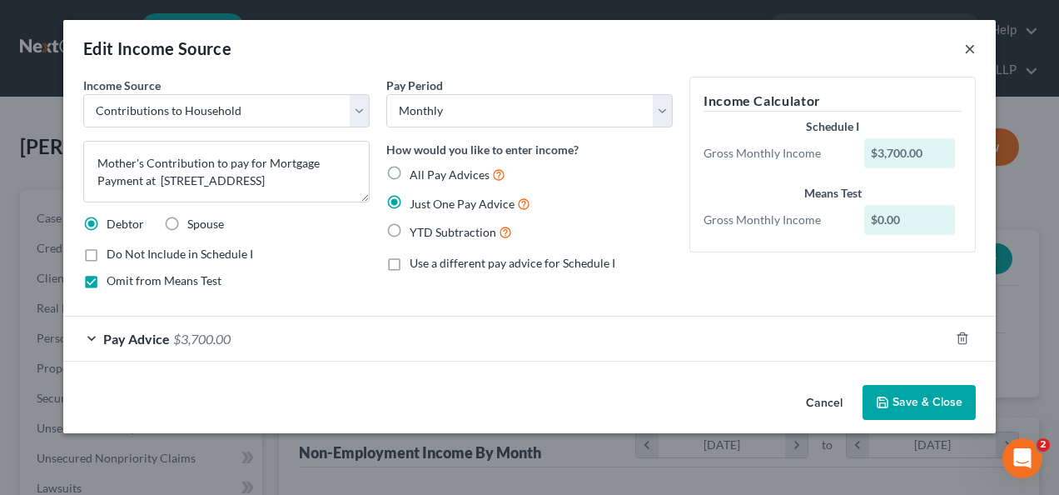
click at [968, 48] on button "×" at bounding box center [970, 48] width 12 height 20
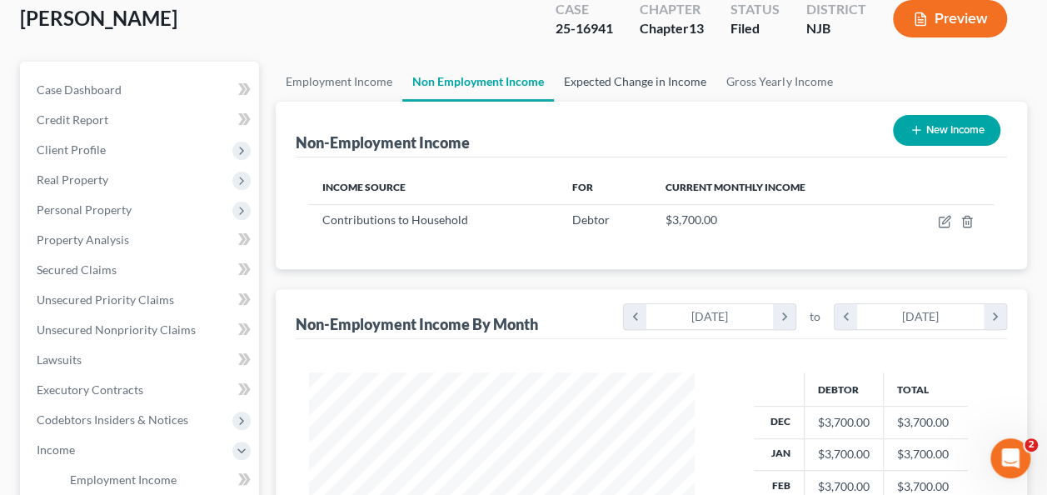
click at [648, 79] on link "Expected Change in Income" at bounding box center [635, 82] width 162 height 40
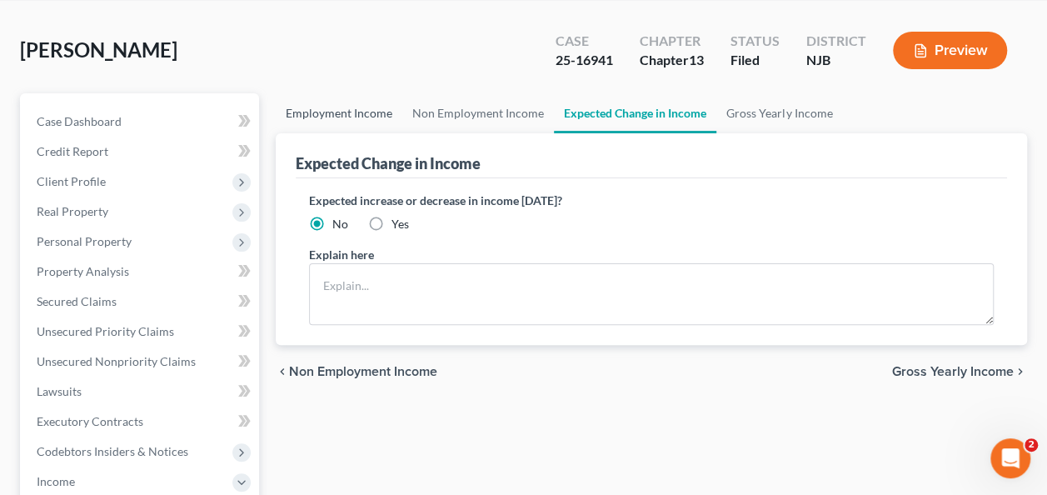
click at [374, 118] on link "Employment Income" at bounding box center [339, 113] width 127 height 40
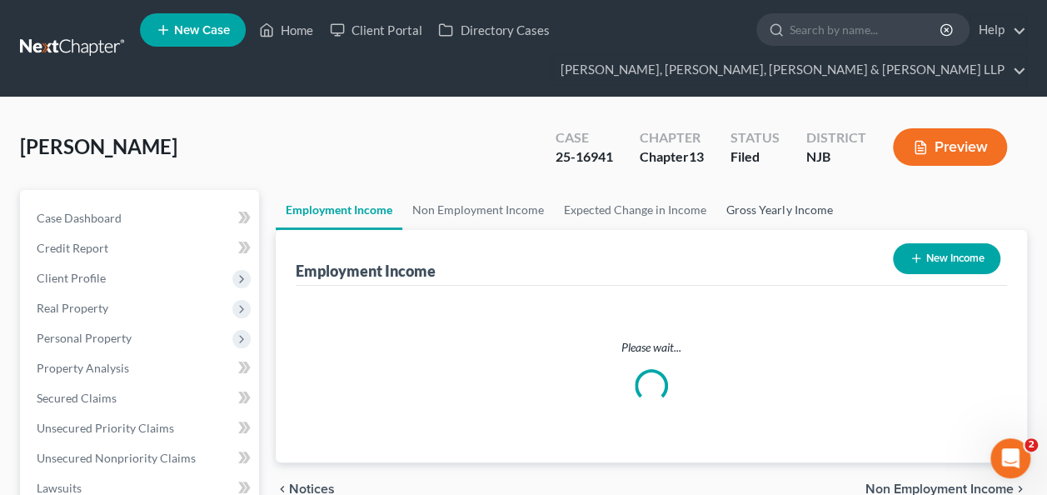
click at [742, 213] on link "Gross Yearly Income" at bounding box center [779, 210] width 126 height 40
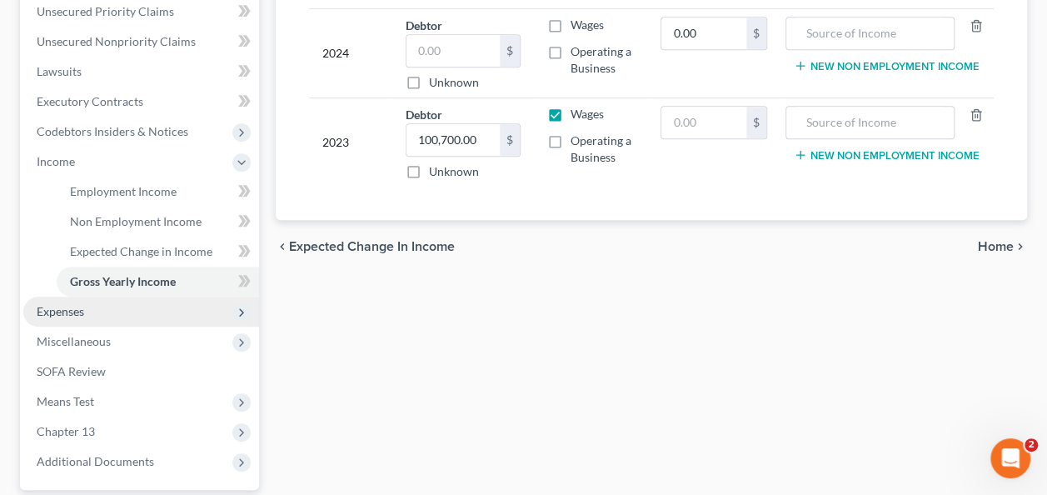
click at [128, 305] on span "Expenses" at bounding box center [141, 311] width 236 height 30
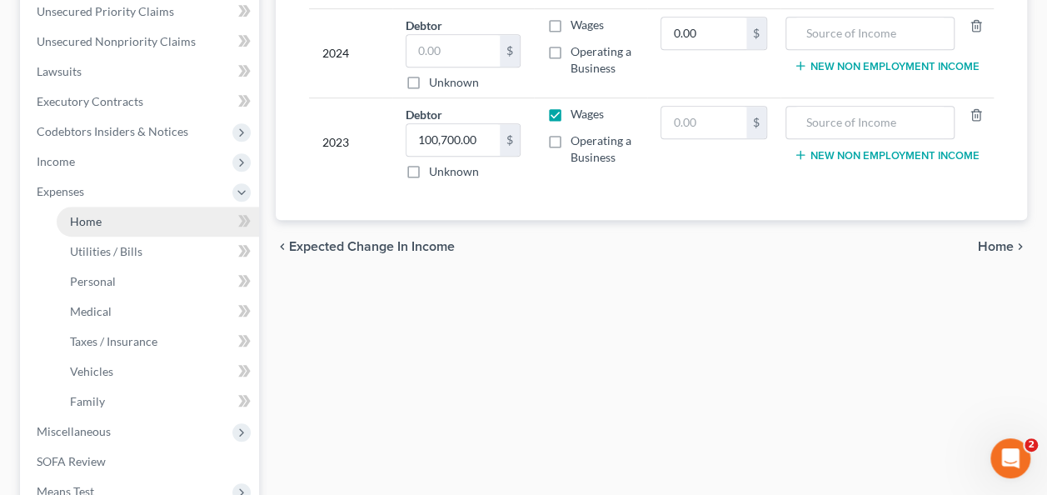
click at [142, 221] on link "Home" at bounding box center [158, 221] width 202 height 30
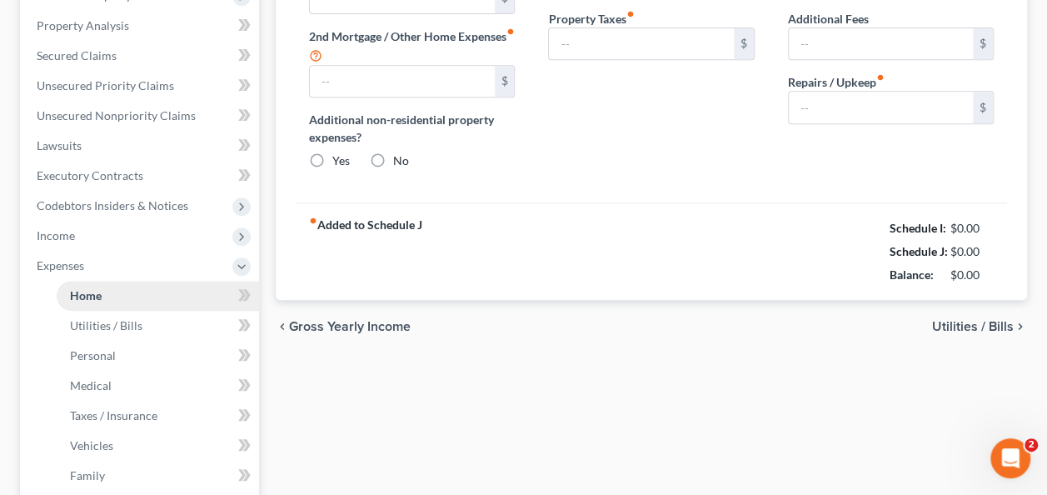
type input "3,719.78"
type input "677.40"
radio input "true"
type input "0.00"
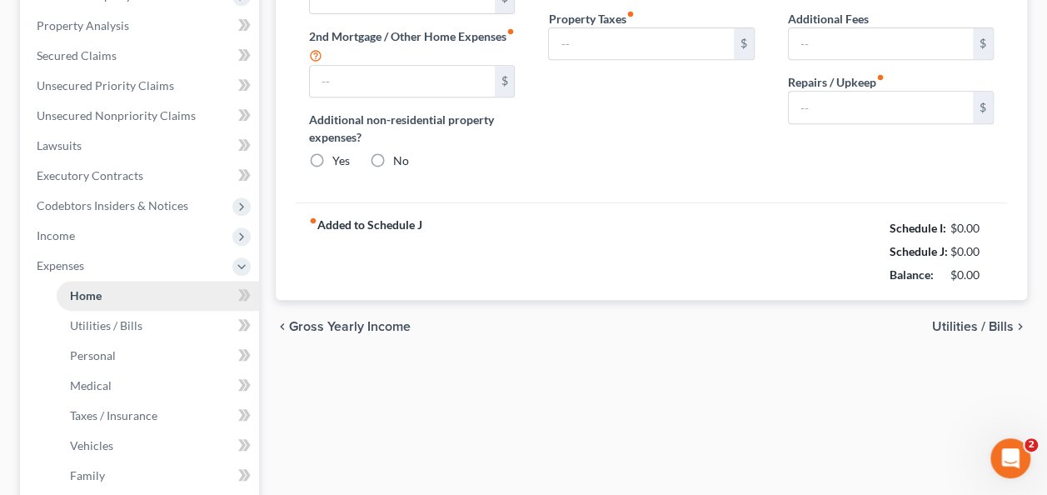
type input "0.00"
type input "145.00"
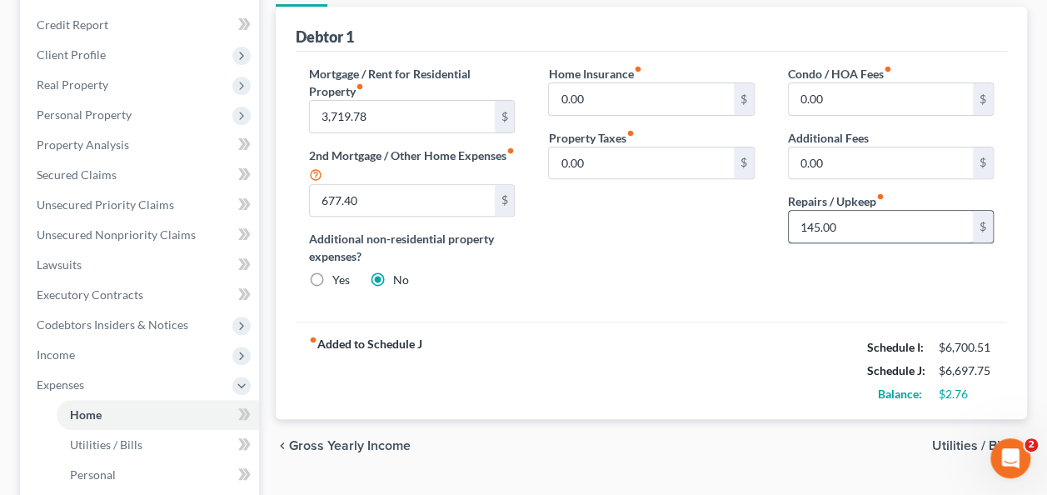
click at [823, 220] on input "145.00" at bounding box center [881, 227] width 184 height 32
click at [402, 187] on input "677.40" at bounding box center [402, 201] width 184 height 32
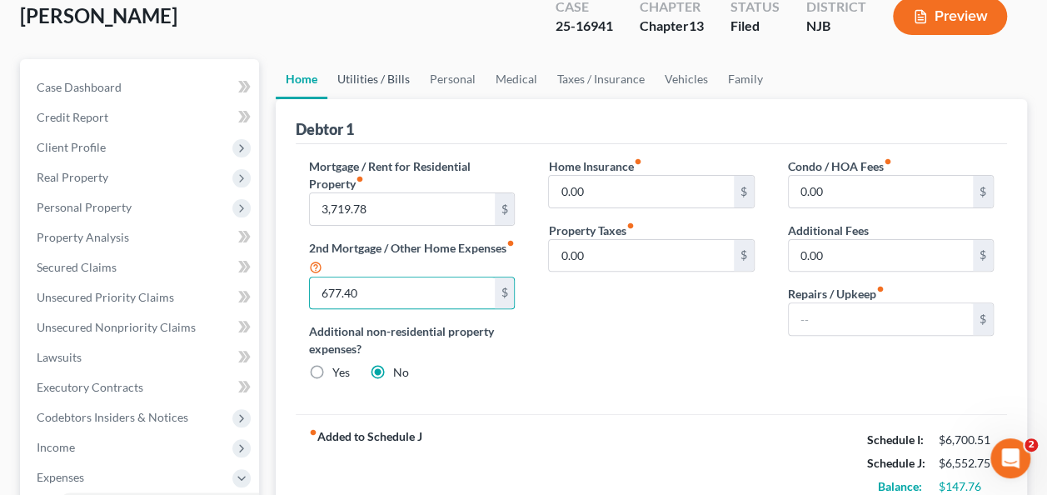
click at [375, 73] on link "Utilities / Bills" at bounding box center [373, 79] width 92 height 40
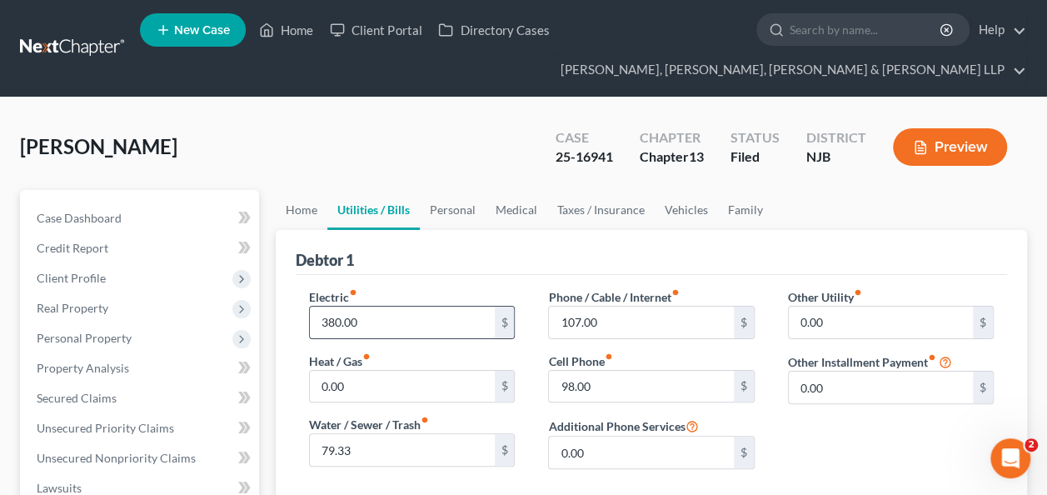
click at [328, 319] on input "380.00" at bounding box center [402, 322] width 184 height 32
type input "400"
click at [332, 382] on input "0.00" at bounding box center [402, 387] width 184 height 32
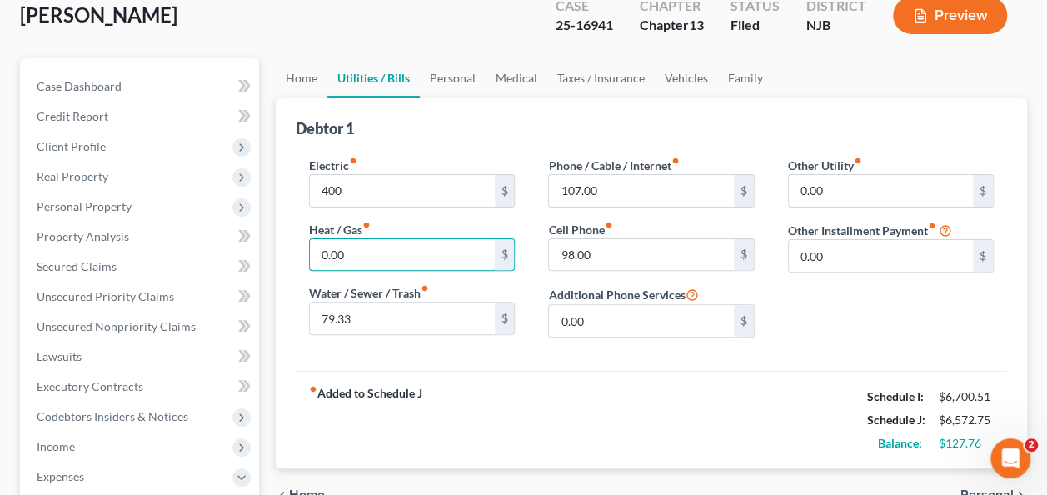
scroll to position [133, 0]
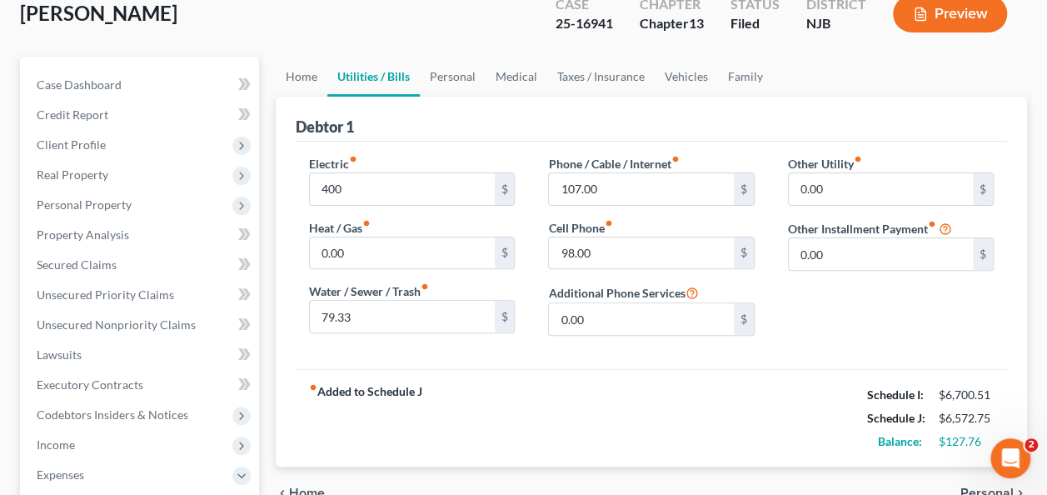
click at [413, 296] on label "Water / Sewer / Trash fiber_manual_record" at bounding box center [369, 290] width 120 height 17
drag, startPoint x: 413, startPoint y: 296, endPoint x: 430, endPoint y: 318, distance: 27.8
click at [430, 318] on input "79.33" at bounding box center [402, 317] width 184 height 32
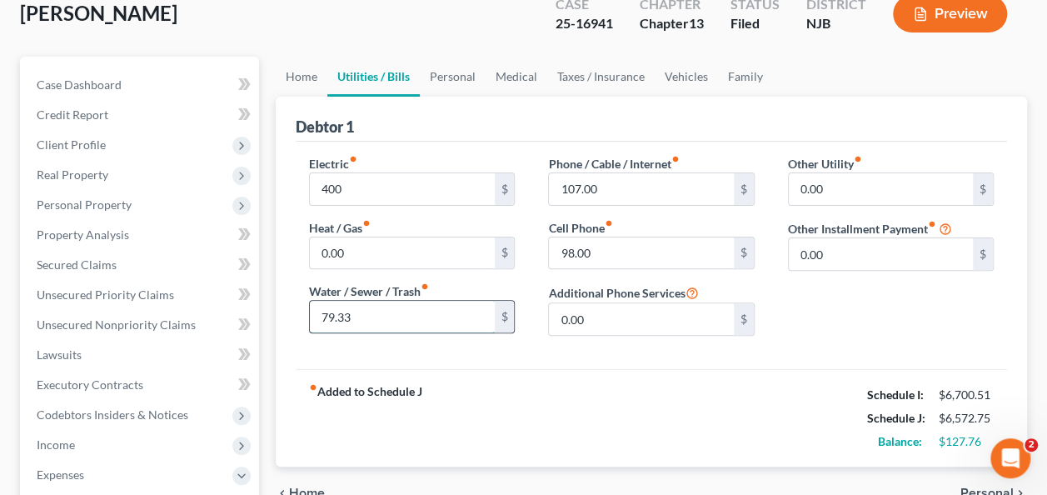
click at [430, 318] on input "79.33" at bounding box center [402, 317] width 184 height 32
type input "100"
click at [608, 258] on input "98.00" at bounding box center [641, 253] width 184 height 32
click at [465, 66] on link "Personal" at bounding box center [453, 77] width 66 height 40
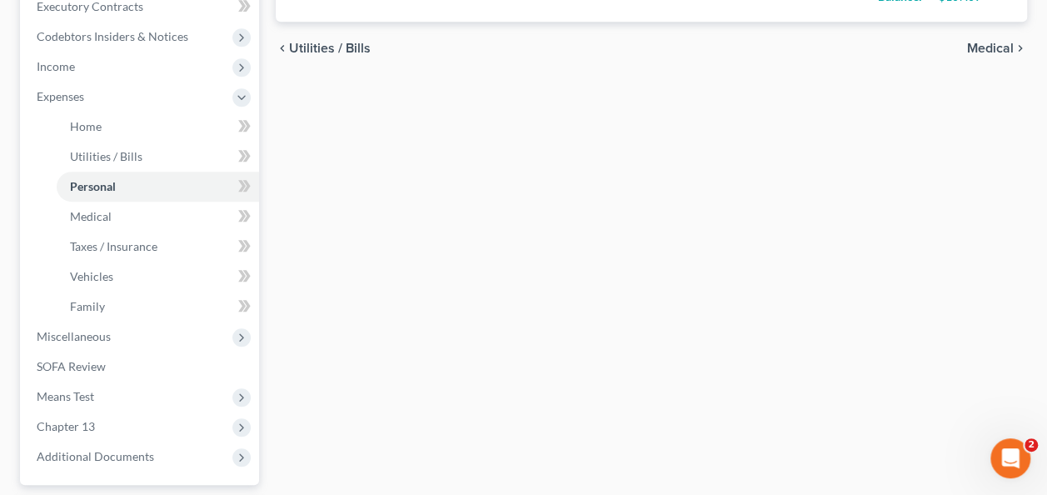
scroll to position [658, 0]
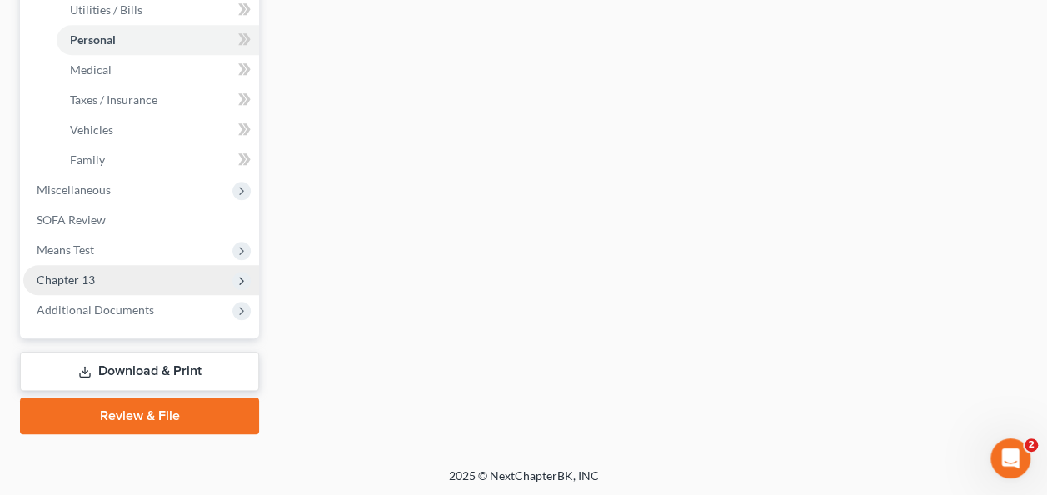
click at [125, 280] on span "Chapter 13" at bounding box center [141, 280] width 236 height 30
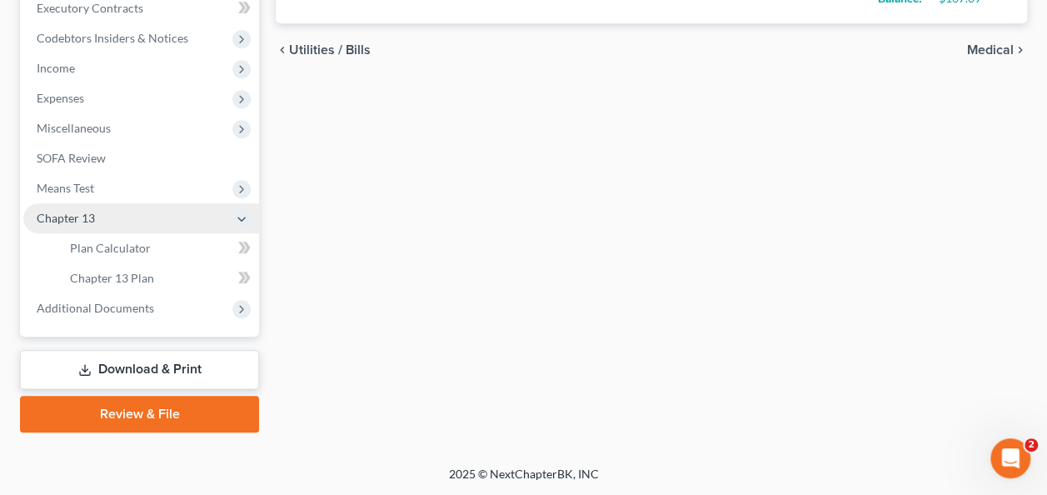
scroll to position [508, 0]
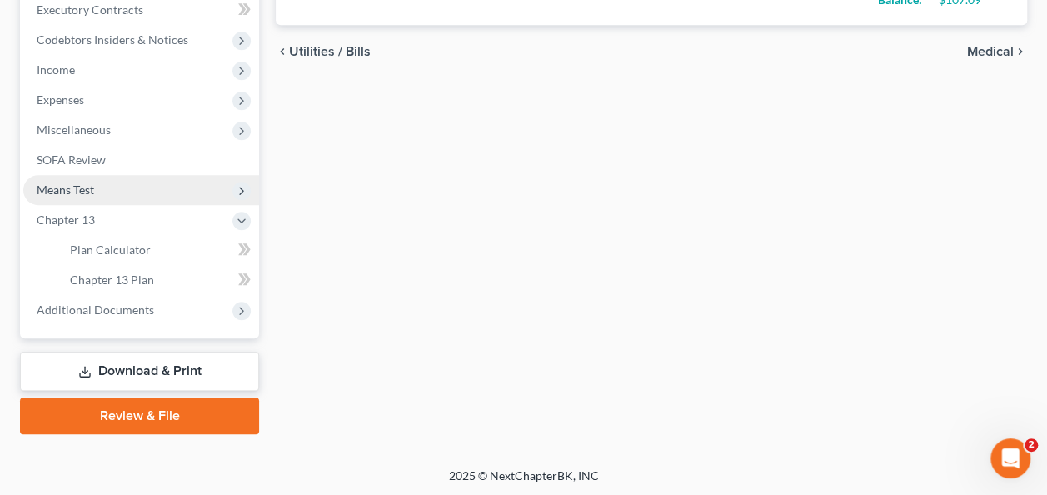
click at [143, 186] on span "Means Test" at bounding box center [141, 190] width 236 height 30
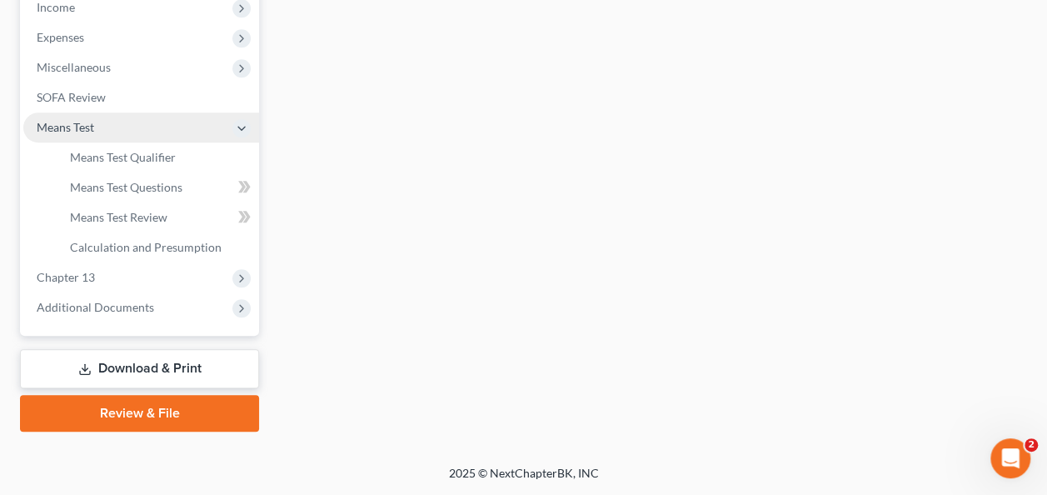
scroll to position [568, 0]
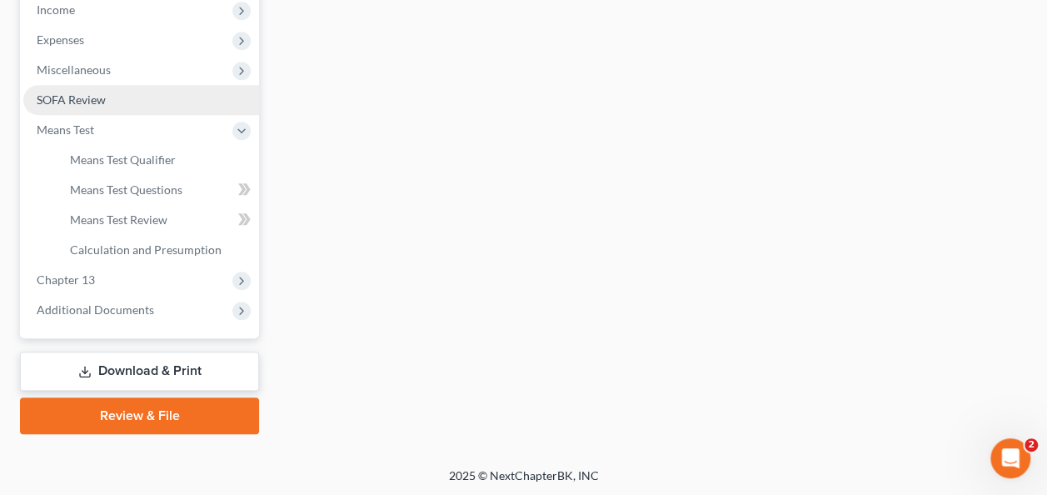
click at [132, 97] on link "SOFA Review" at bounding box center [141, 100] width 236 height 30
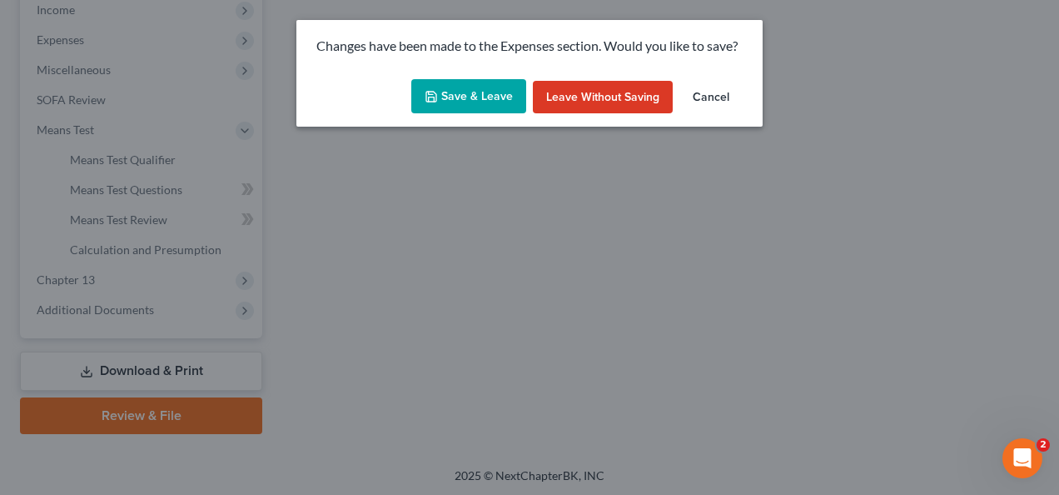
click at [454, 95] on button "Save & Leave" at bounding box center [468, 96] width 115 height 35
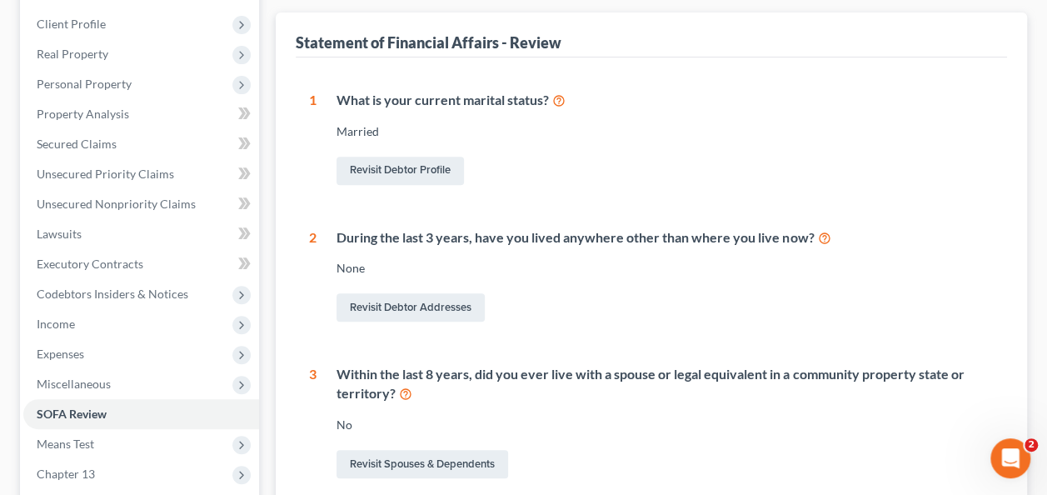
scroll to position [321, 0]
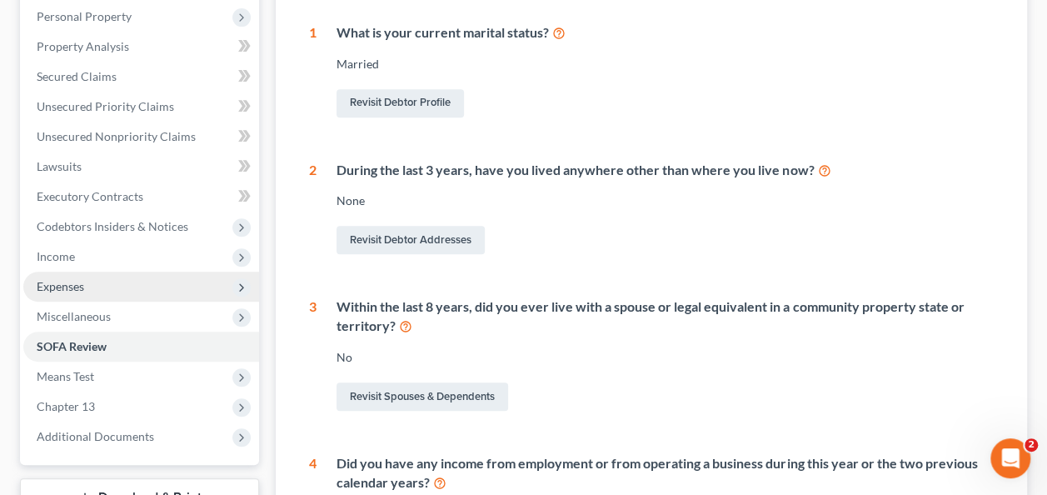
click at [97, 285] on span "Expenses" at bounding box center [141, 286] width 236 height 30
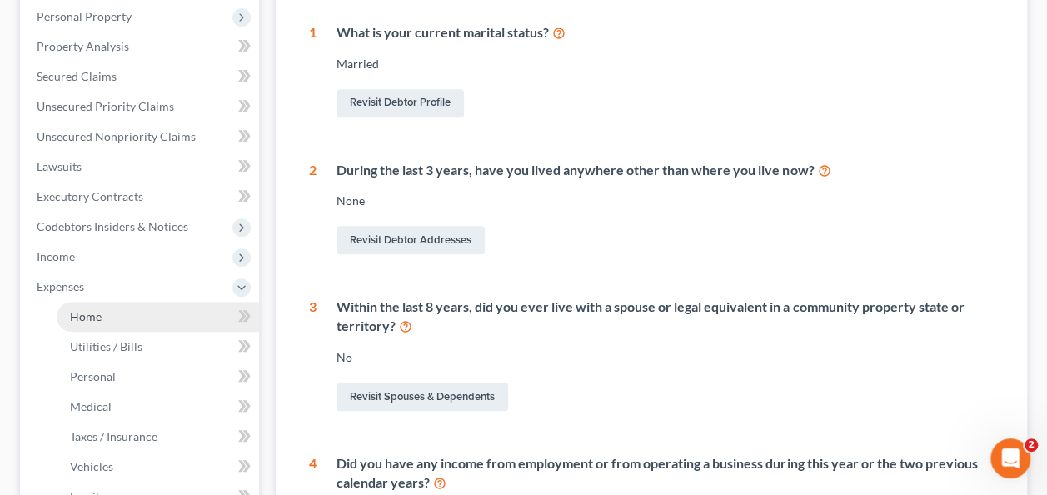
click at [132, 316] on link "Home" at bounding box center [158, 316] width 202 height 30
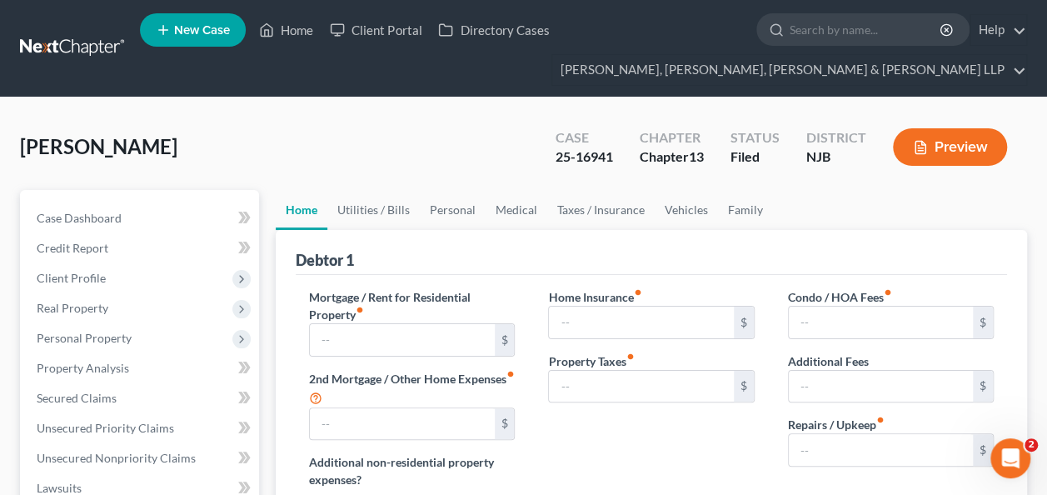
type input "3,719.78"
type input "677.40"
radio input "true"
type input "0.00"
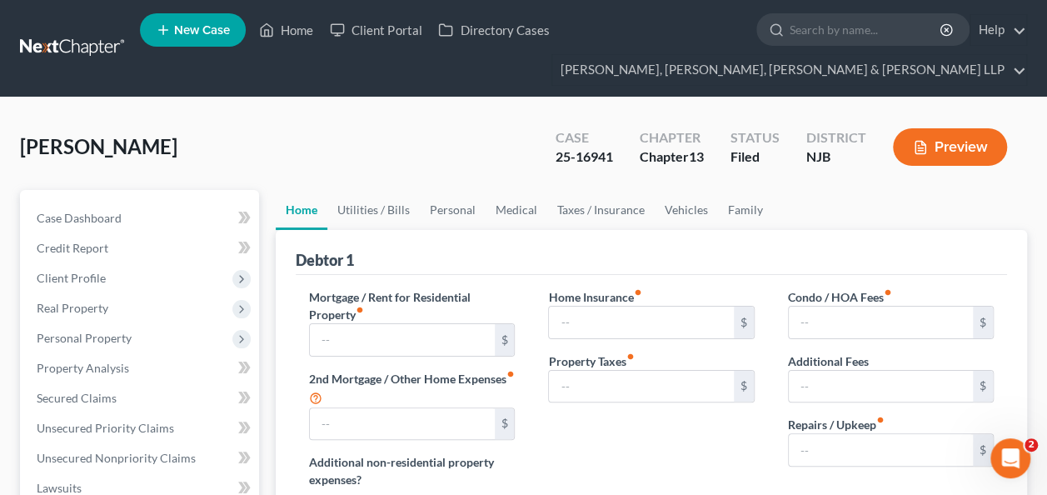
type input "0.00"
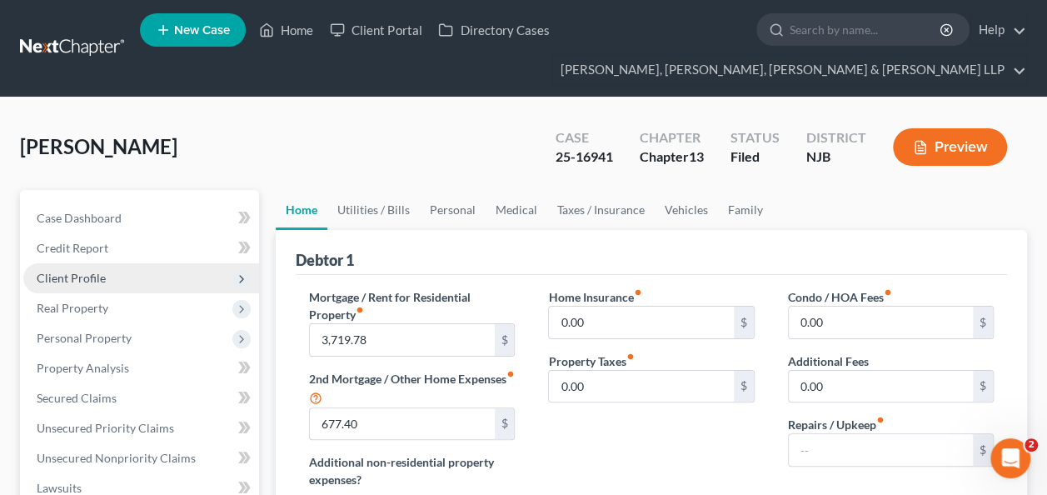
click at [153, 288] on span "Client Profile" at bounding box center [141, 278] width 236 height 30
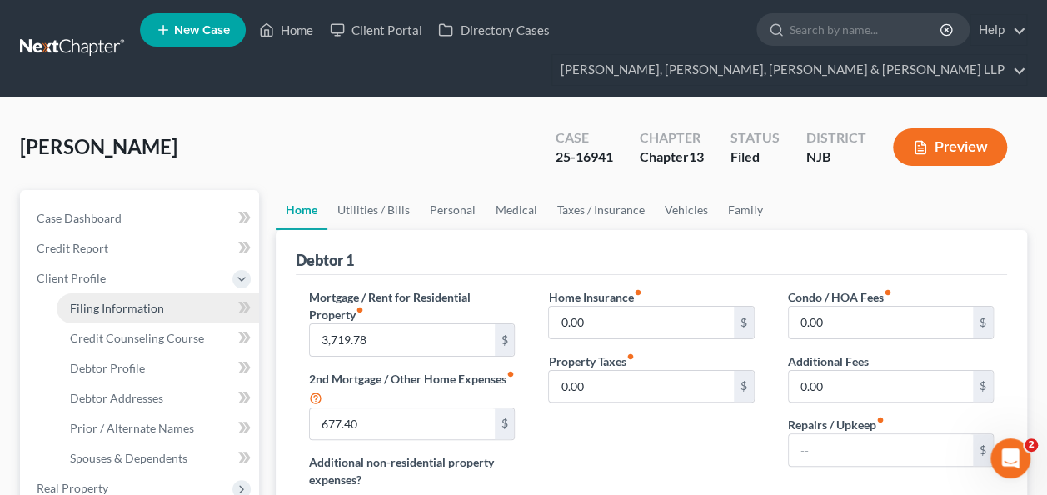
click at [166, 311] on link "Filing Information" at bounding box center [158, 308] width 202 height 30
select select "1"
select select "0"
select select "3"
select select "0"
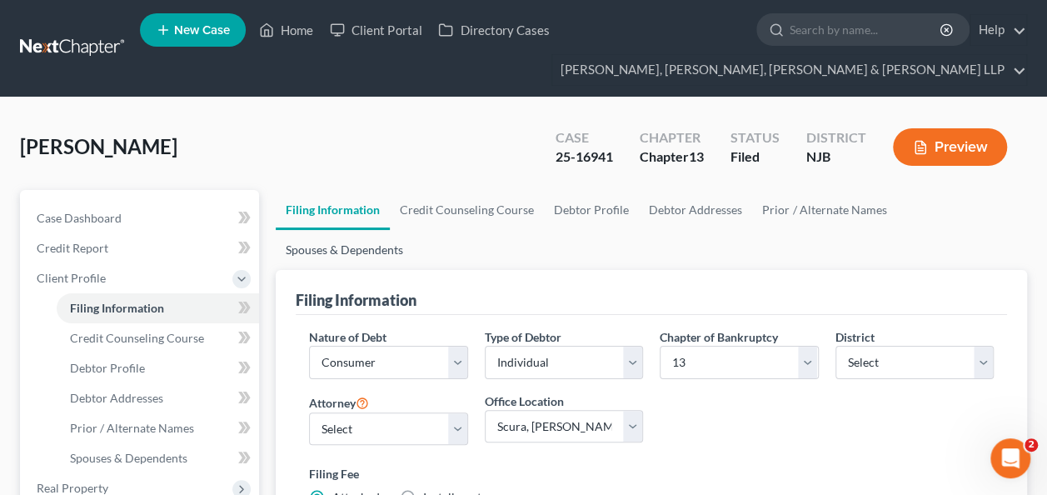
click at [413, 230] on link "Spouses & Dependents" at bounding box center [344, 250] width 137 height 40
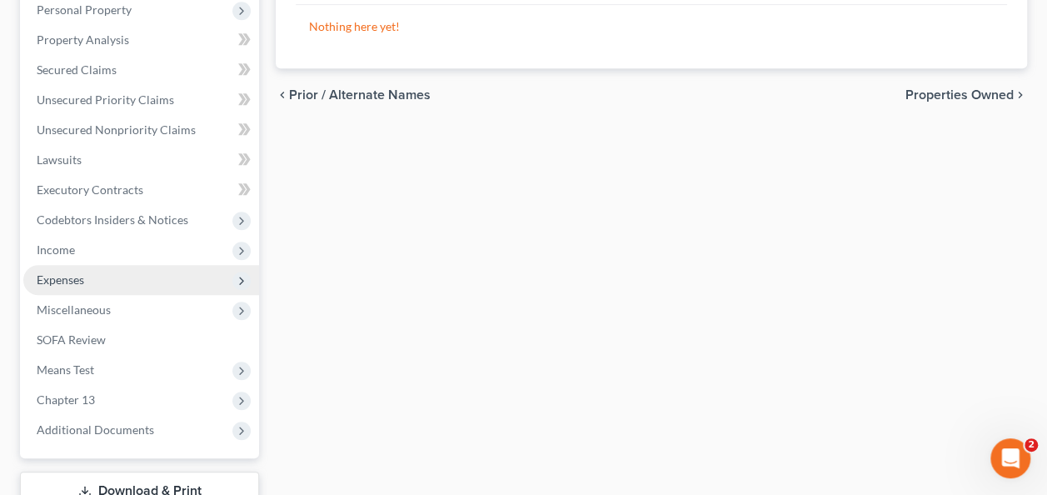
click at [166, 281] on span "Expenses" at bounding box center [141, 280] width 236 height 30
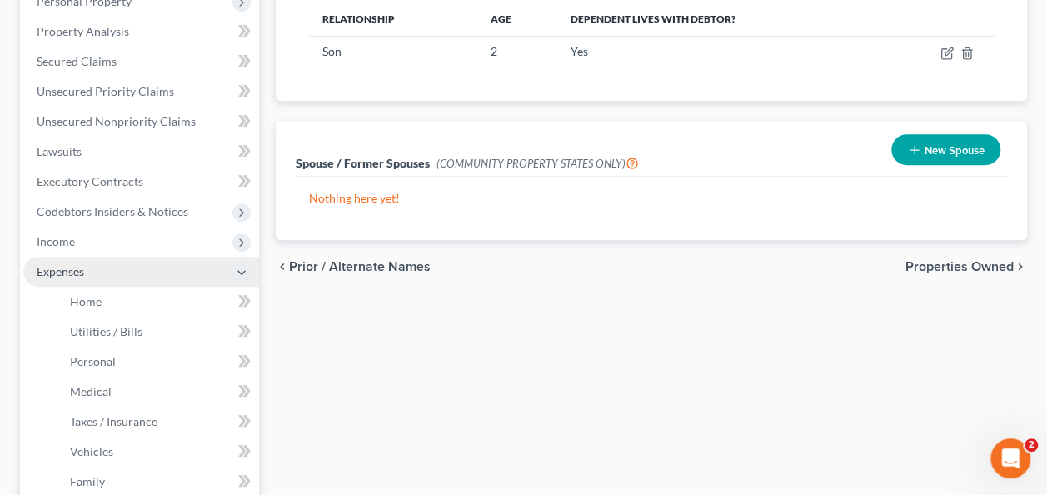
scroll to position [328, 0]
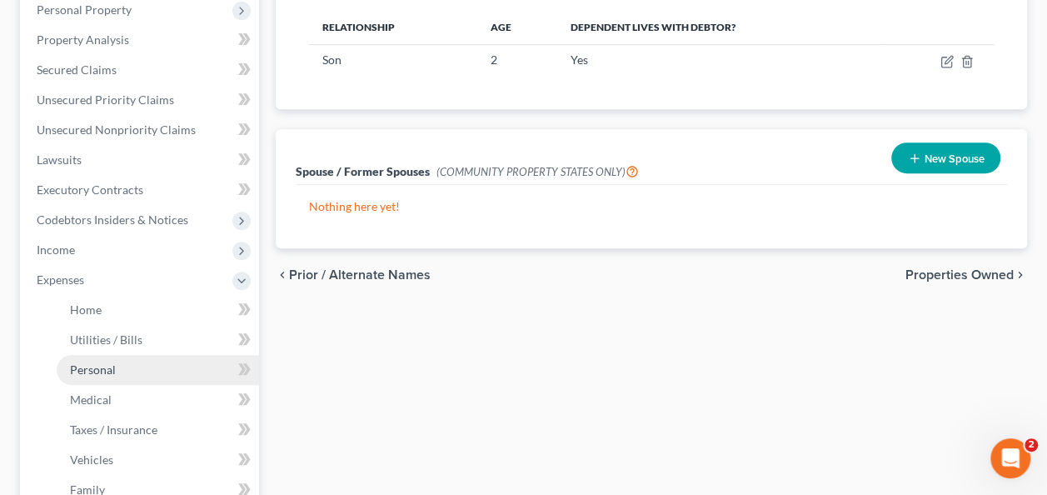
click at [139, 371] on link "Personal" at bounding box center [158, 370] width 202 height 30
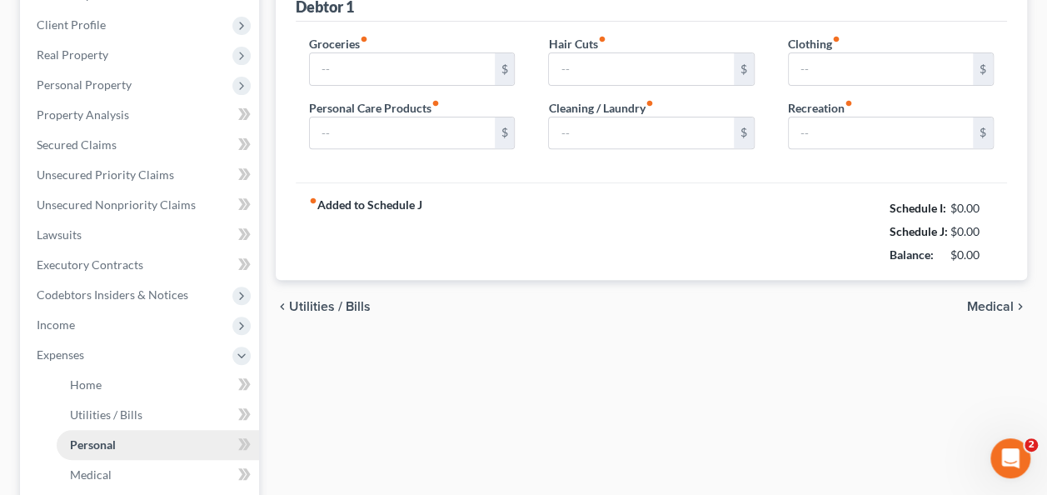
type input "800.00"
type input "30.00"
type input "0.00"
type input "30.00"
type input "0.00"
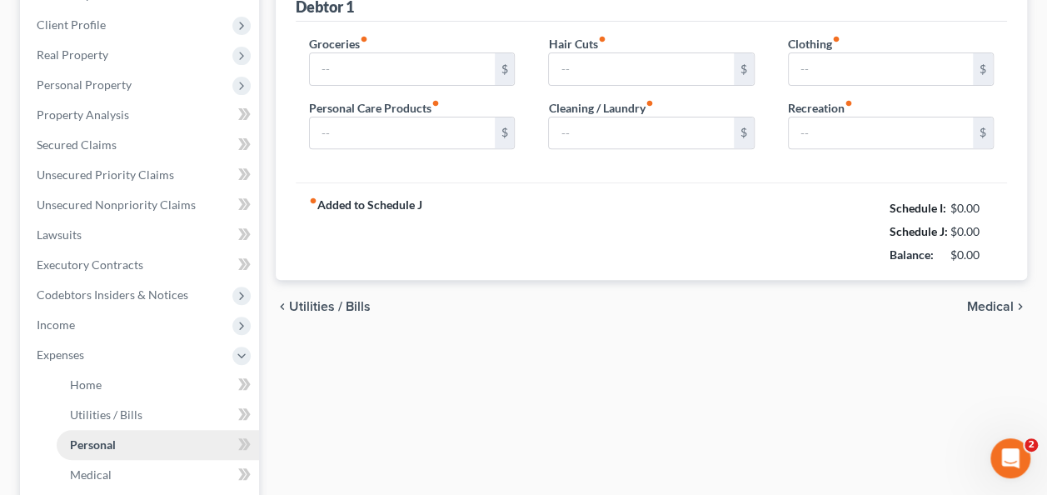
type input "50.00"
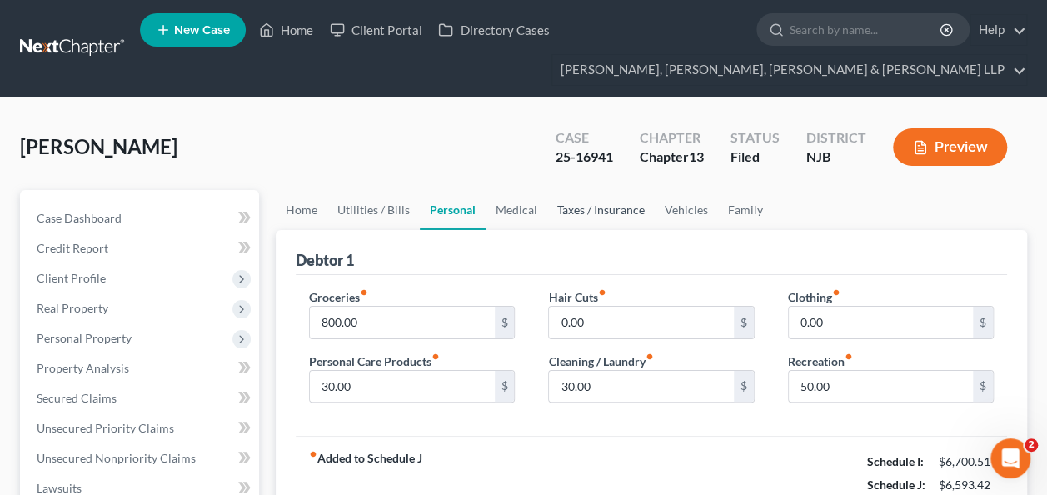
click at [588, 207] on link "Taxes / Insurance" at bounding box center [600, 210] width 107 height 40
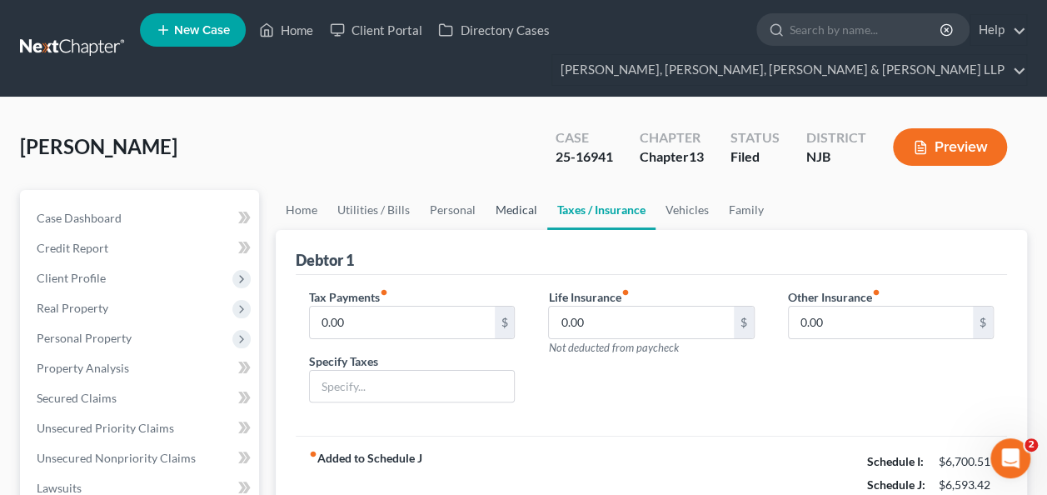
click at [502, 215] on link "Medical" at bounding box center [516, 210] width 62 height 40
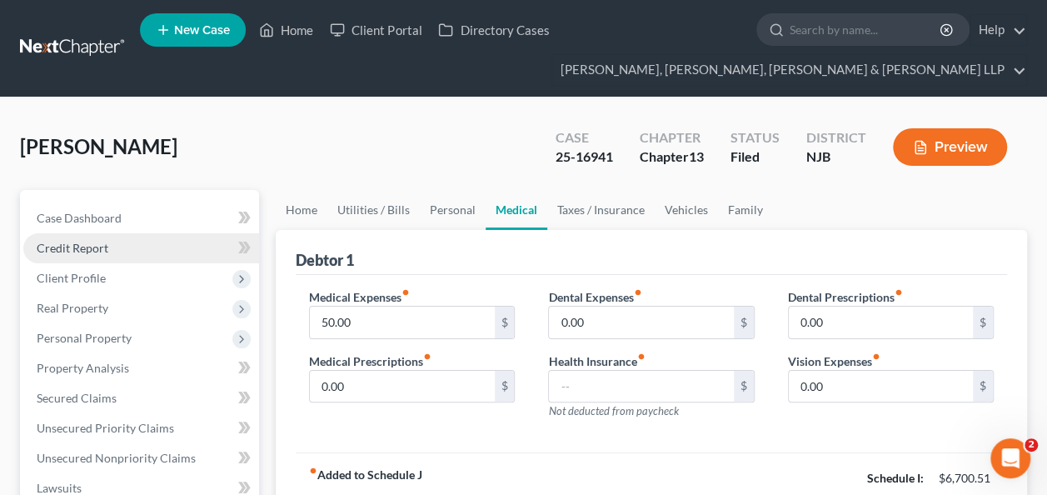
click at [135, 250] on link "Credit Report" at bounding box center [141, 248] width 236 height 30
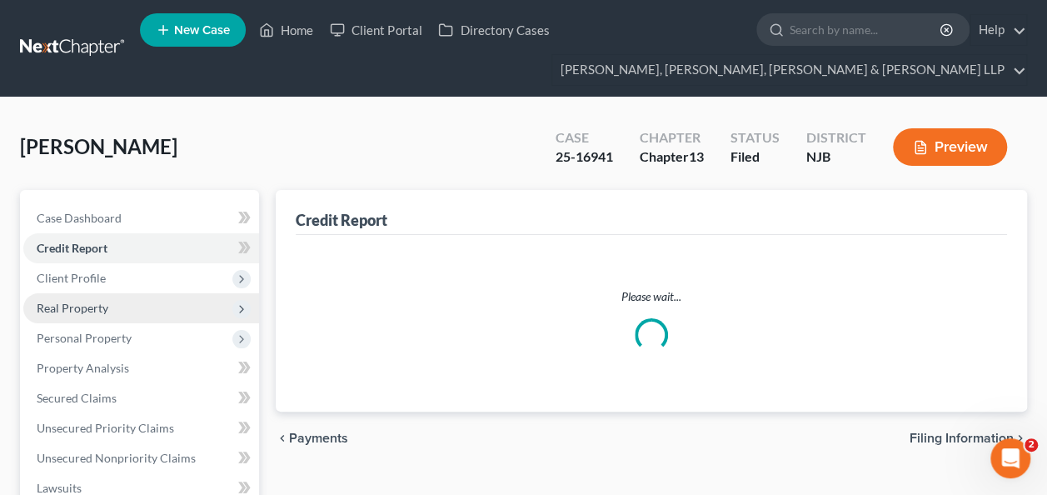
click at [119, 319] on span "Real Property" at bounding box center [141, 308] width 236 height 30
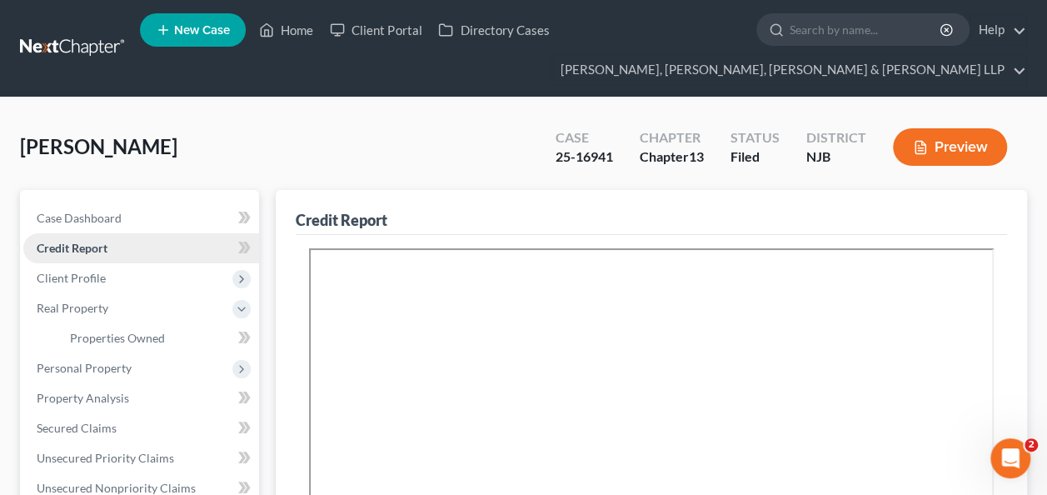
click at [143, 251] on link "Credit Report" at bounding box center [141, 248] width 236 height 30
click at [123, 284] on span "Client Profile" at bounding box center [141, 278] width 236 height 30
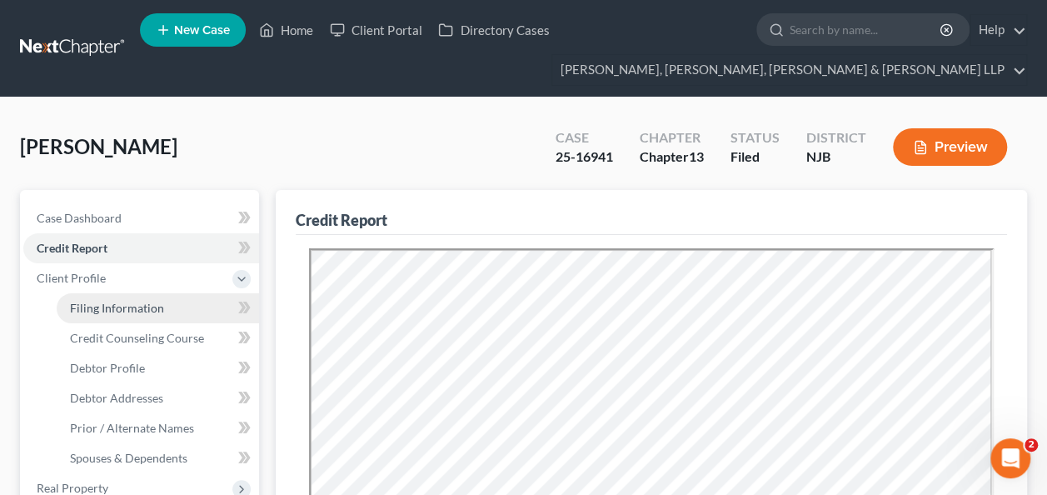
click at [148, 316] on link "Filing Information" at bounding box center [158, 308] width 202 height 30
select select "1"
select select "0"
select select "3"
select select "51"
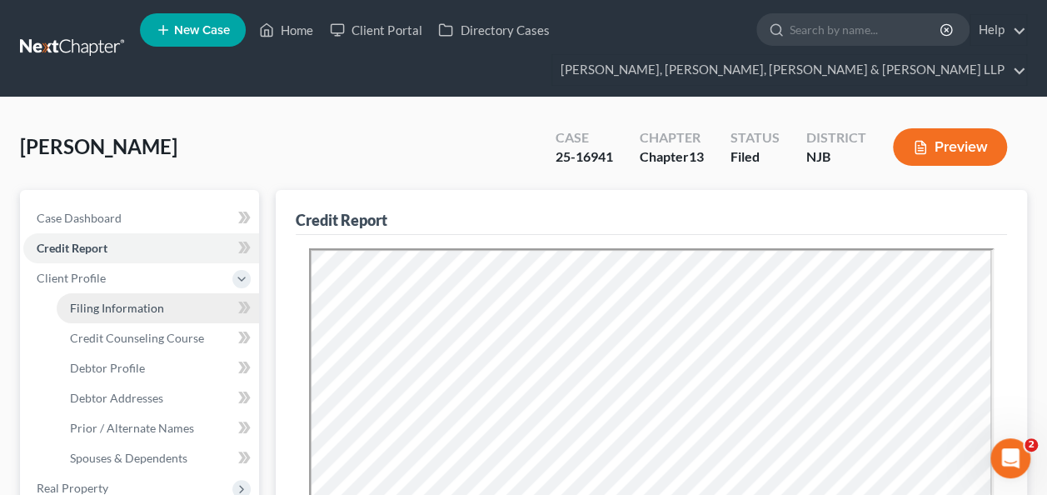
select select "0"
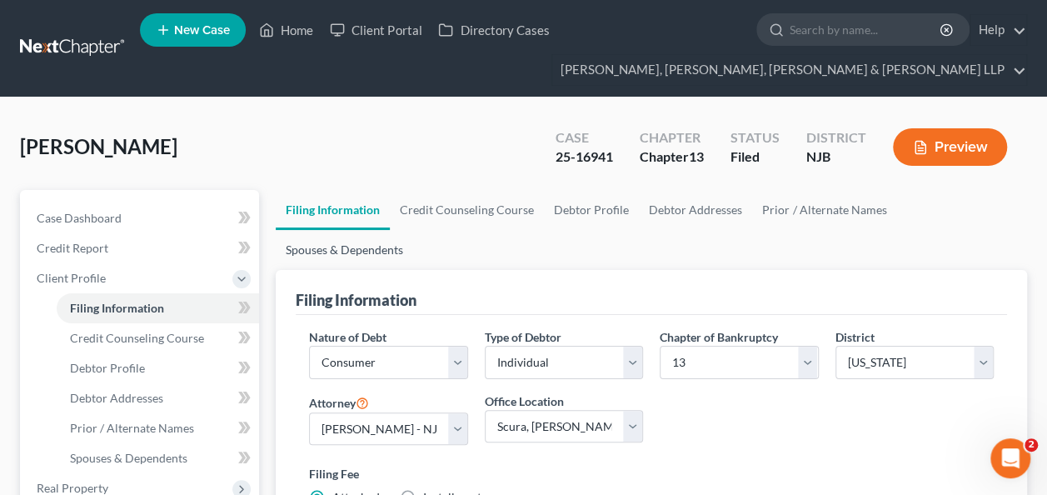
click at [413, 230] on link "Spouses & Dependents" at bounding box center [344, 250] width 137 height 40
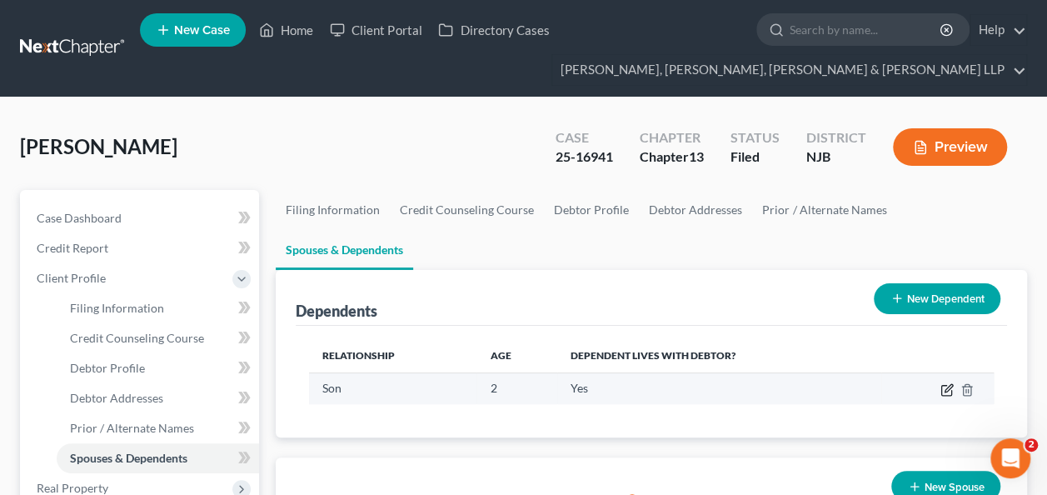
click at [942, 383] on icon "button" at bounding box center [946, 389] width 13 height 13
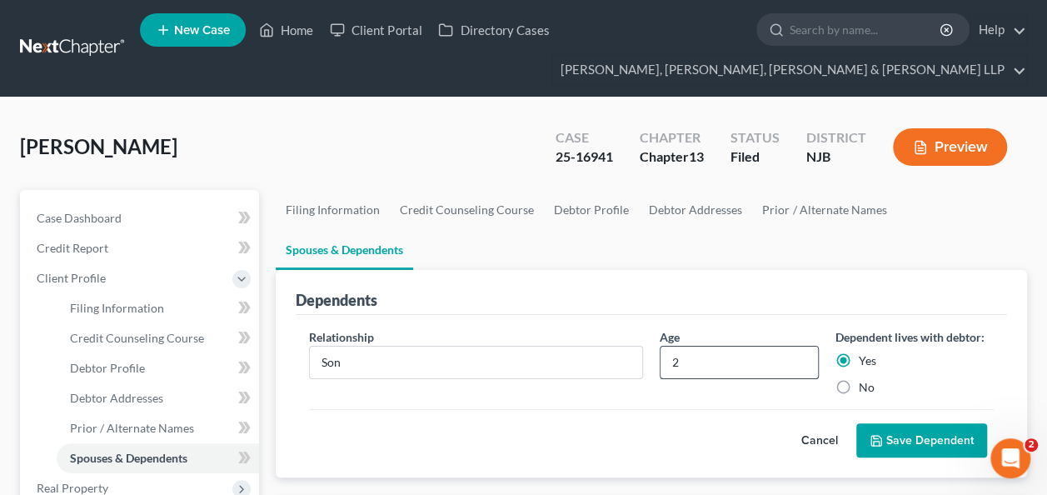
click at [694, 346] on input "2" at bounding box center [738, 362] width 157 height 32
type input "3"
click at [923, 423] on button "Save Dependent" at bounding box center [921, 440] width 131 height 35
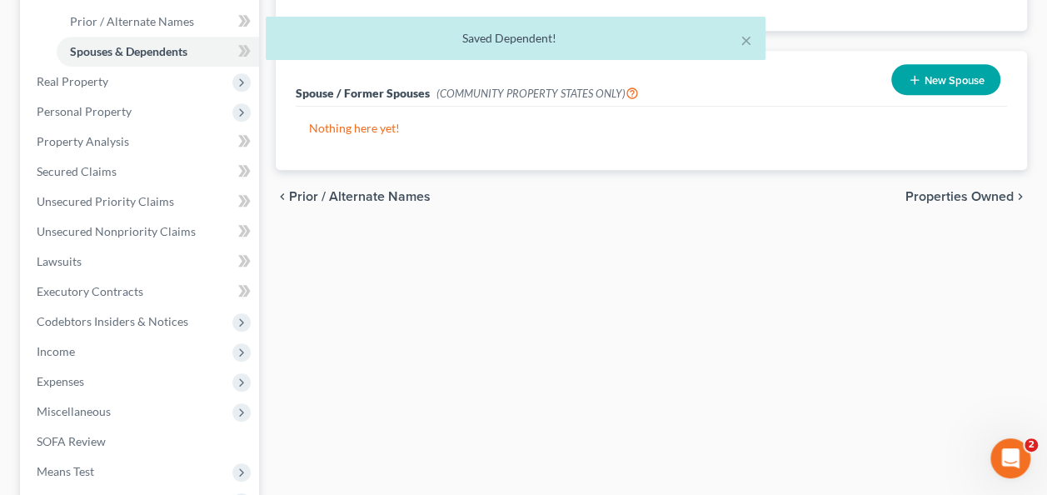
scroll to position [464, 0]
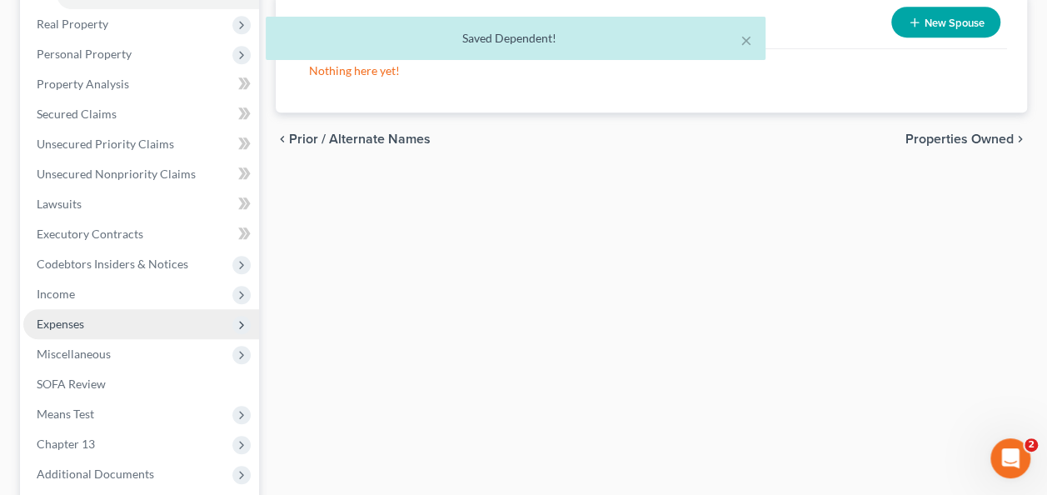
click at [95, 326] on span "Expenses" at bounding box center [141, 324] width 236 height 30
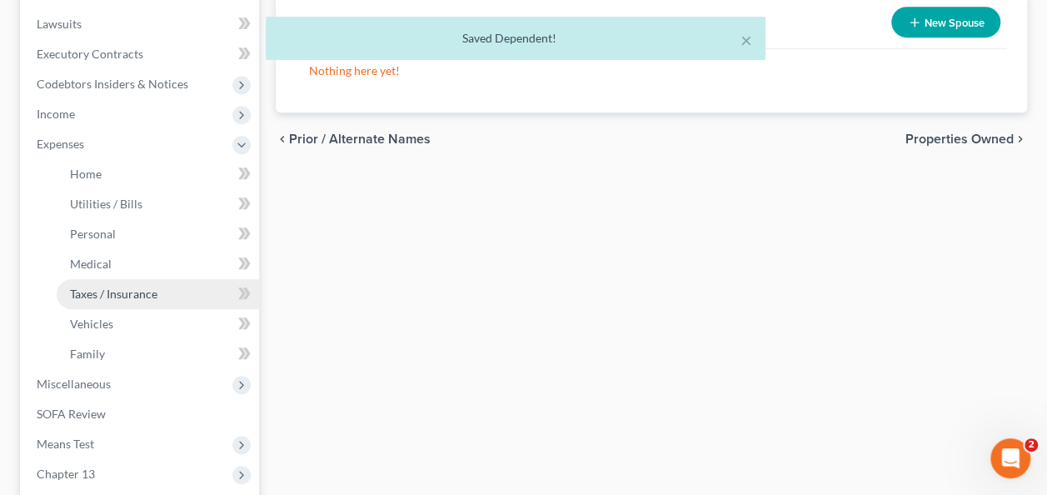
click at [122, 291] on span "Taxes / Insurance" at bounding box center [113, 293] width 87 height 14
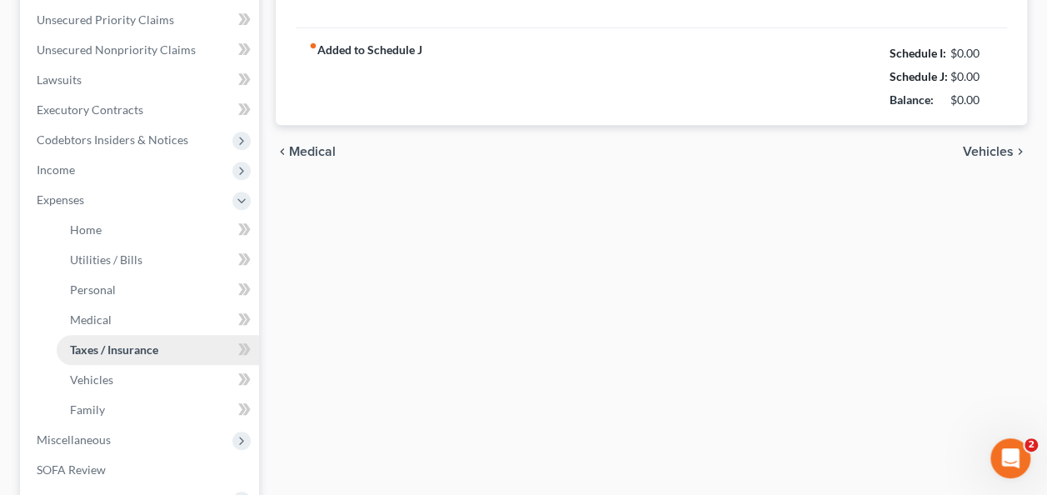
type input "0.00"
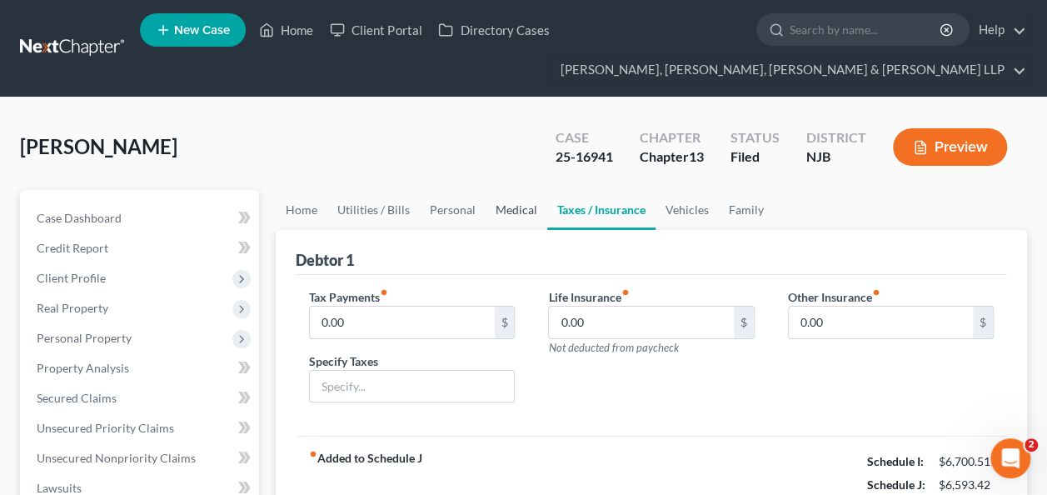
click at [501, 216] on link "Medical" at bounding box center [516, 210] width 62 height 40
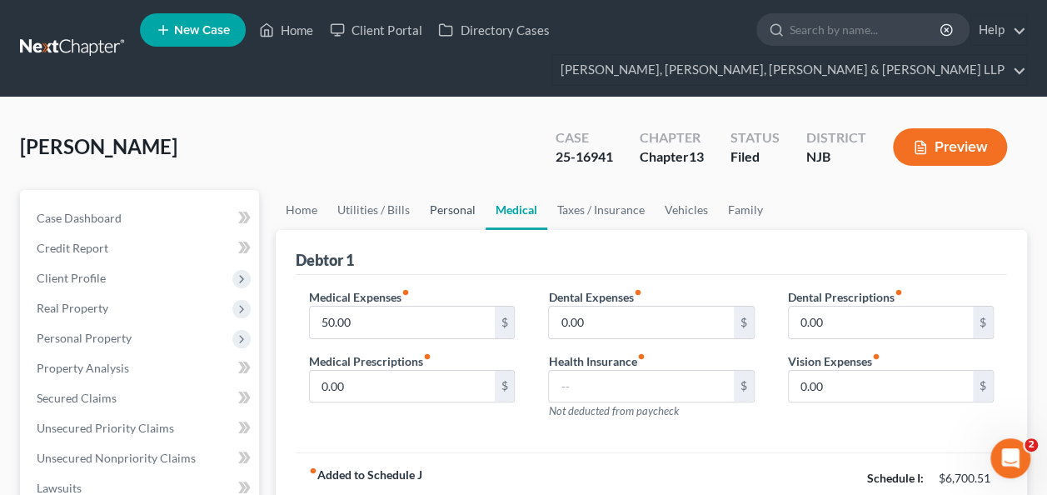
click at [445, 211] on link "Personal" at bounding box center [453, 210] width 66 height 40
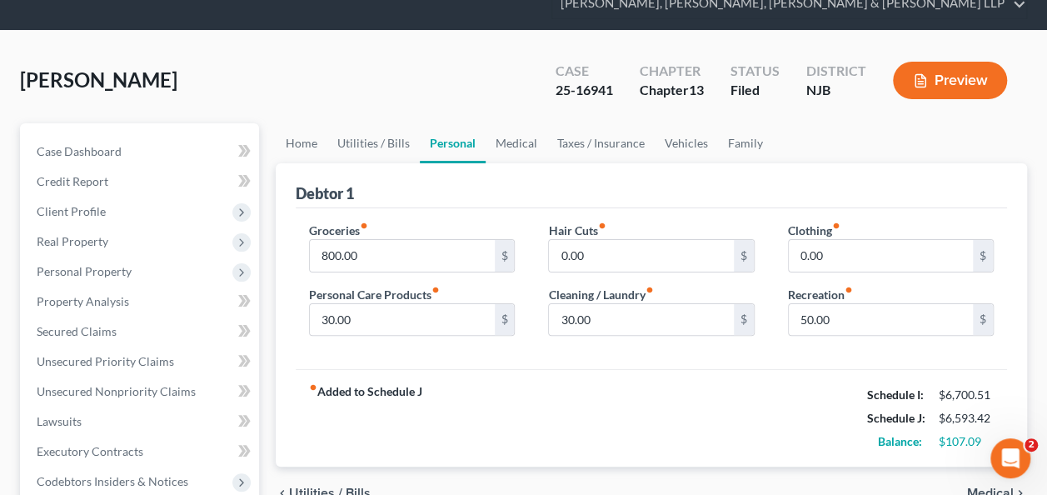
scroll to position [100, 0]
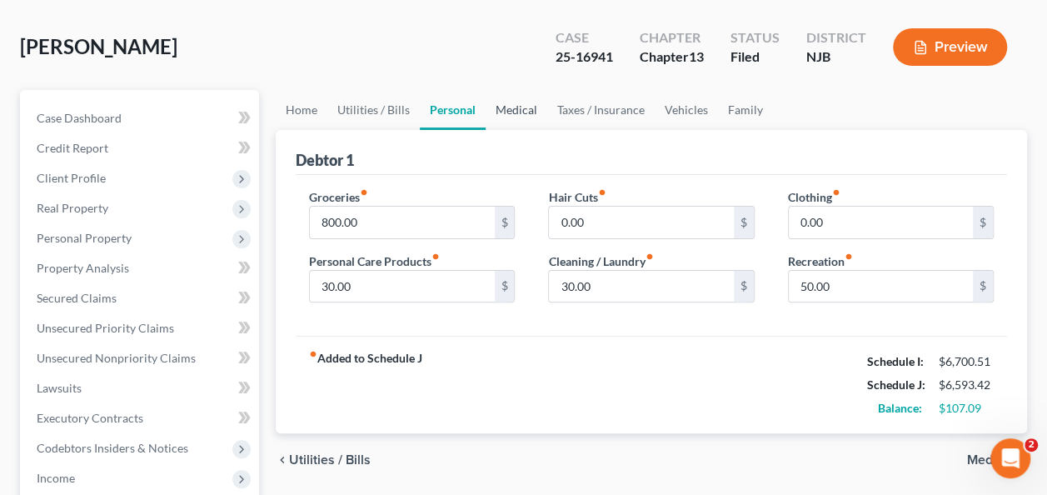
click at [499, 112] on link "Medical" at bounding box center [516, 110] width 62 height 40
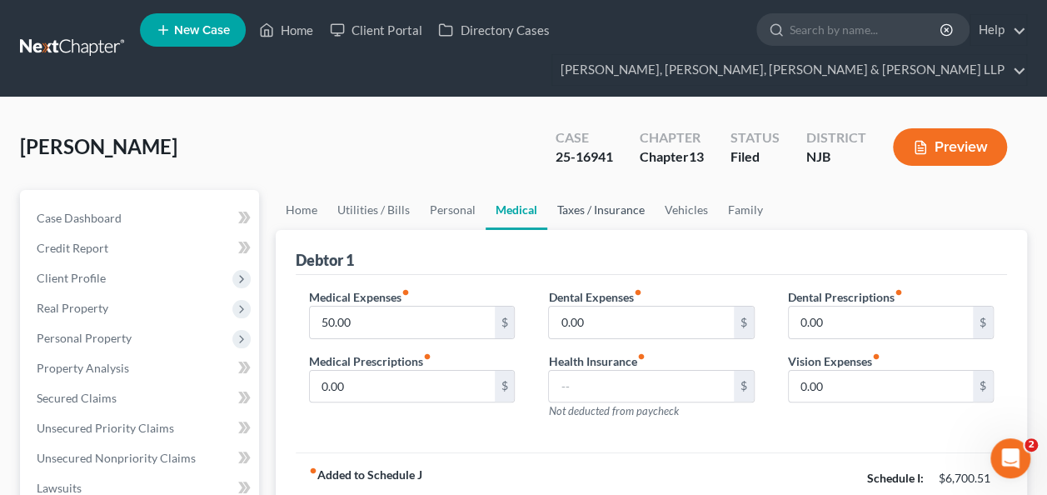
click at [603, 223] on link "Taxes / Insurance" at bounding box center [600, 210] width 107 height 40
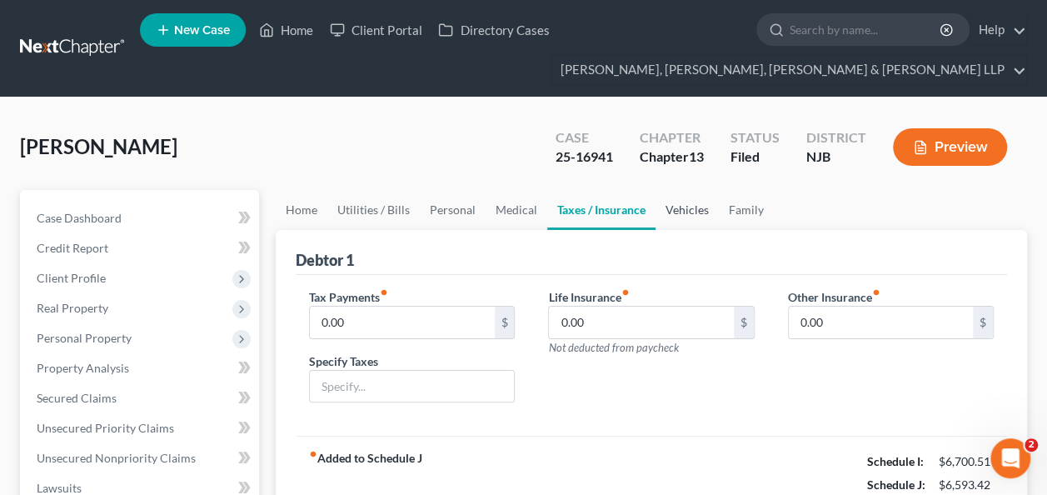
click at [692, 204] on link "Vehicles" at bounding box center [686, 210] width 63 height 40
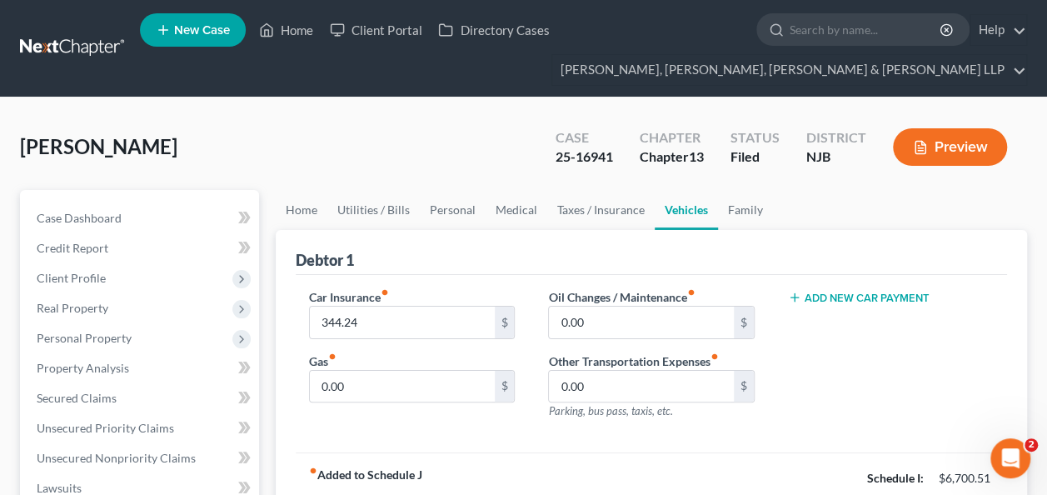
click at [692, 204] on link "Vehicles" at bounding box center [685, 210] width 63 height 40
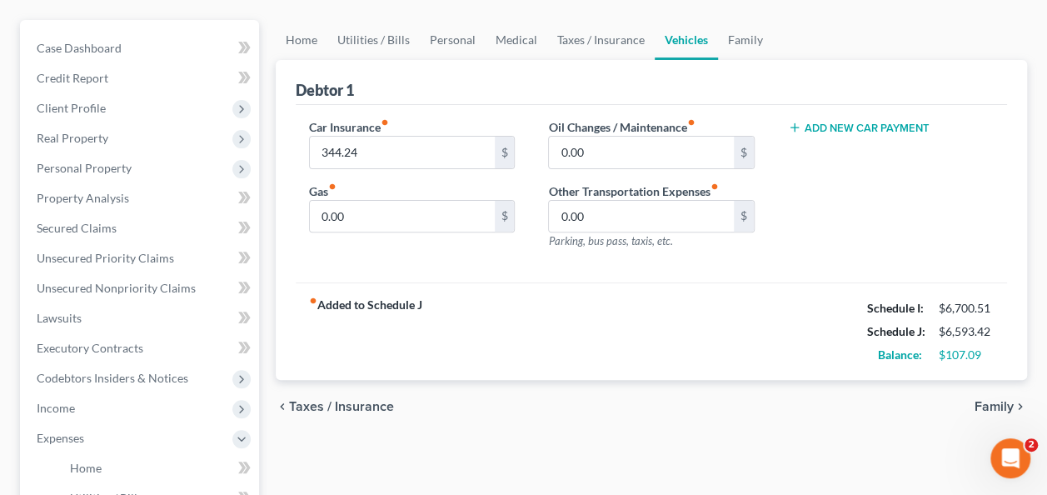
scroll to position [95, 0]
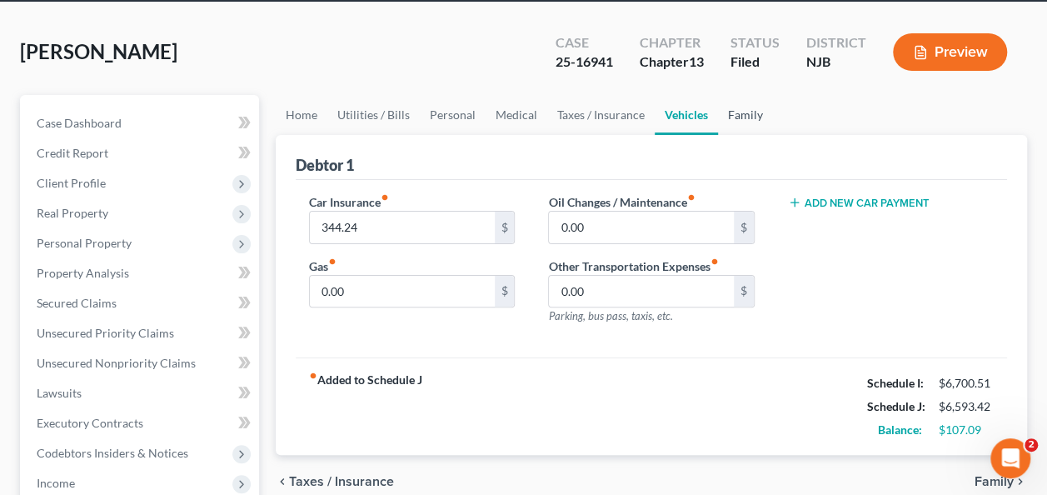
click at [744, 110] on link "Family" at bounding box center [745, 115] width 55 height 40
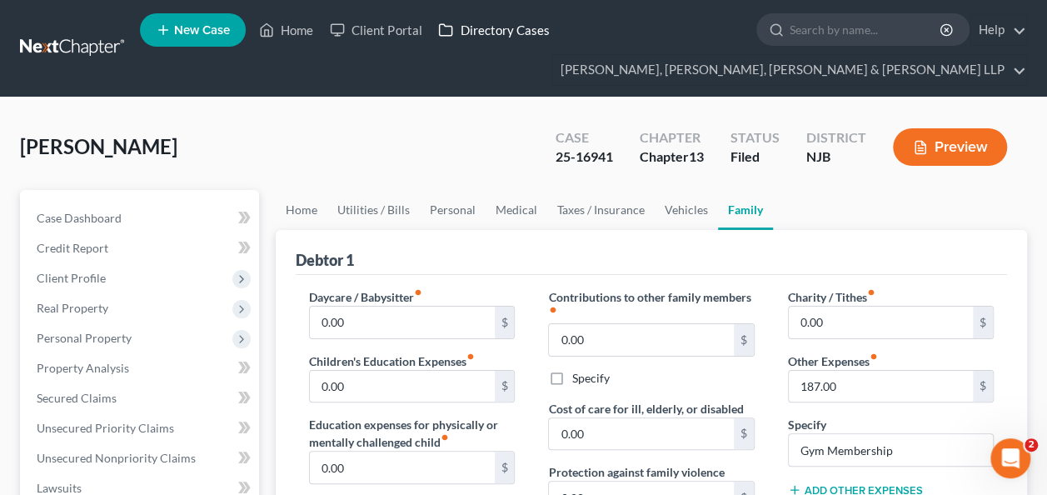
click at [556, 42] on link "Directory Cases" at bounding box center [493, 30] width 127 height 30
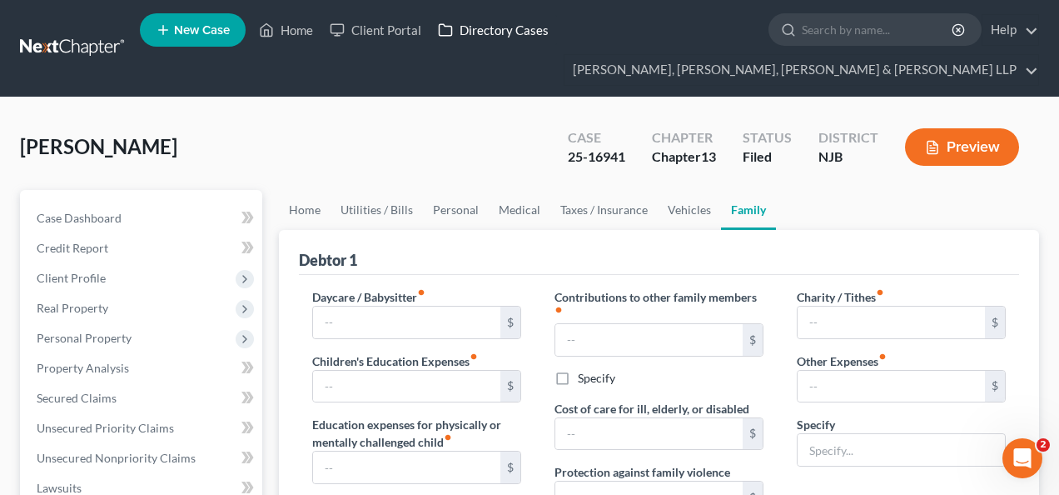
type input "0.00"
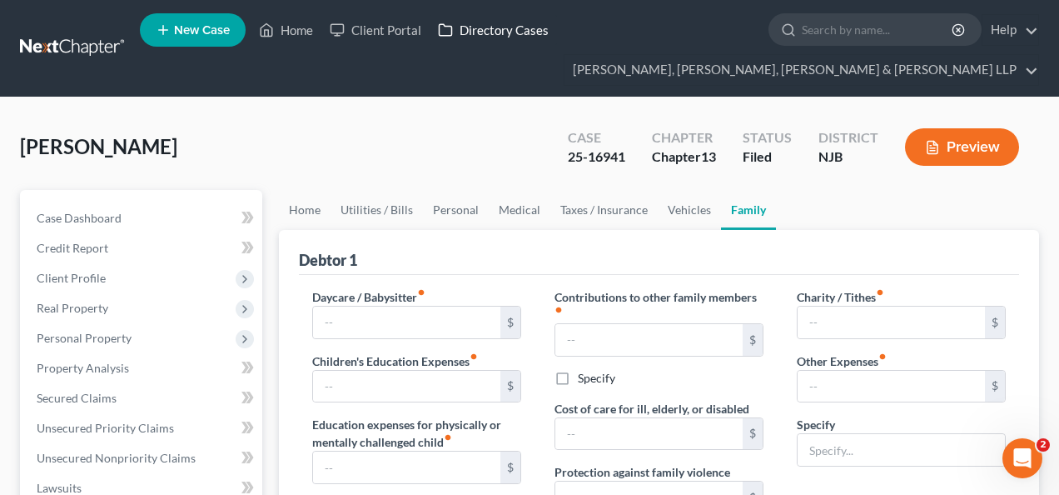
type input "0.00"
type input "187.00"
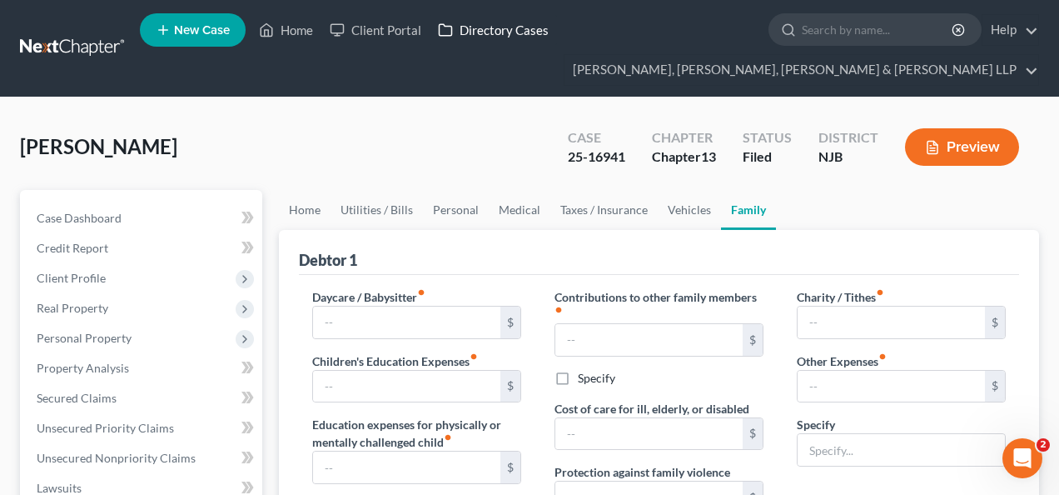
type input "Gym Membership"
radio input "true"
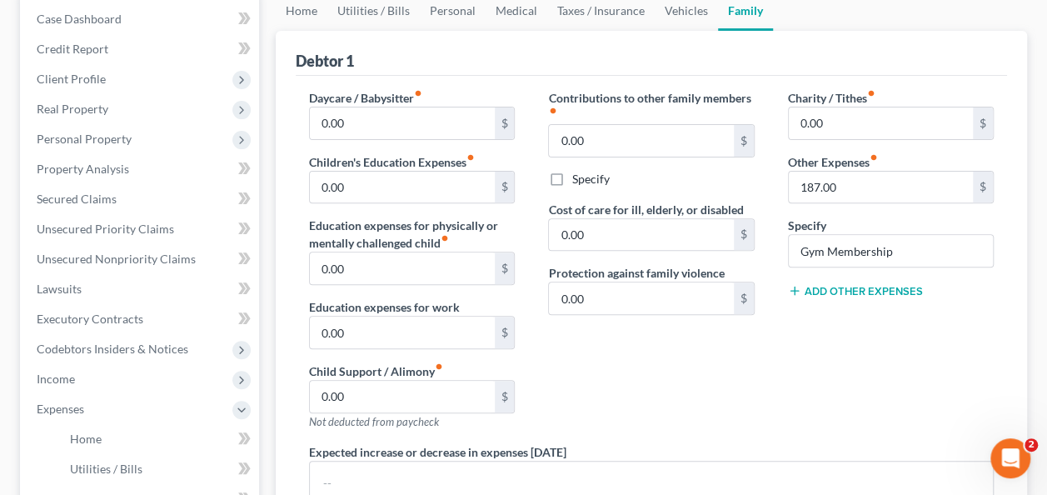
scroll to position [218, 0]
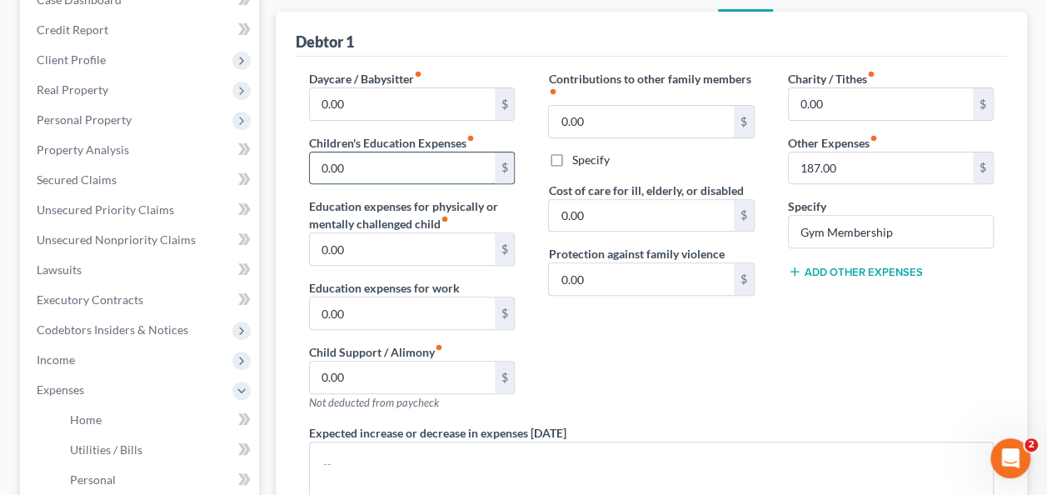
click at [448, 172] on input "0.00" at bounding box center [402, 168] width 184 height 32
click at [409, 258] on input "0.00" at bounding box center [402, 249] width 184 height 32
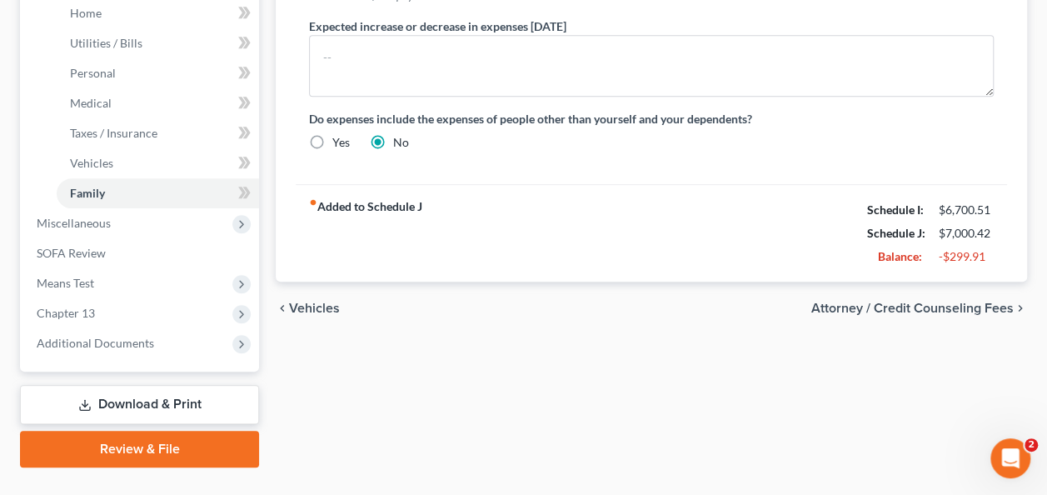
scroll to position [629, 0]
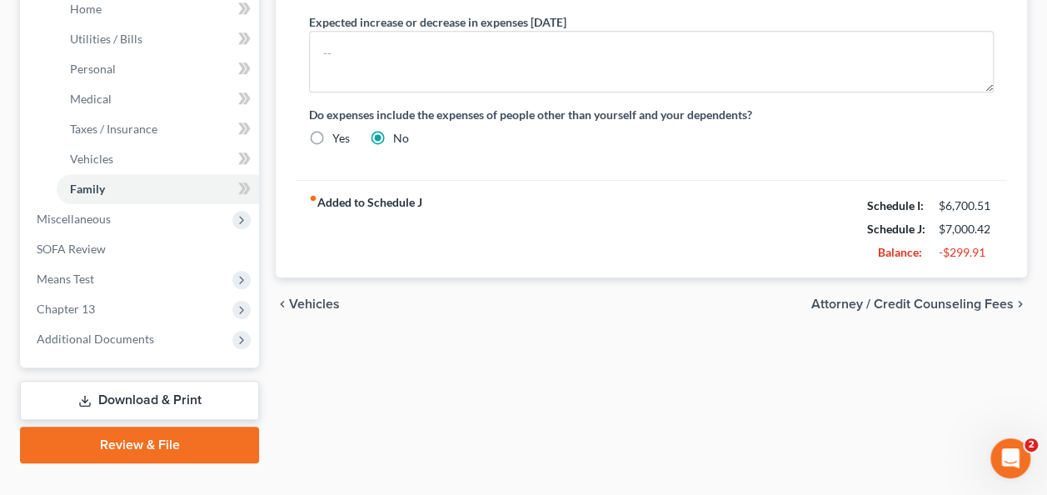
click at [131, 405] on link "Download & Print" at bounding box center [139, 400] width 239 height 39
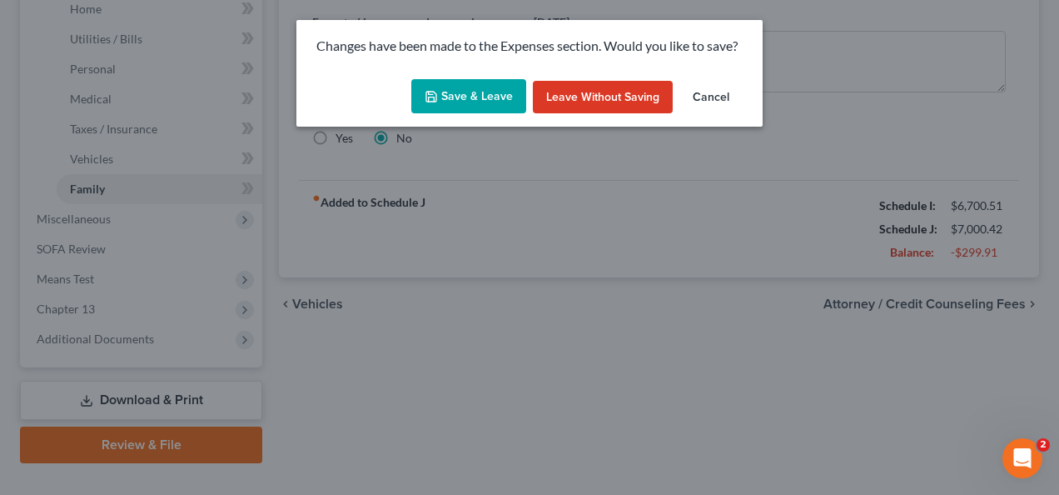
click at [479, 102] on button "Save & Leave" at bounding box center [468, 96] width 115 height 35
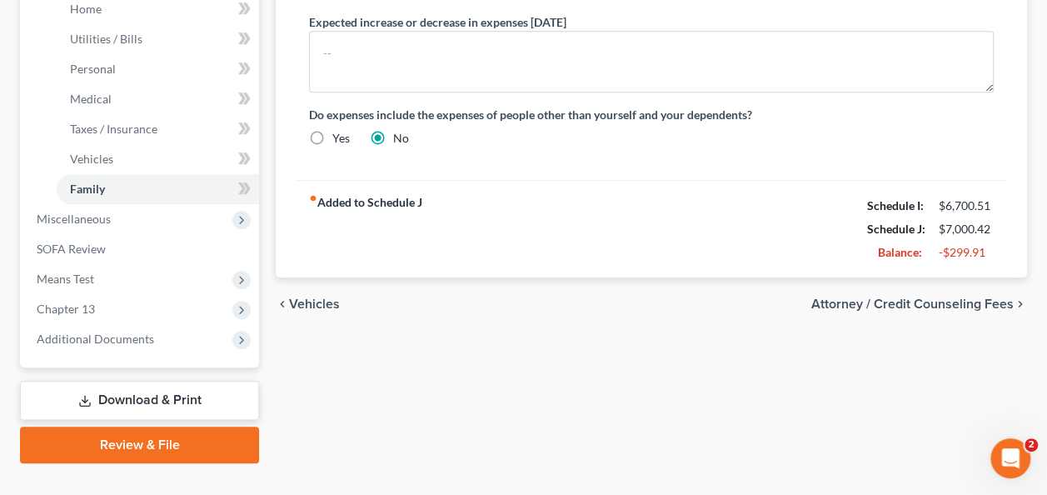
type input "407.00"
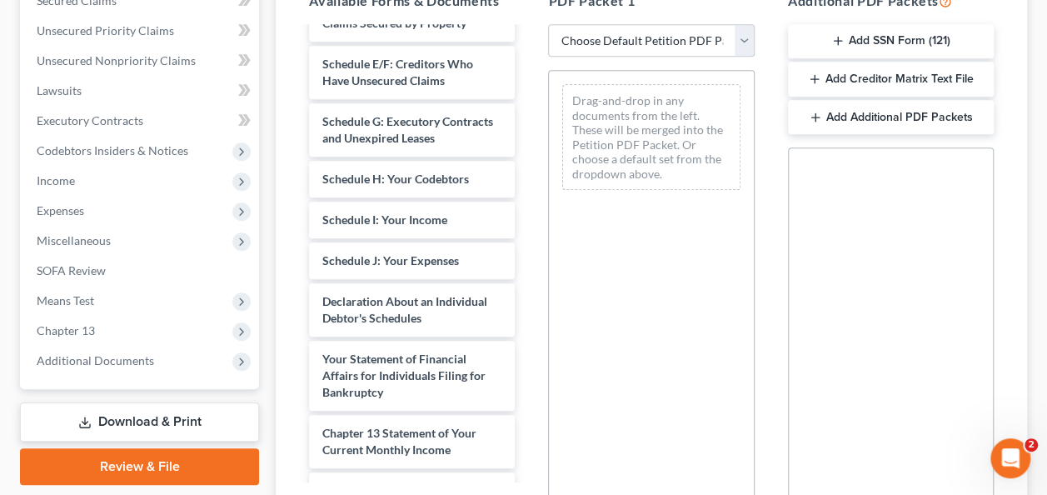
scroll to position [254, 0]
click at [528, 192] on div "Voluntary Petition for Individuals Filing for Bankruptcy Summary of Your Assets…" at bounding box center [412, 227] width 232 height 906
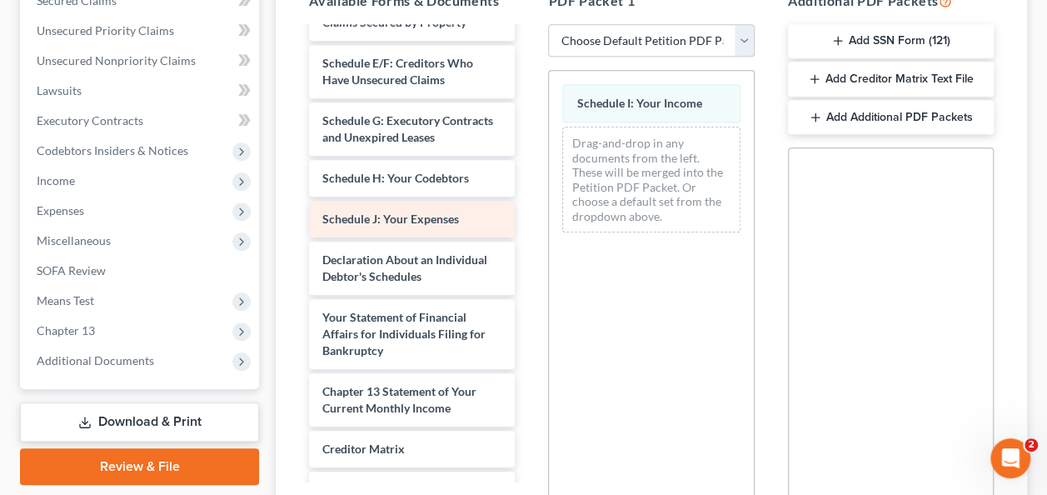
click at [528, 229] on div "Voluntary Petition for Individuals Filing for Bankruptcy Summary of Your Assets…" at bounding box center [412, 206] width 232 height 865
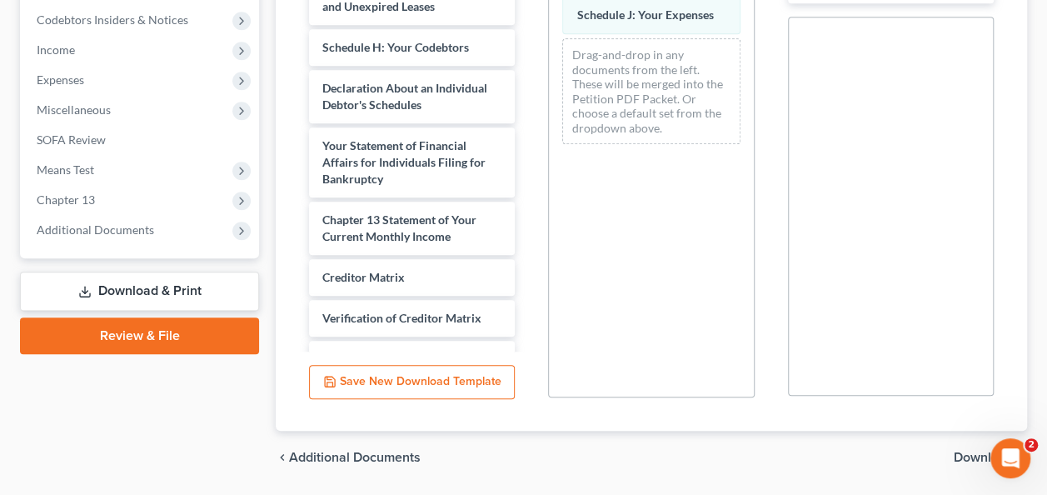
click at [945, 269] on div "Social Security Number Statement of Social Security Number Creditor Matrix Text…" at bounding box center [891, 206] width 206 height 379
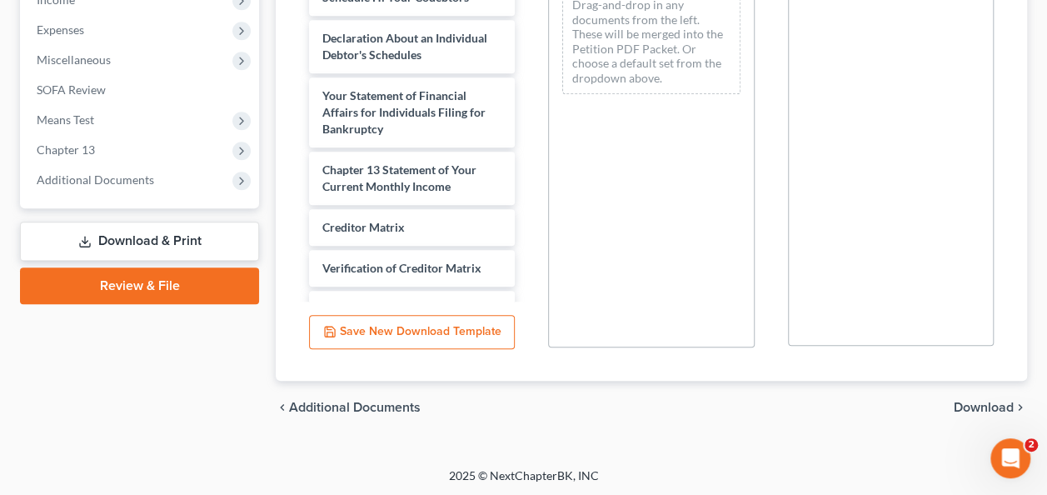
click at [977, 403] on span "Download" at bounding box center [983, 406] width 60 height 13
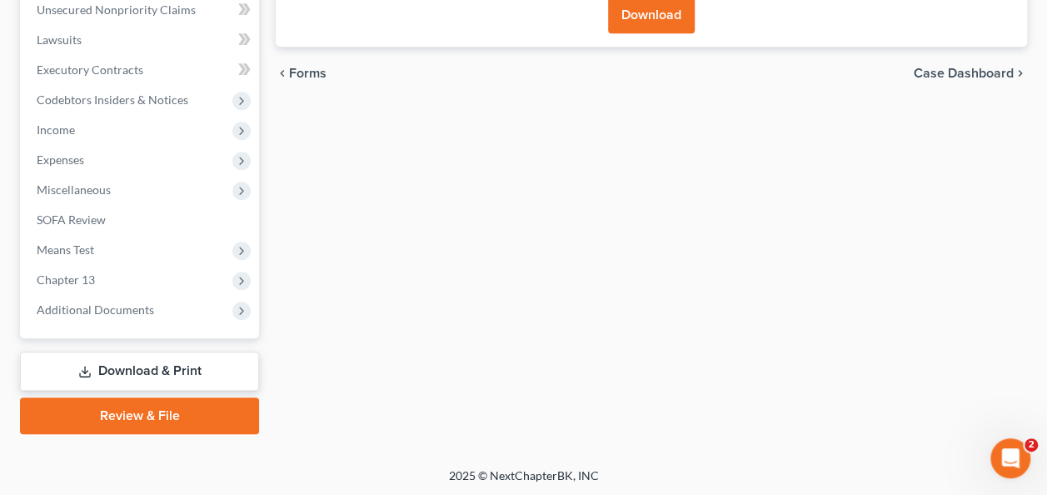
click at [956, 485] on div "2025 © NextChapterBK, INC" at bounding box center [523, 482] width 949 height 30
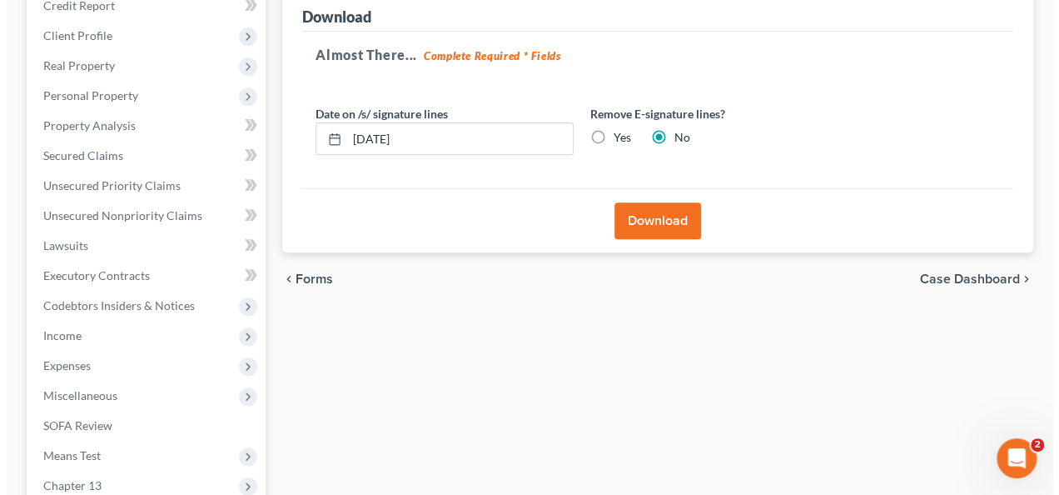
scroll to position [238, 0]
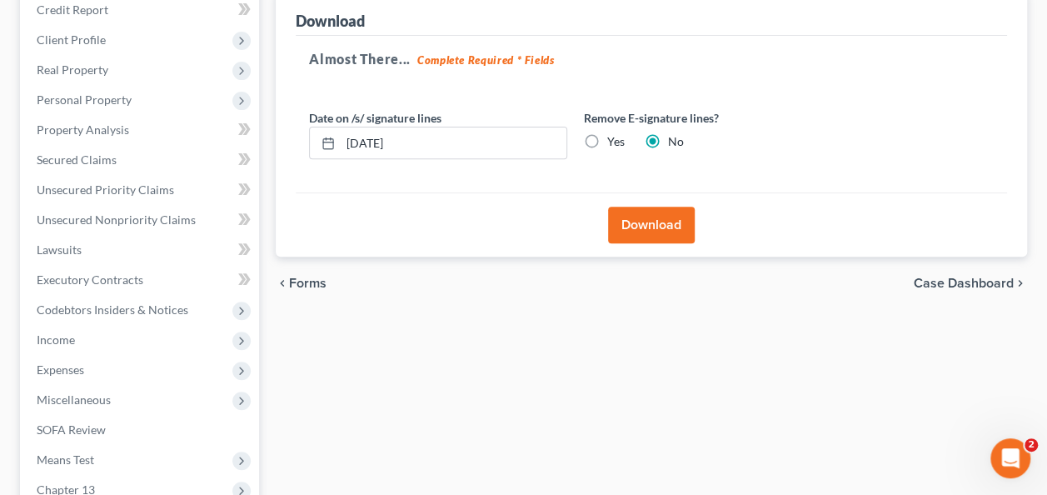
click at [646, 235] on button "Download" at bounding box center [651, 224] width 87 height 37
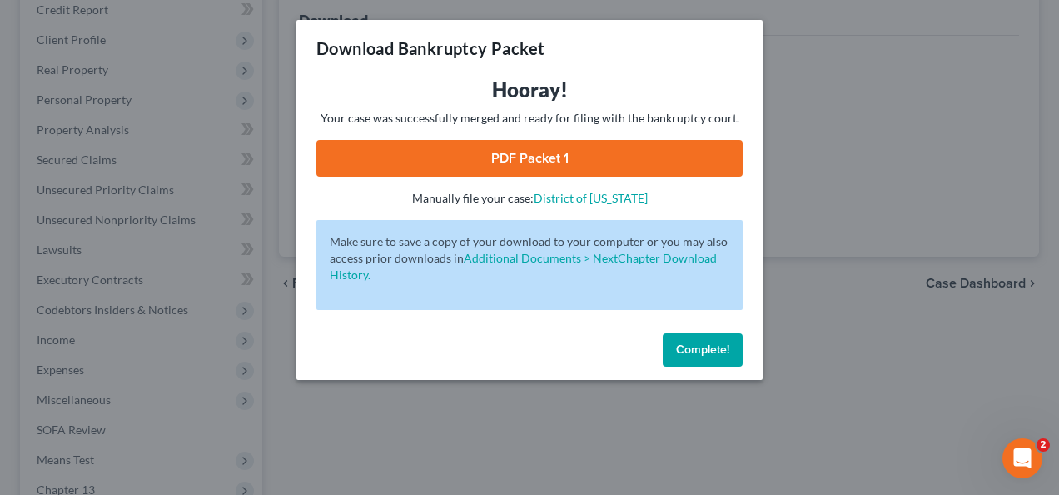
click at [581, 140] on link "PDF Packet 1" at bounding box center [529, 158] width 426 height 37
